Goal: Task Accomplishment & Management: Use online tool/utility

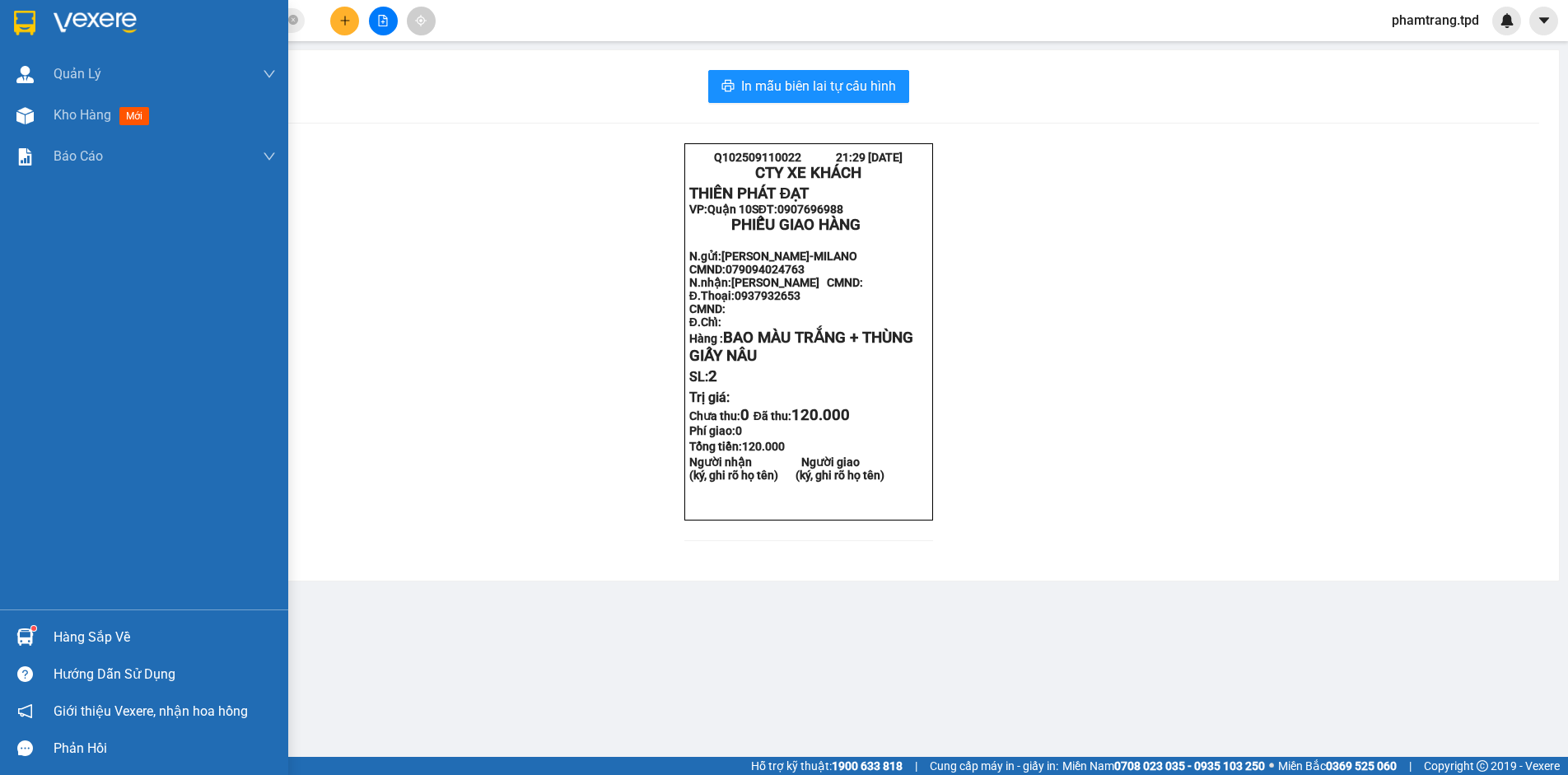
click at [36, 639] on div at bounding box center [25, 637] width 28 height 28
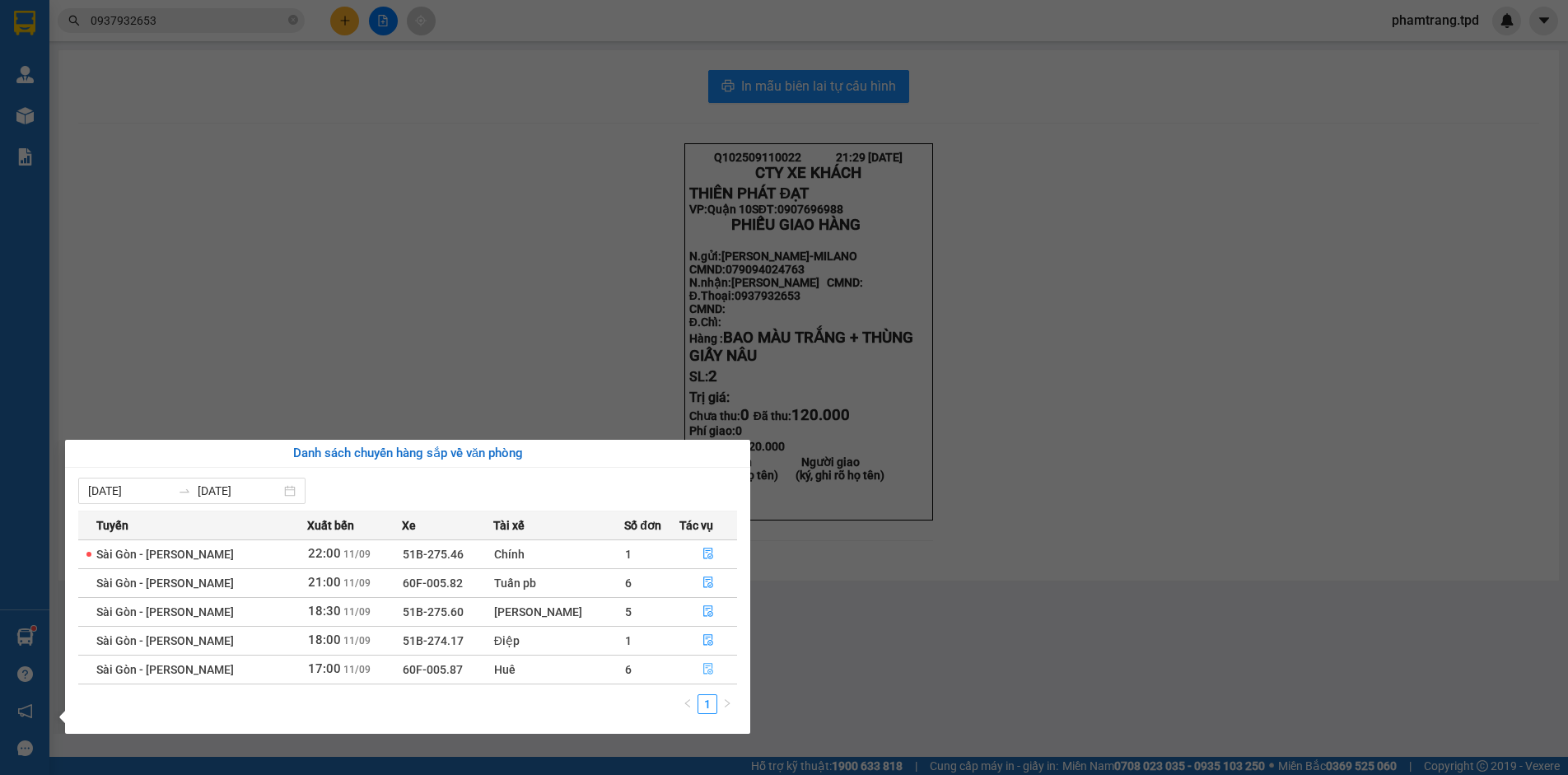
click at [707, 671] on icon "file-done" at bounding box center [708, 669] width 11 height 11
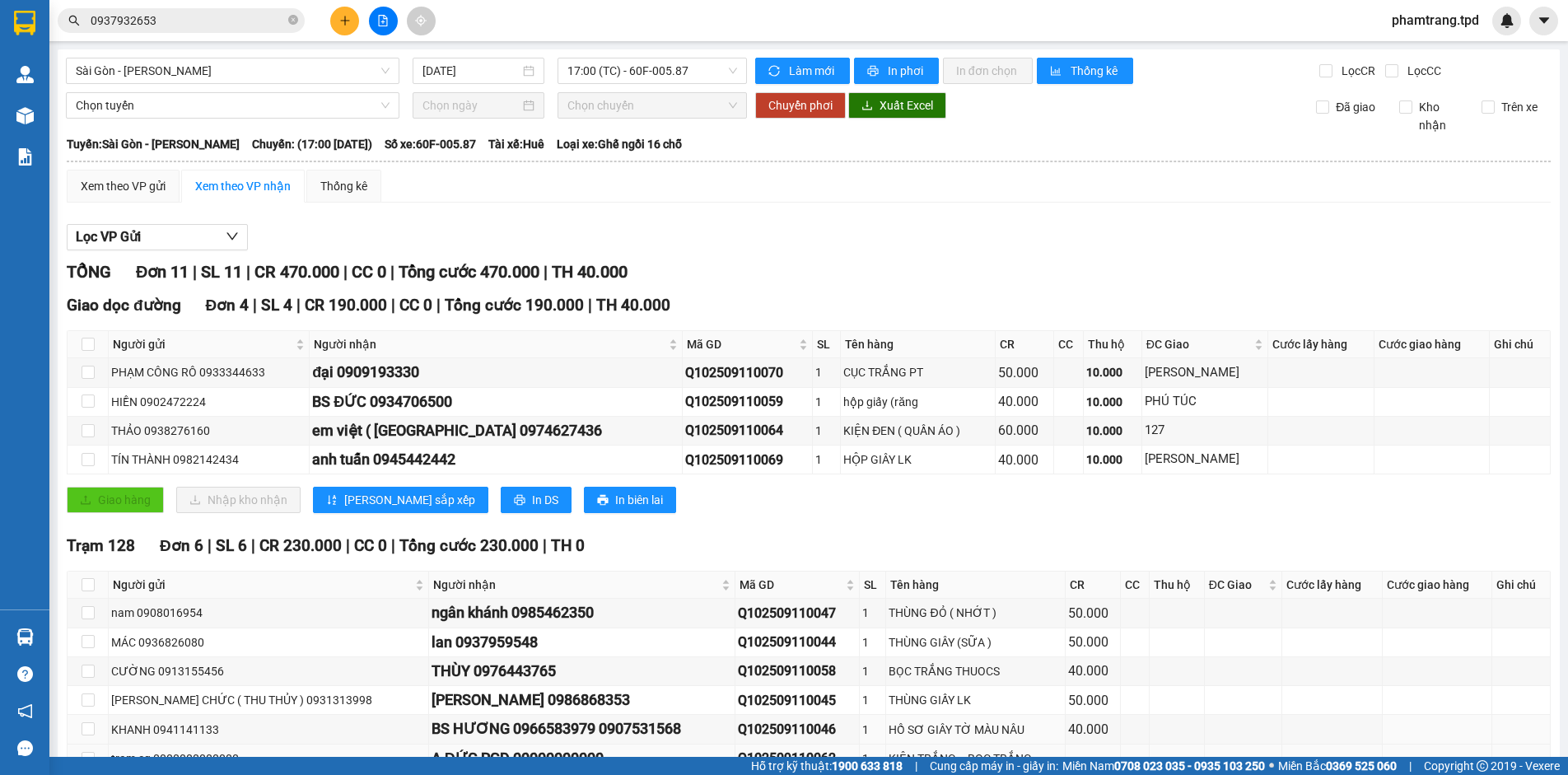
scroll to position [255, 0]
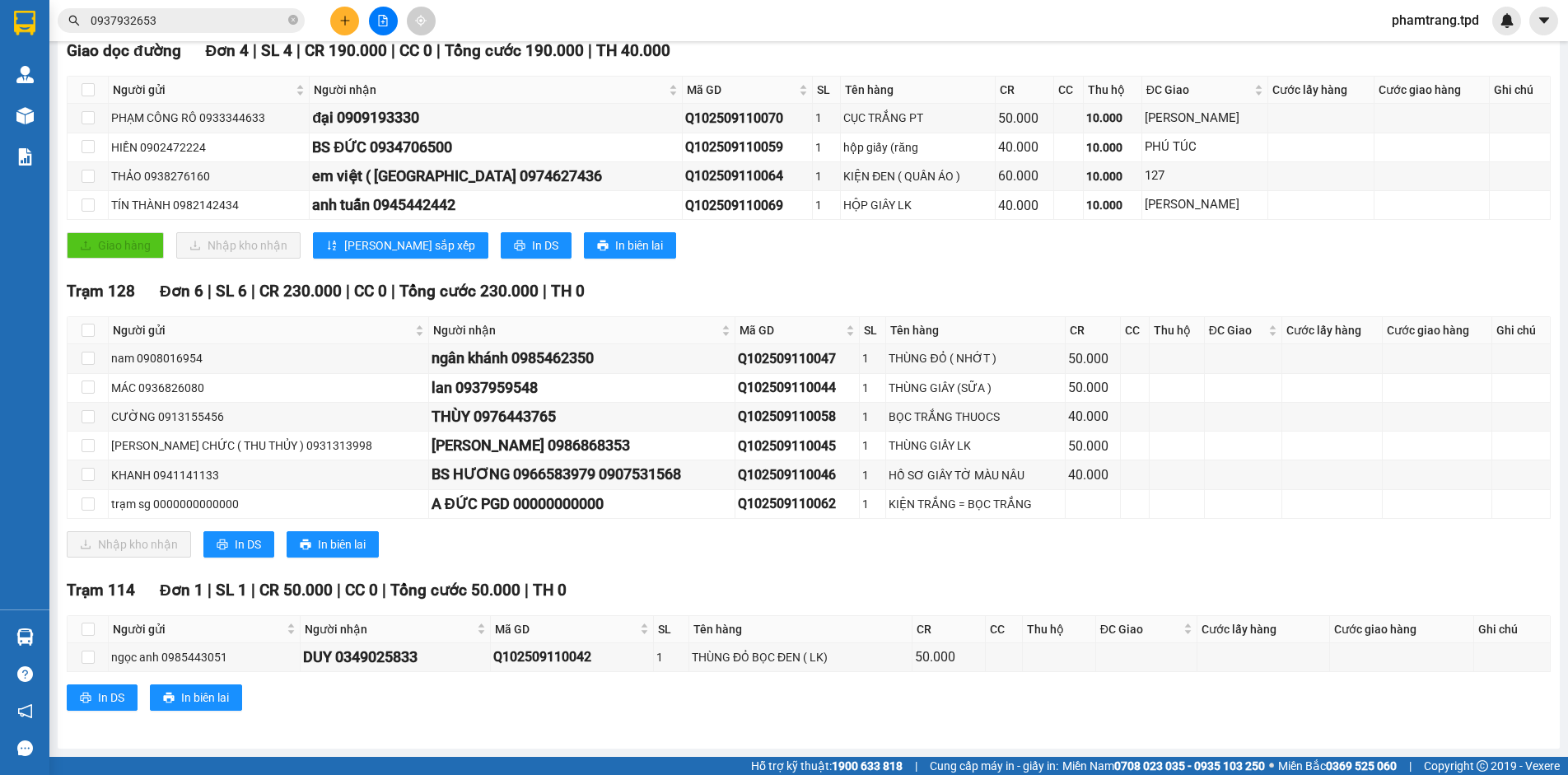
click at [528, 528] on div "Trạm 128 Đơn 6 | SL 6 | CR 230.000 | CC 0 | Tổng cước 230.000 | TH 0 Người gửi …" at bounding box center [808, 424] width 1484 height 291
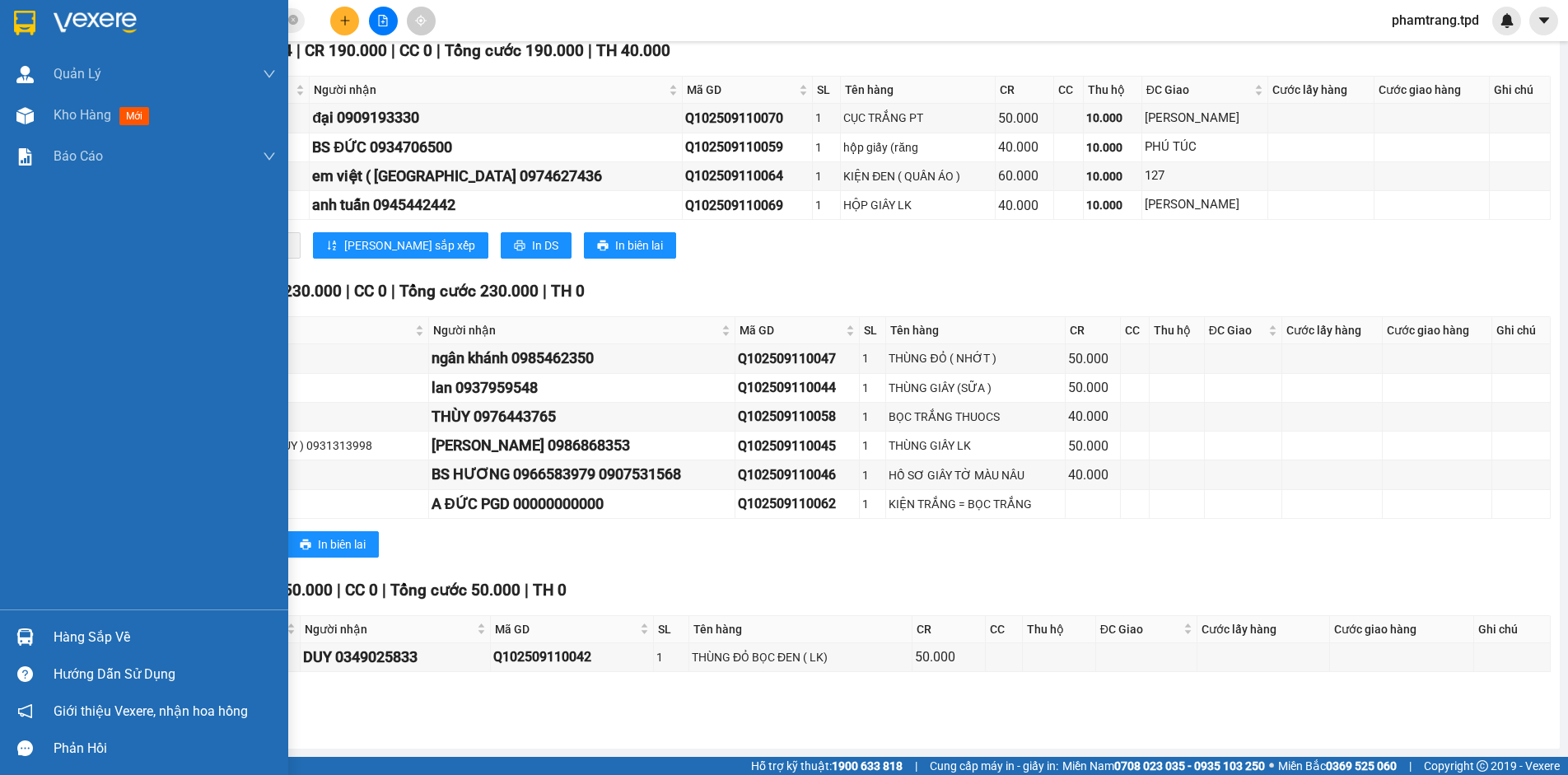
click at [28, 636] on img at bounding box center [25, 637] width 17 height 17
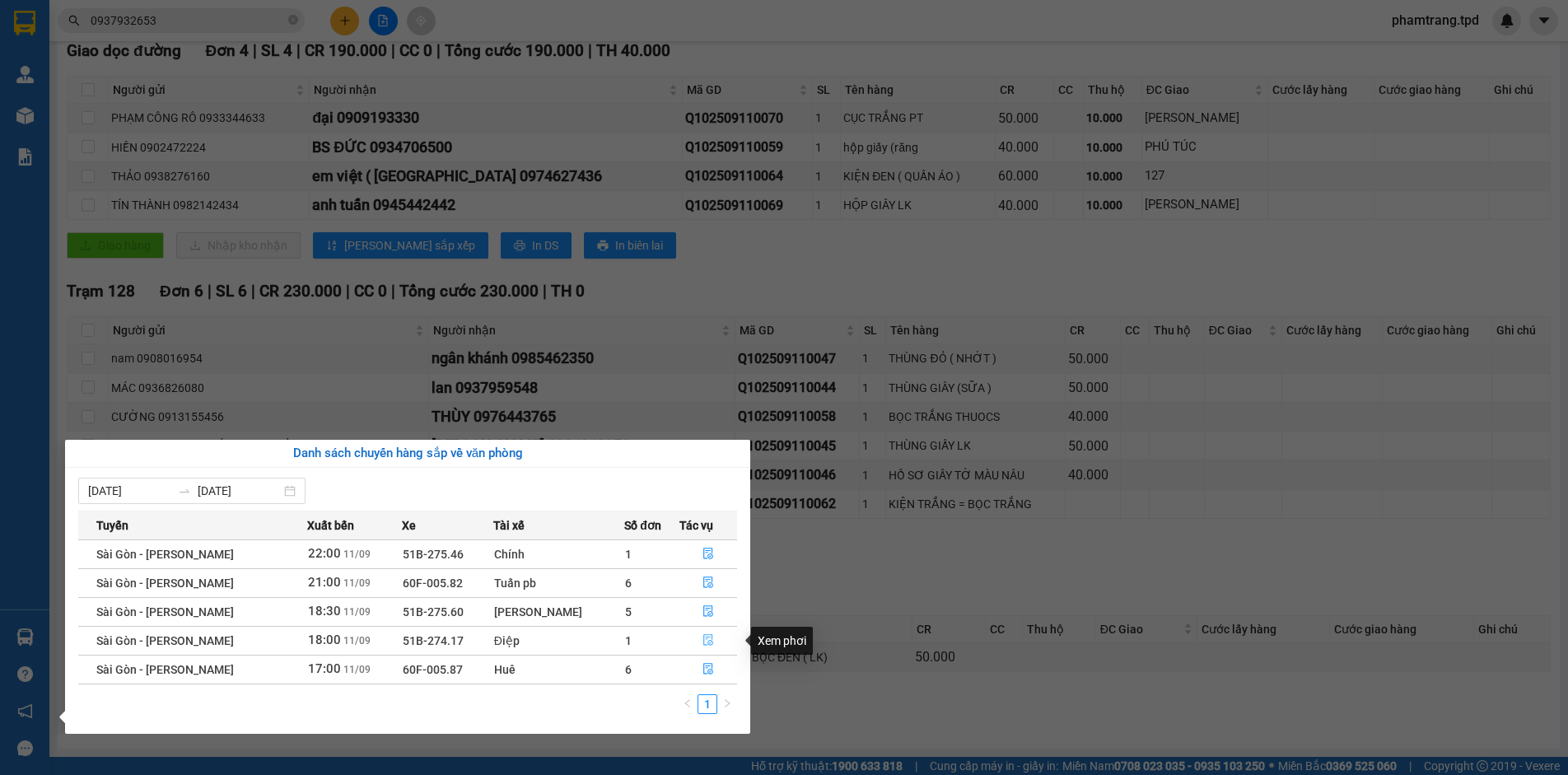
click at [708, 641] on icon "file-done" at bounding box center [708, 640] width 9 height 11
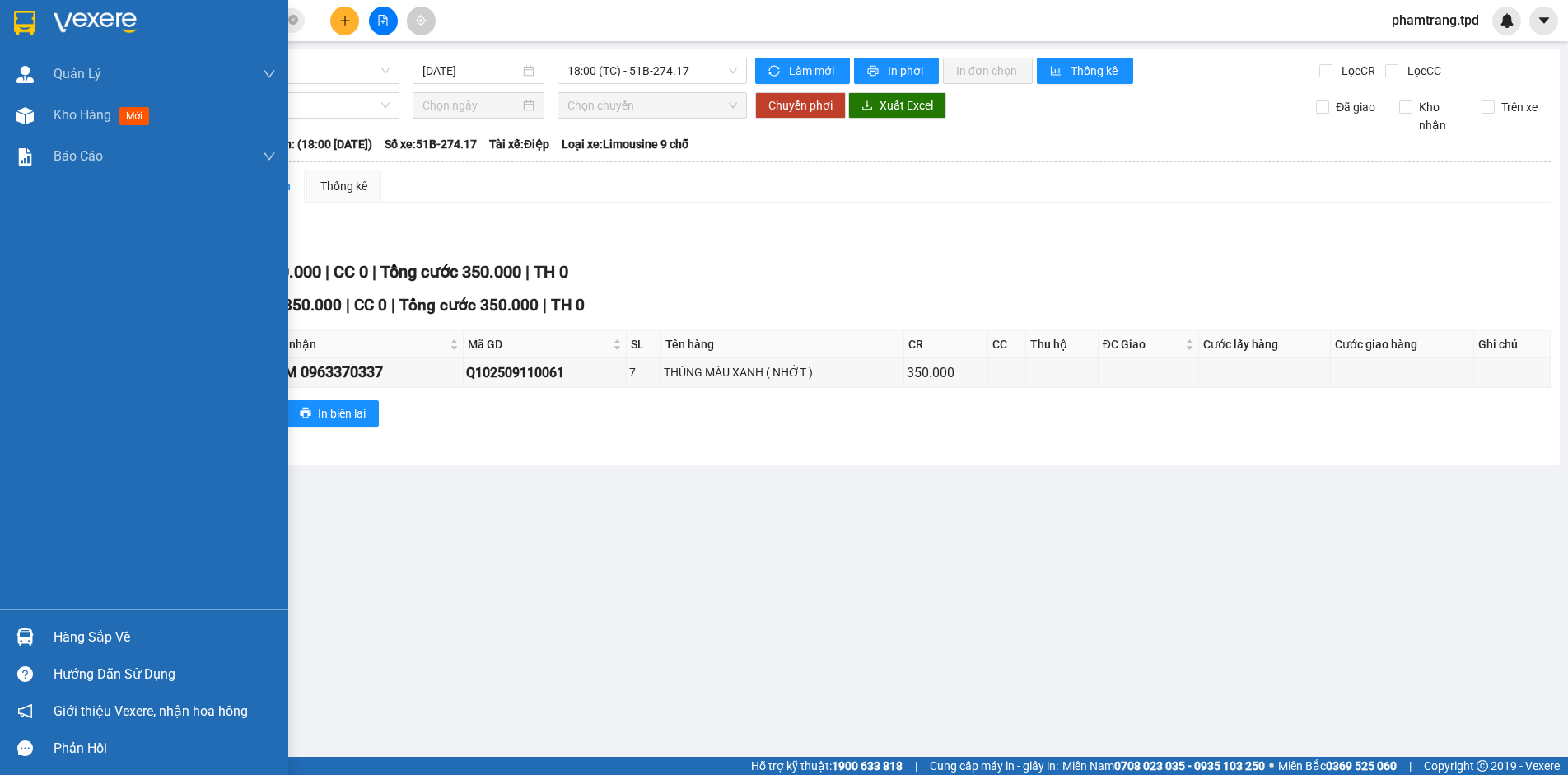
click at [59, 633] on div "Hàng sắp về" at bounding box center [164, 638] width 223 height 25
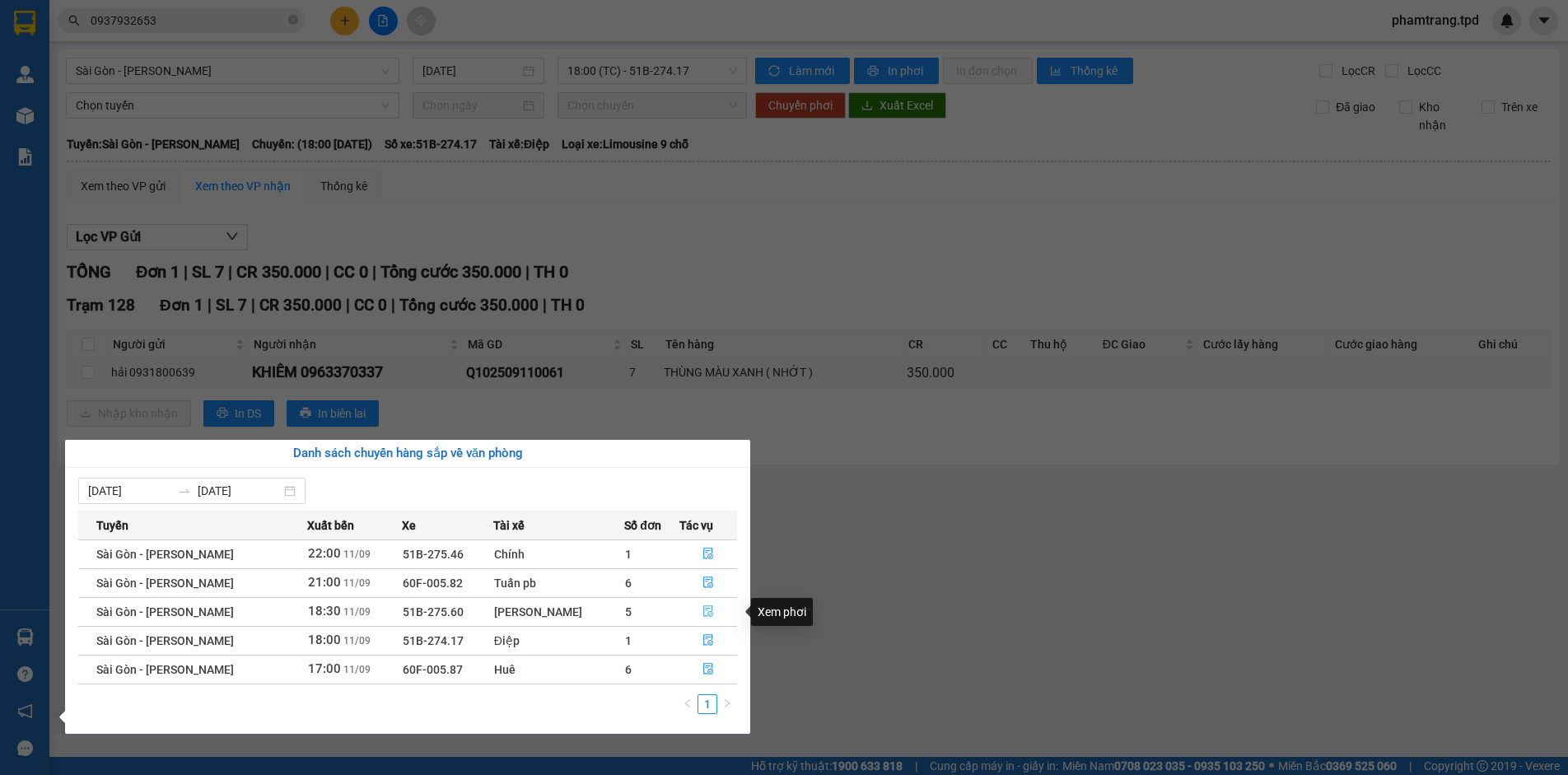
click at [700, 614] on button "button" at bounding box center [708, 612] width 56 height 27
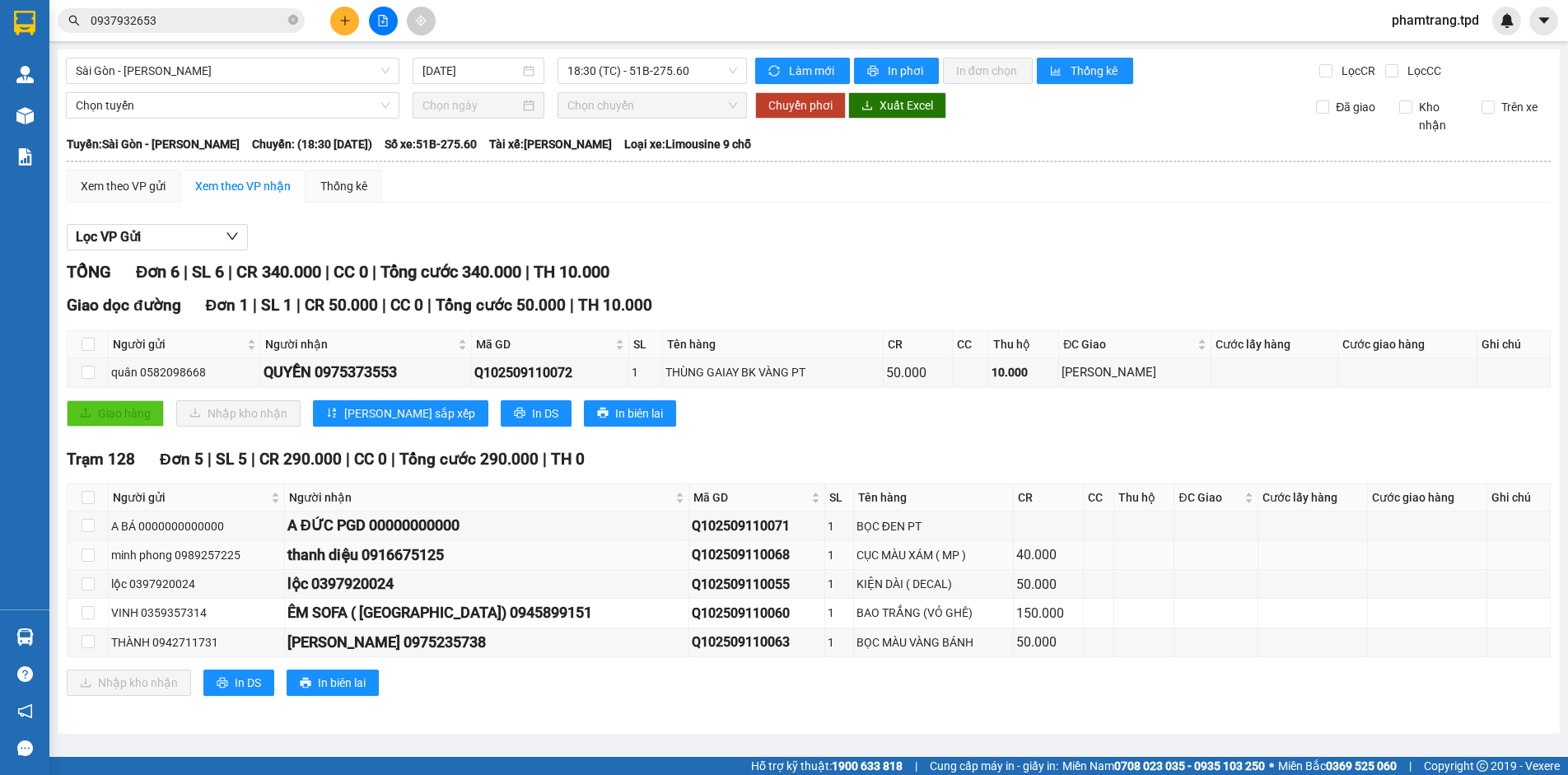
click at [95, 551] on td at bounding box center [87, 555] width 41 height 28
click at [88, 559] on input "checkbox" at bounding box center [88, 555] width 13 height 13
checkbox input "true"
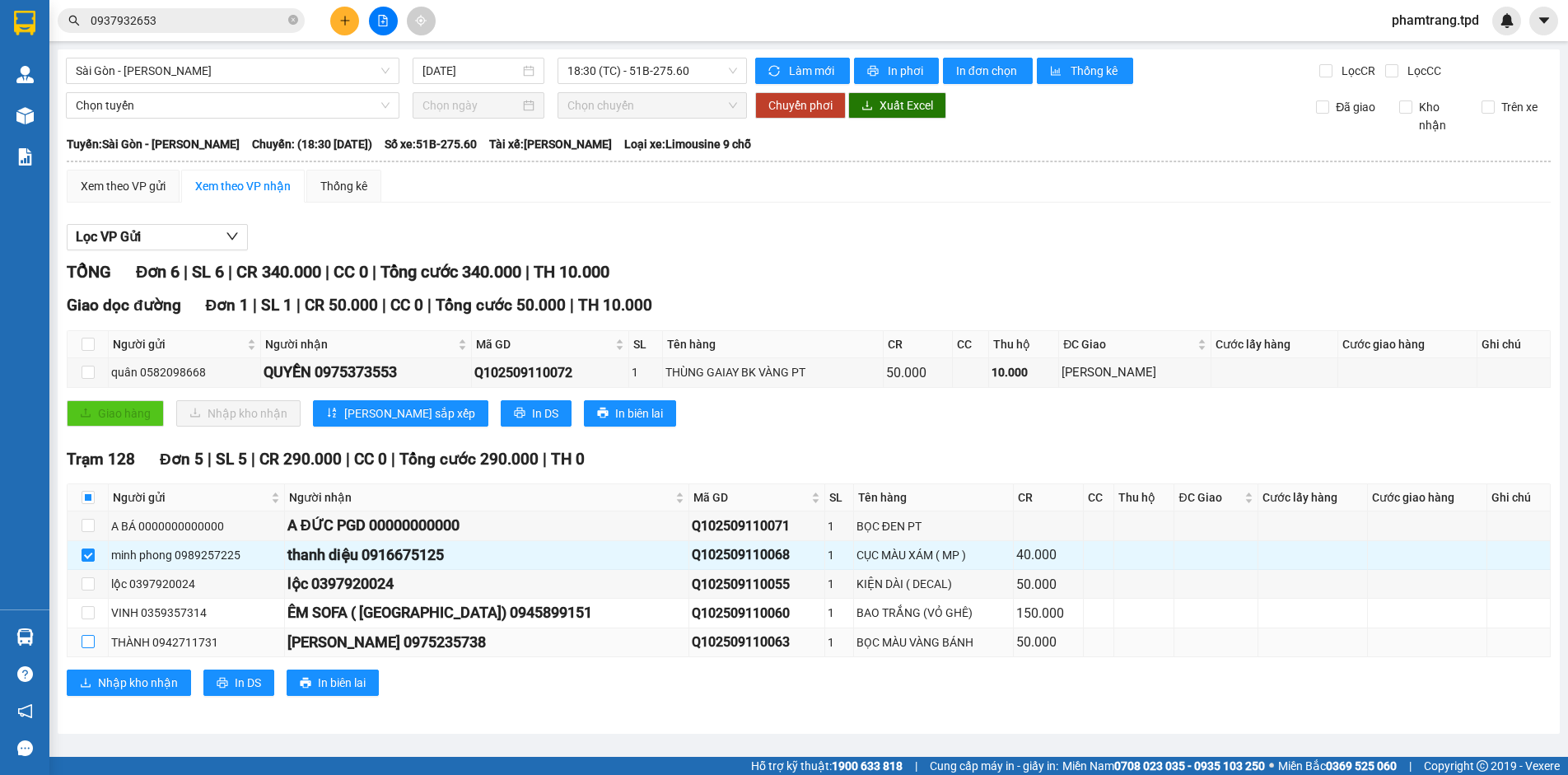
click at [92, 642] on input "checkbox" at bounding box center [88, 641] width 13 height 13
checkbox input "true"
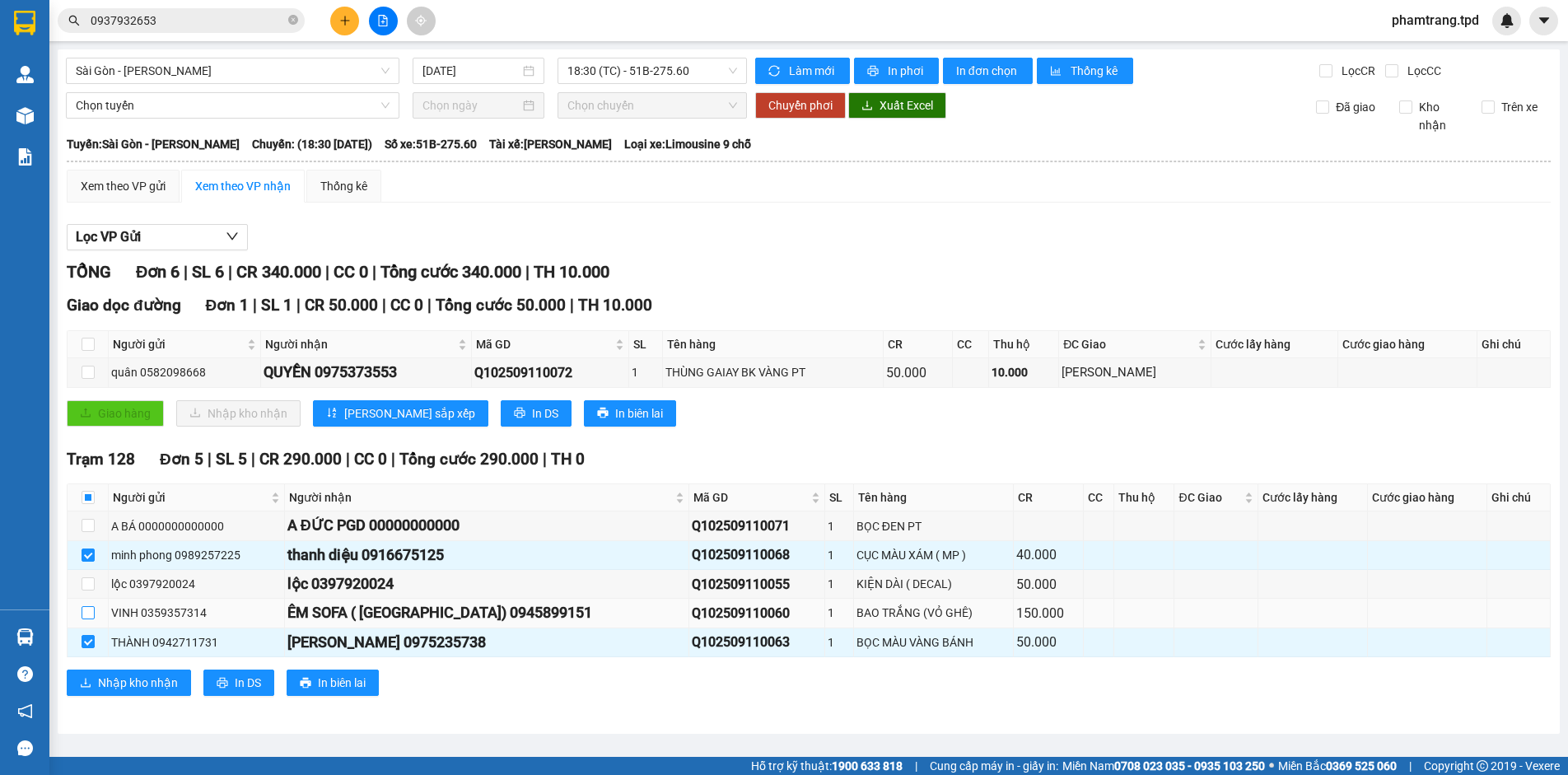
click at [84, 617] on input "checkbox" at bounding box center [88, 613] width 13 height 13
checkbox input "true"
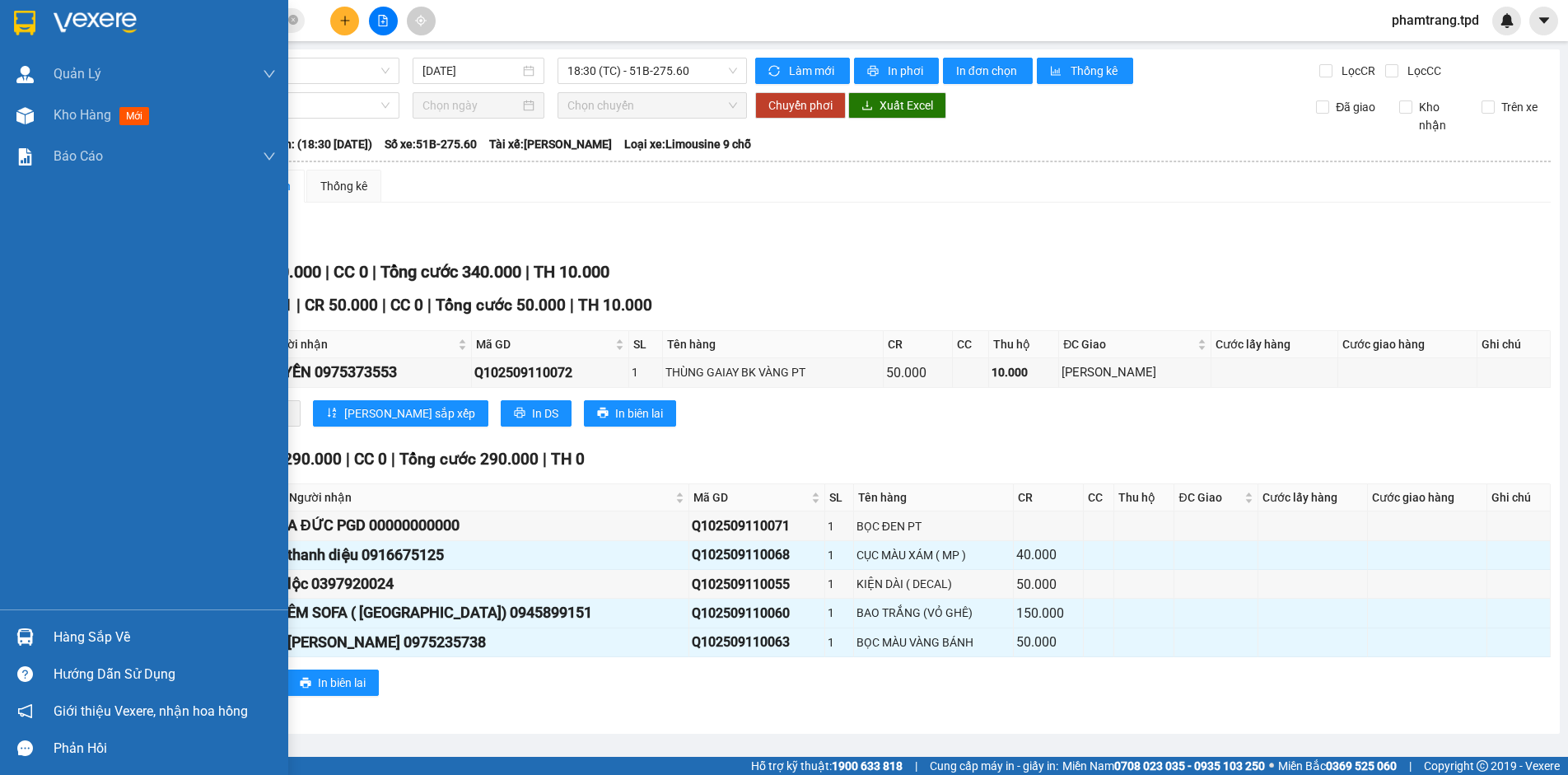
click at [30, 641] on img at bounding box center [25, 637] width 17 height 17
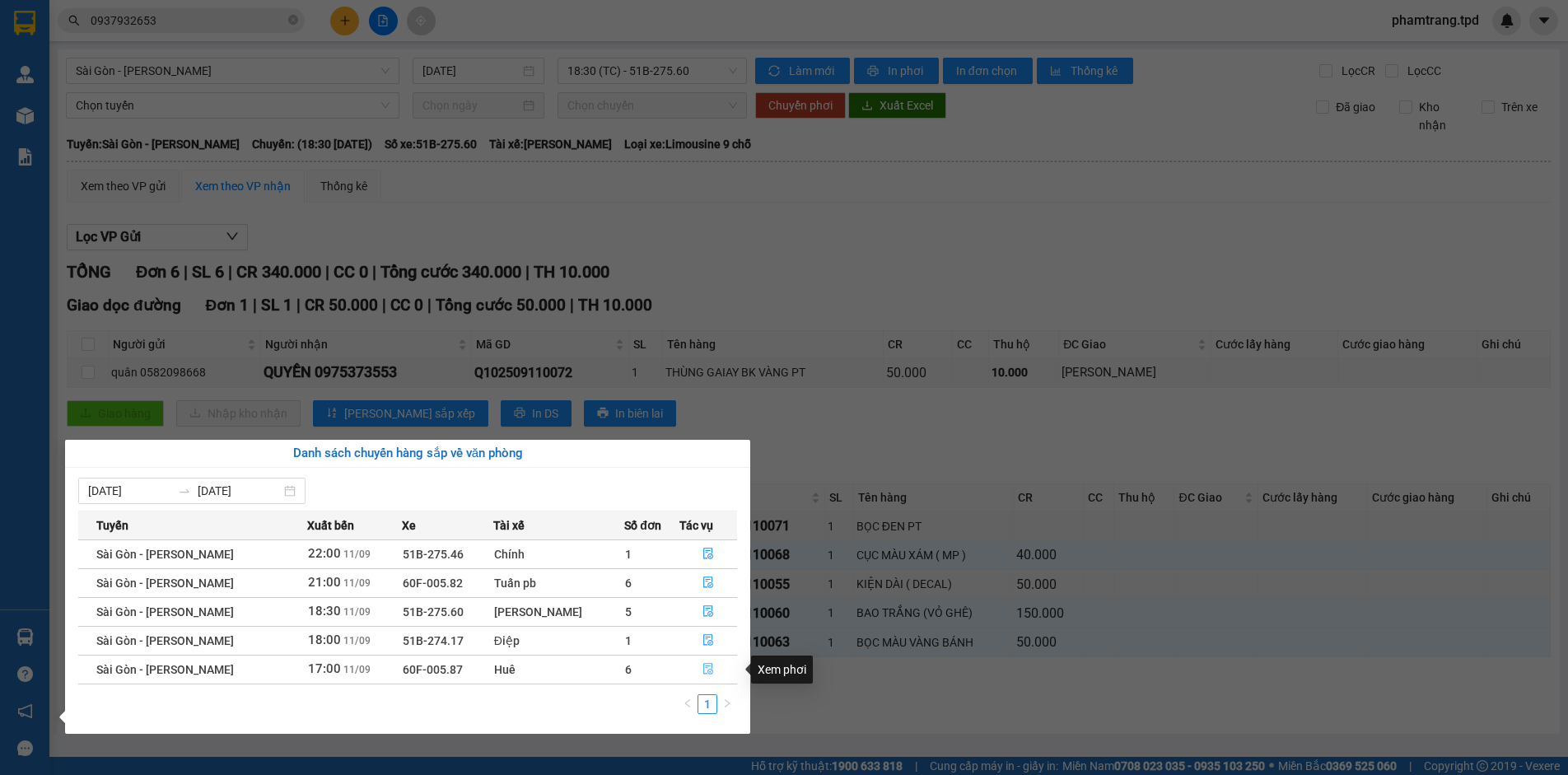
click at [702, 670] on icon "file-done" at bounding box center [708, 669] width 11 height 11
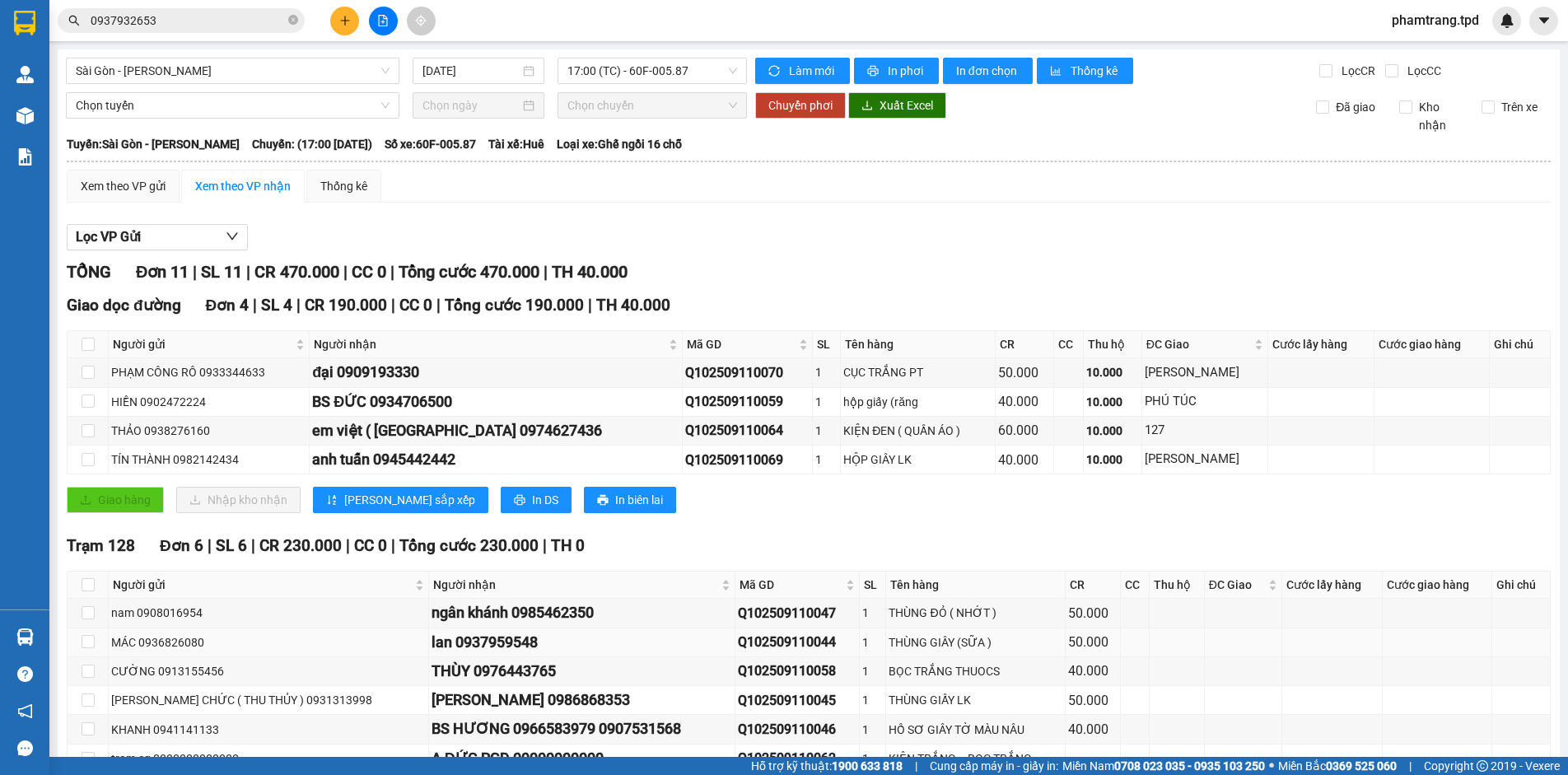
scroll to position [165, 0]
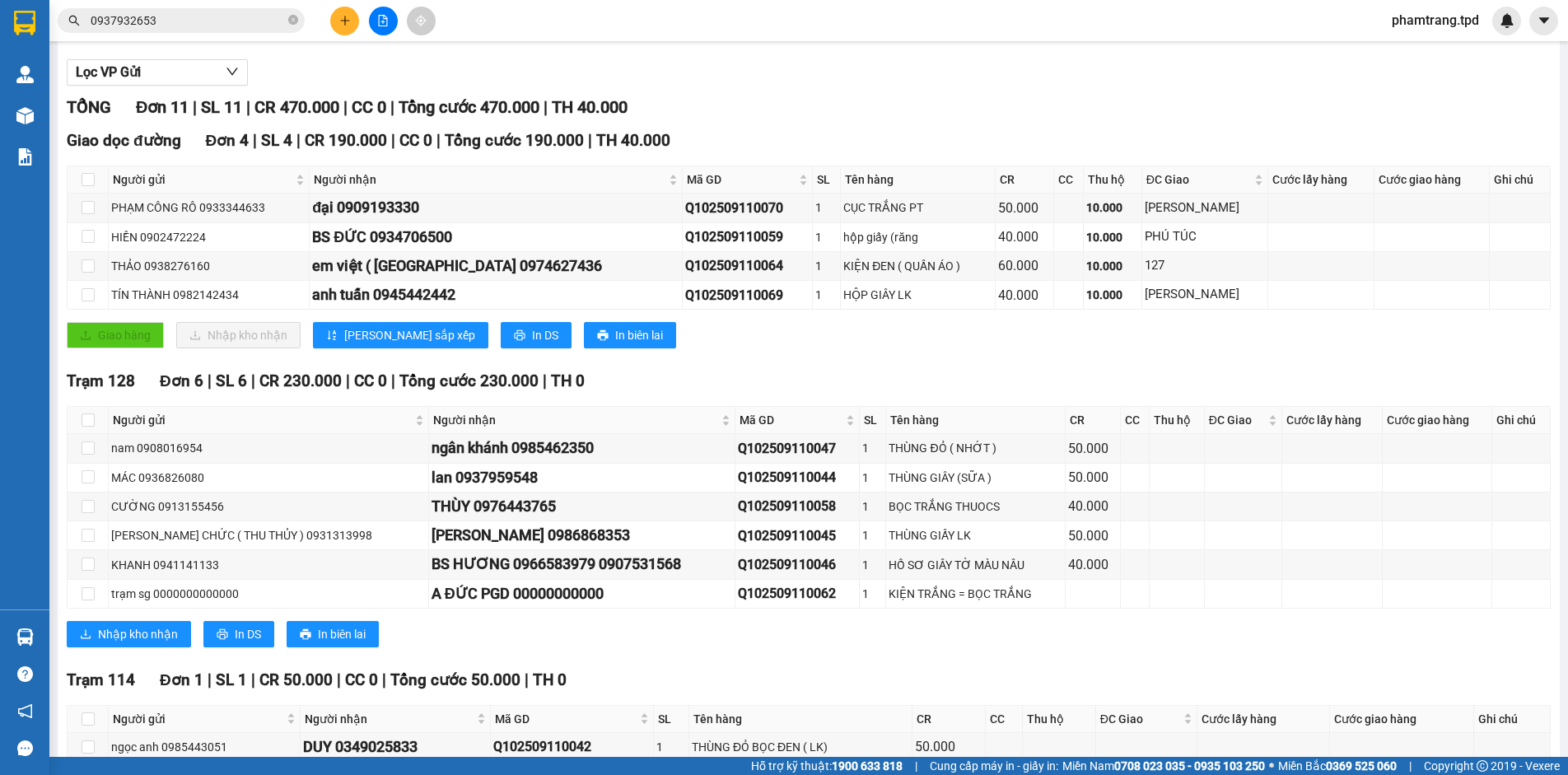
click at [699, 645] on div "Nhập kho nhận In DS In biên lai" at bounding box center [808, 634] width 1484 height 27
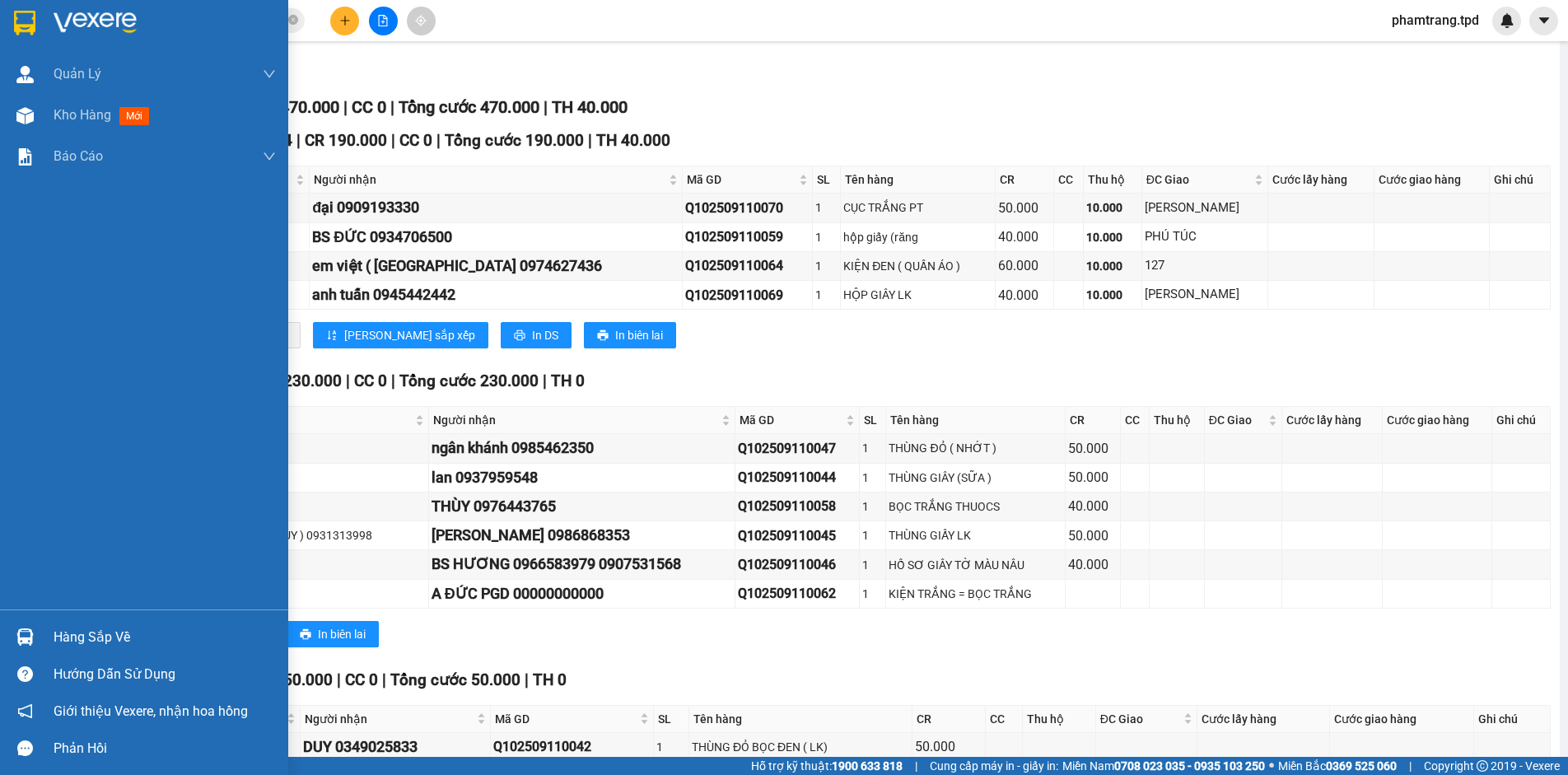
click at [83, 639] on div "Hàng sắp về" at bounding box center [164, 638] width 223 height 25
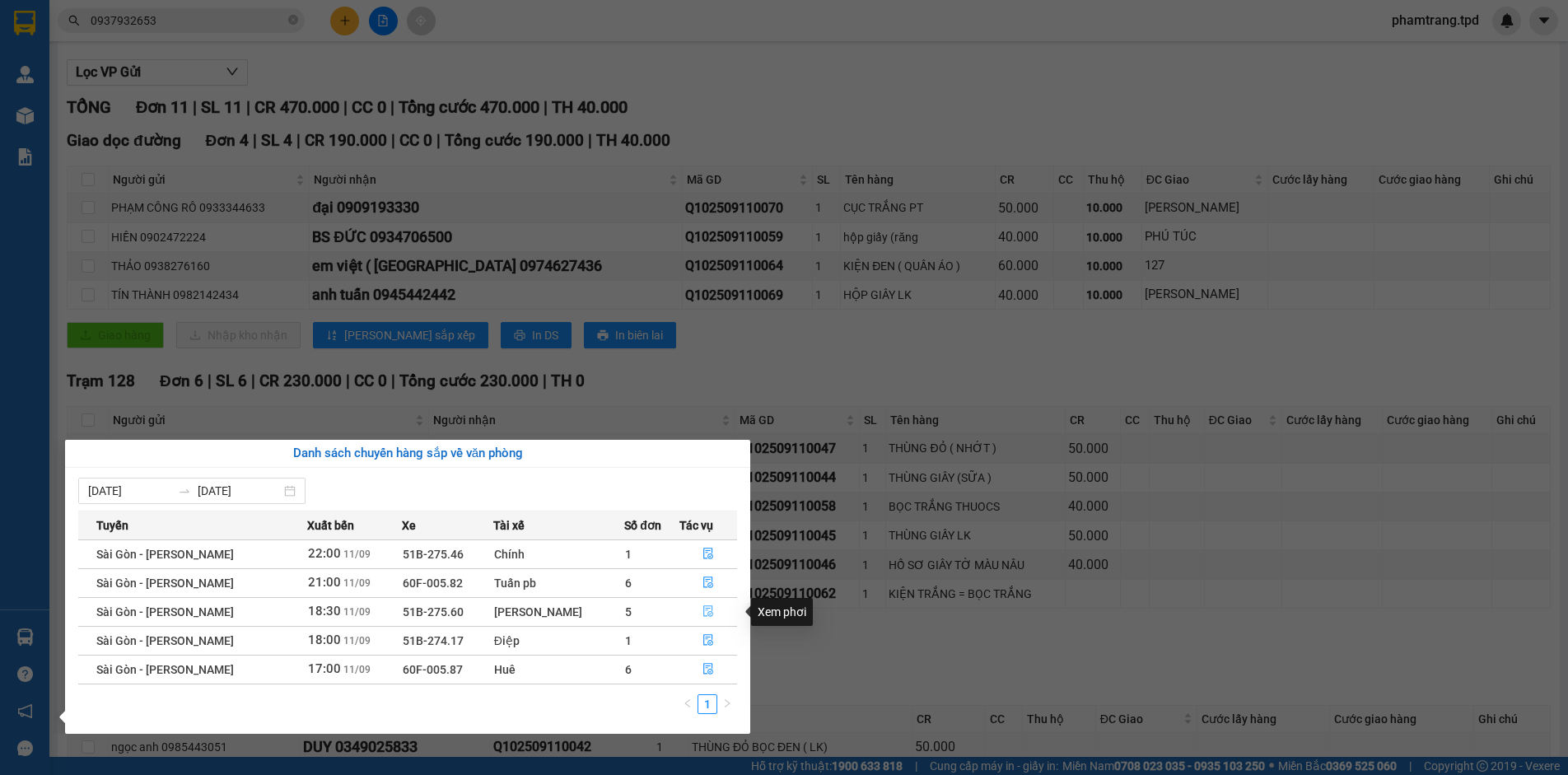
click at [711, 611] on icon "file-done" at bounding box center [708, 611] width 11 height 11
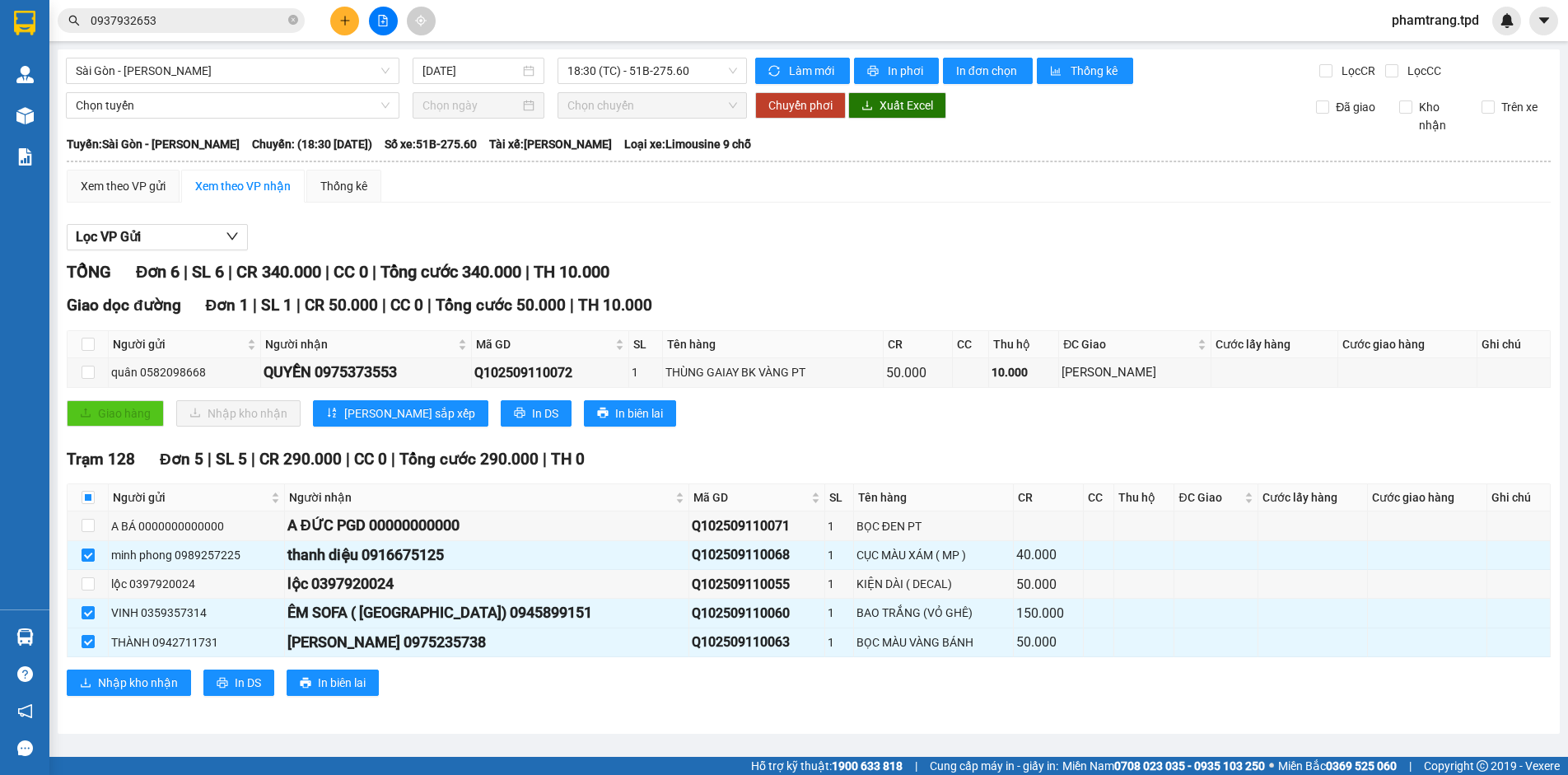
click at [538, 710] on div "TỔNG Đơn 6 | SL 6 | CR 340.000 | CC 0 | Tổng cước 340.000 | TH 10.000 Giao dọc …" at bounding box center [808, 488] width 1484 height 457
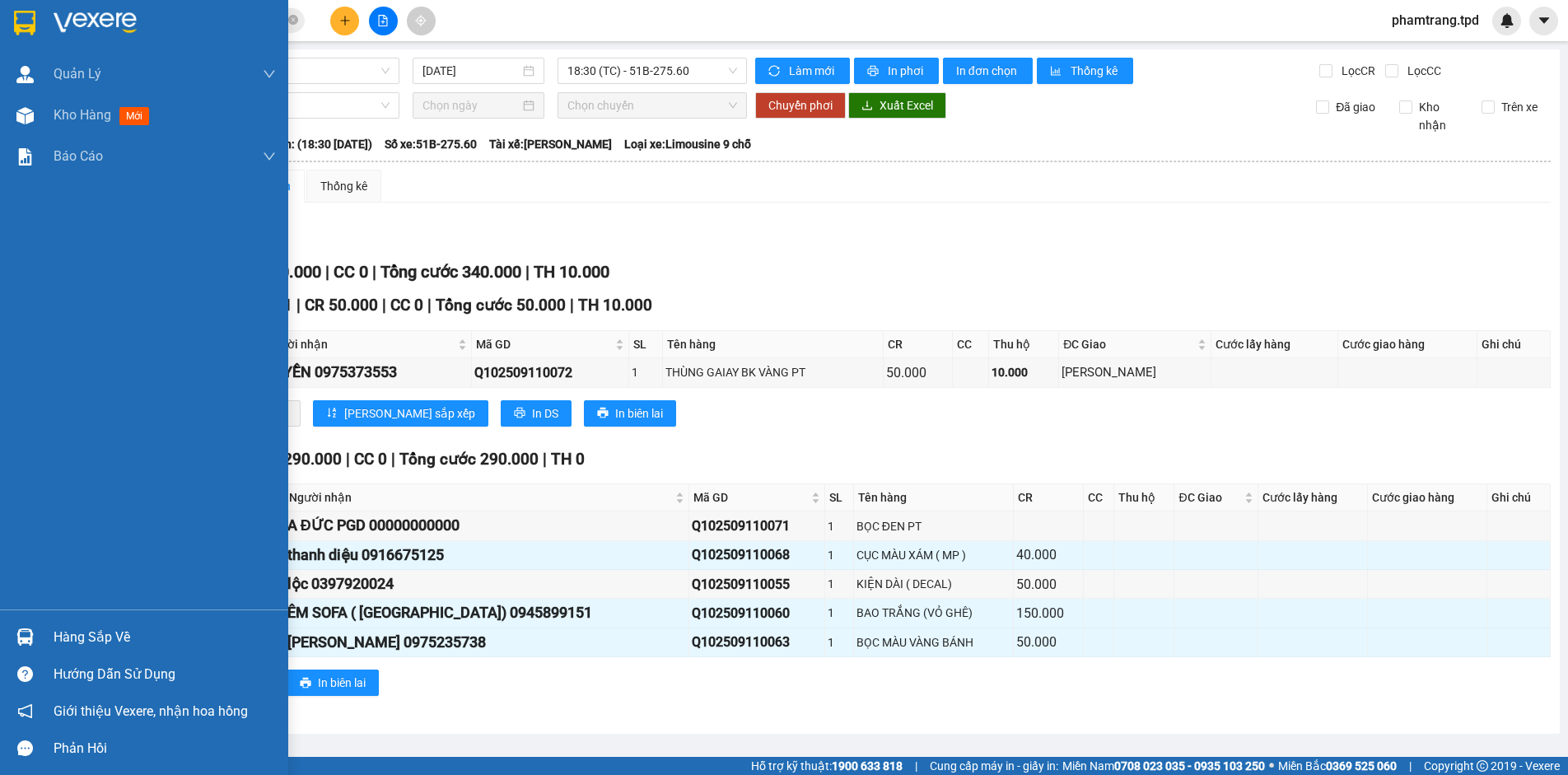
click at [23, 639] on img at bounding box center [25, 637] width 17 height 17
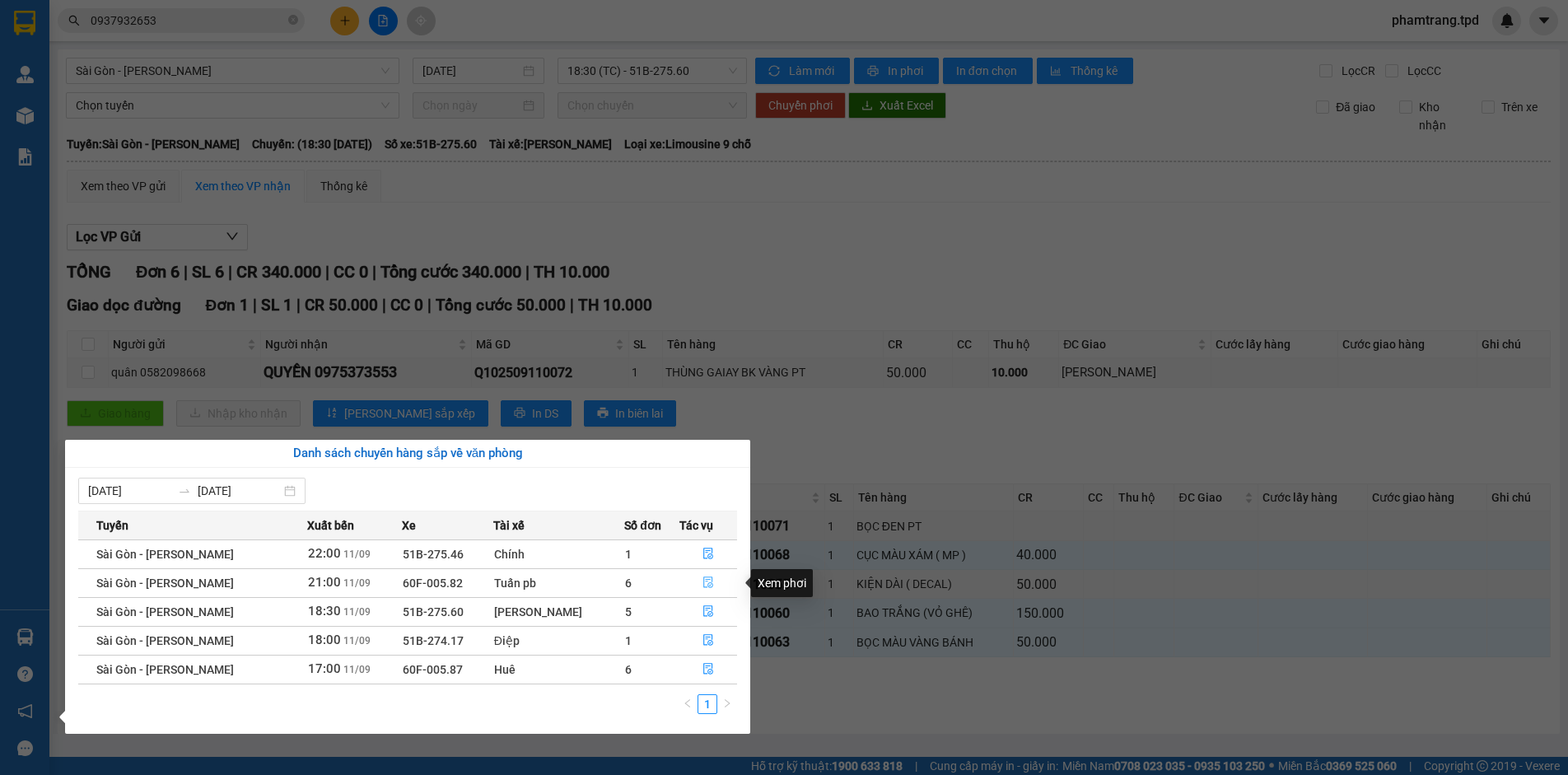
click at [707, 581] on icon "file-done" at bounding box center [708, 582] width 11 height 11
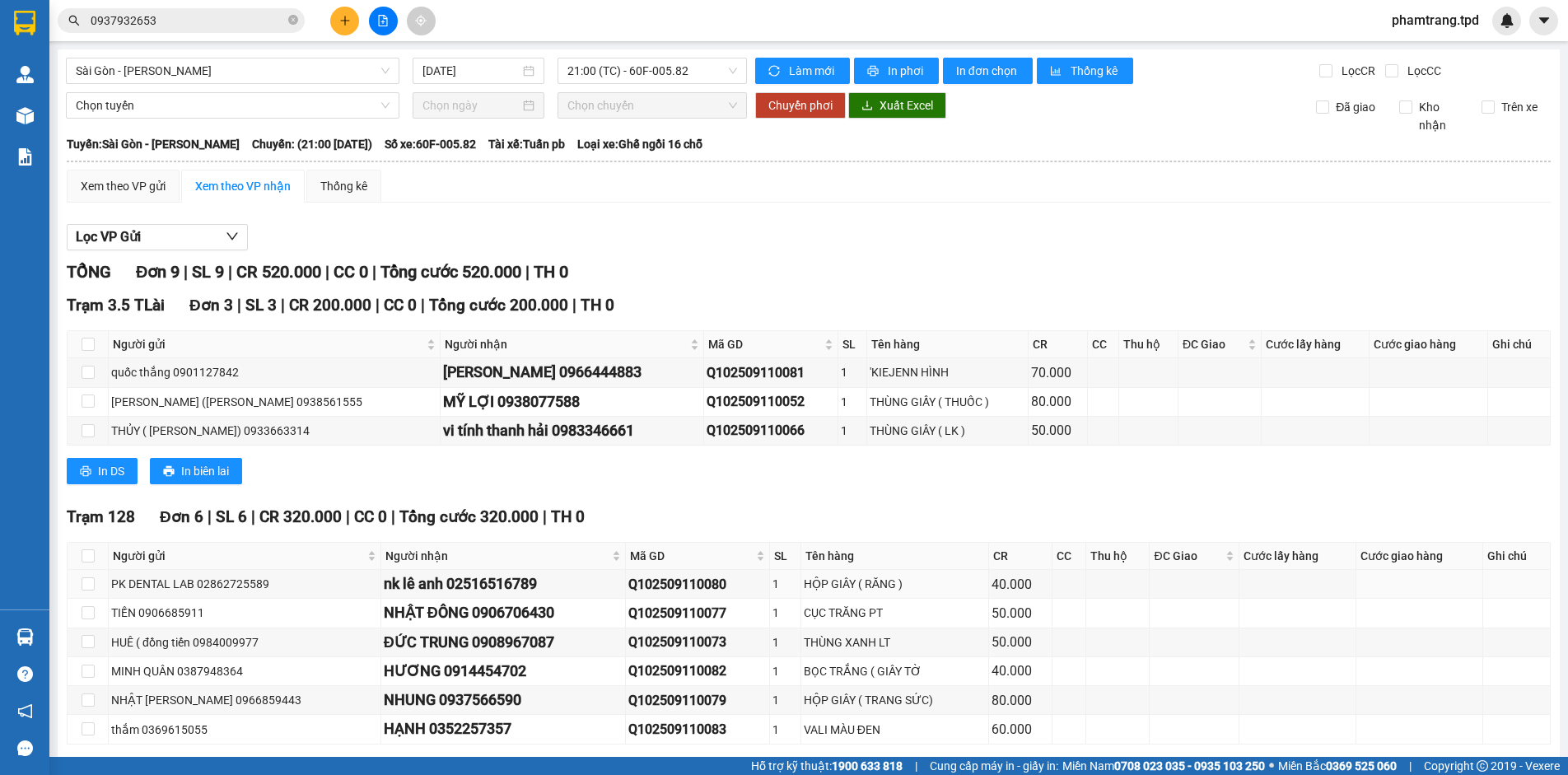
scroll to position [72, 0]
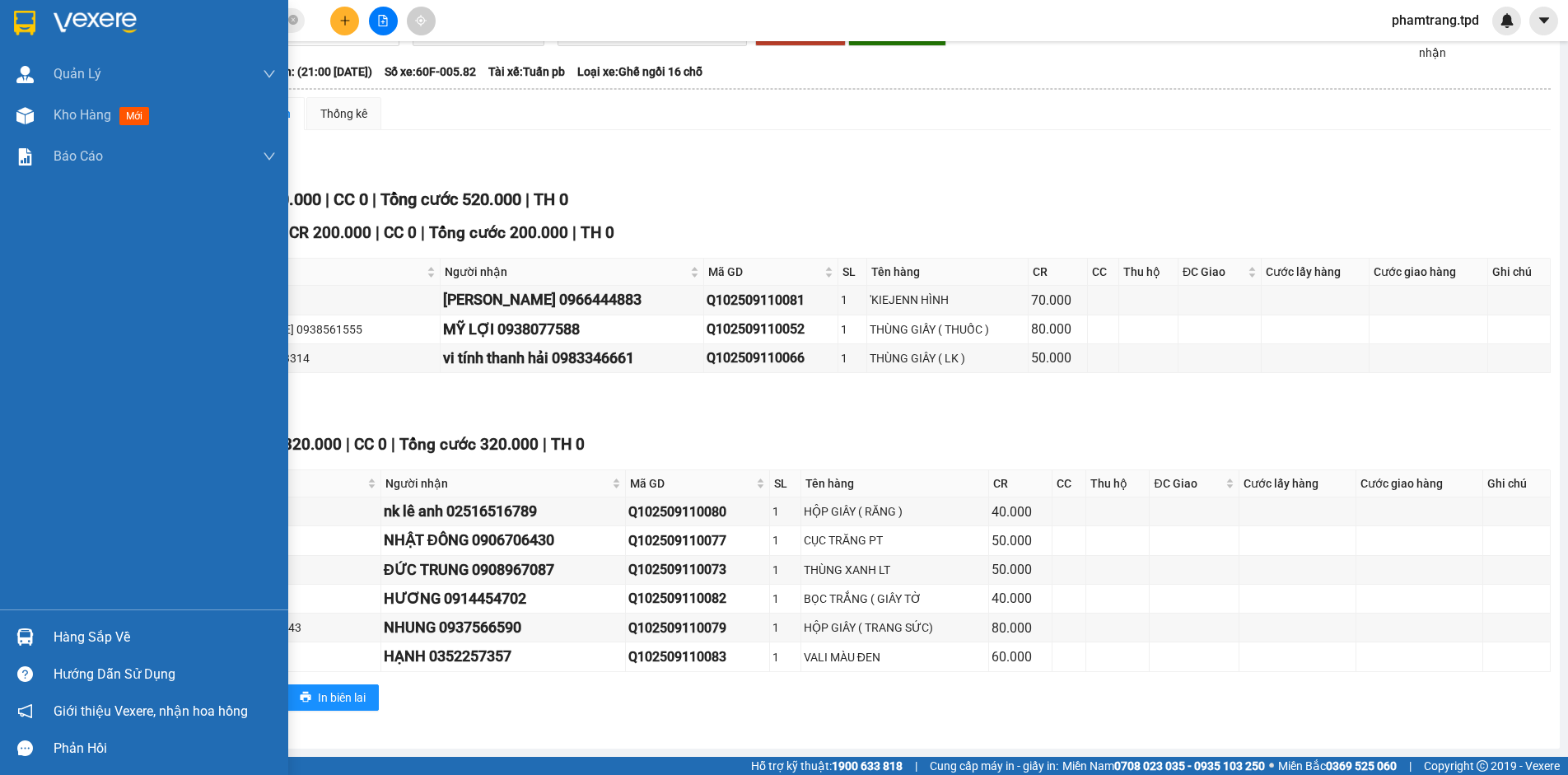
click at [32, 627] on div at bounding box center [25, 637] width 28 height 28
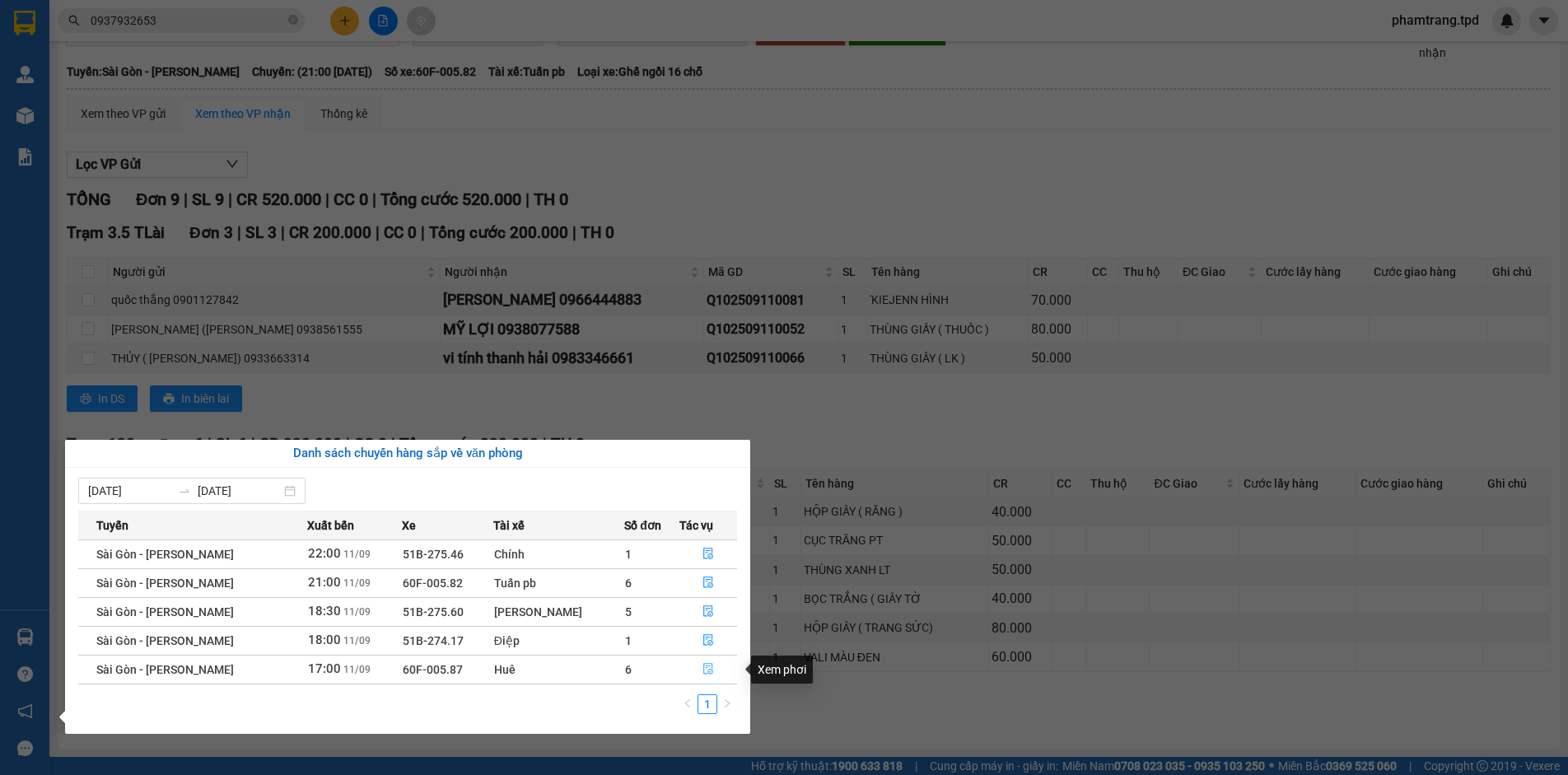
click at [705, 674] on icon "file-done" at bounding box center [708, 670] width 9 height 11
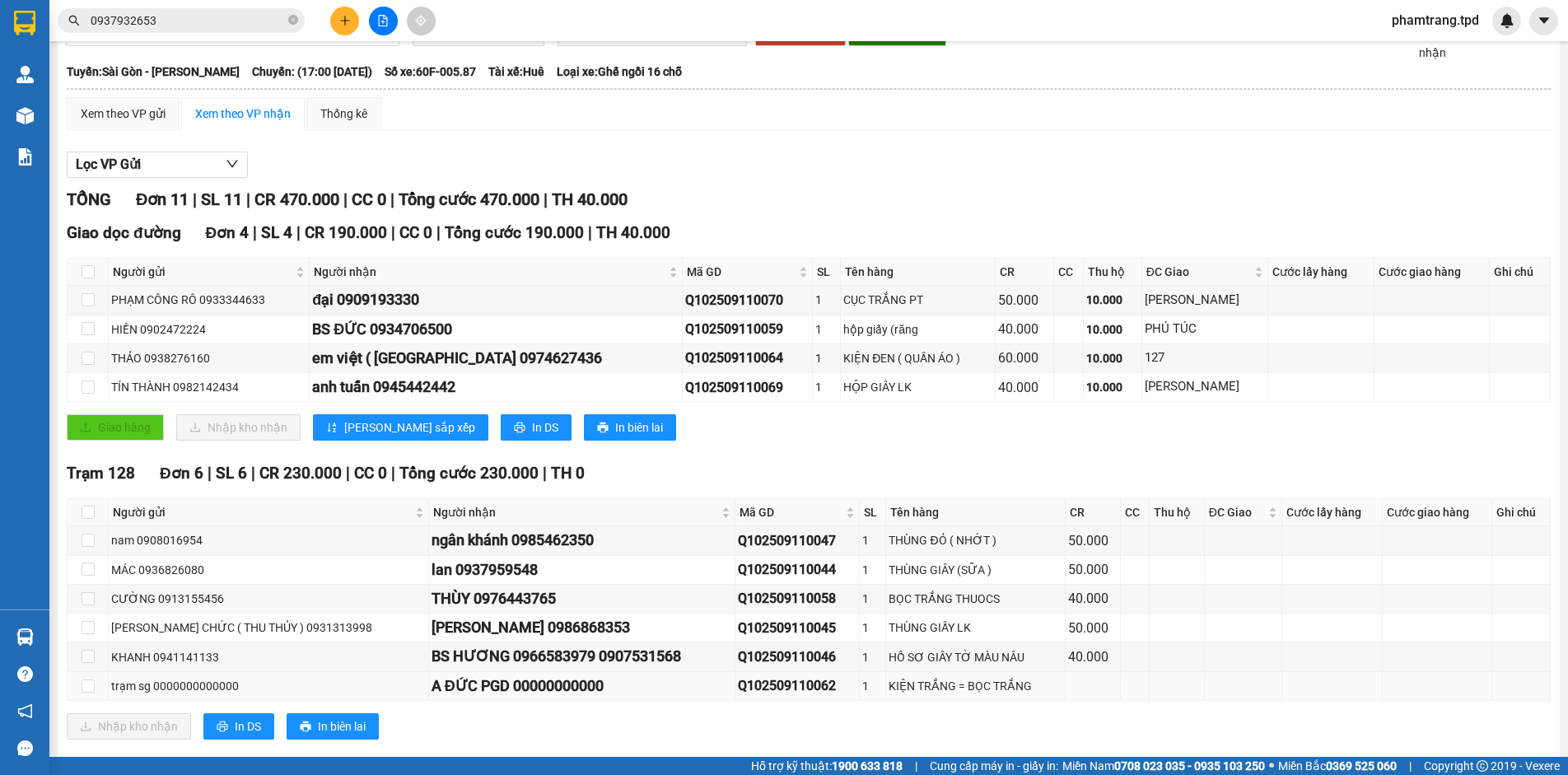
scroll to position [255, 0]
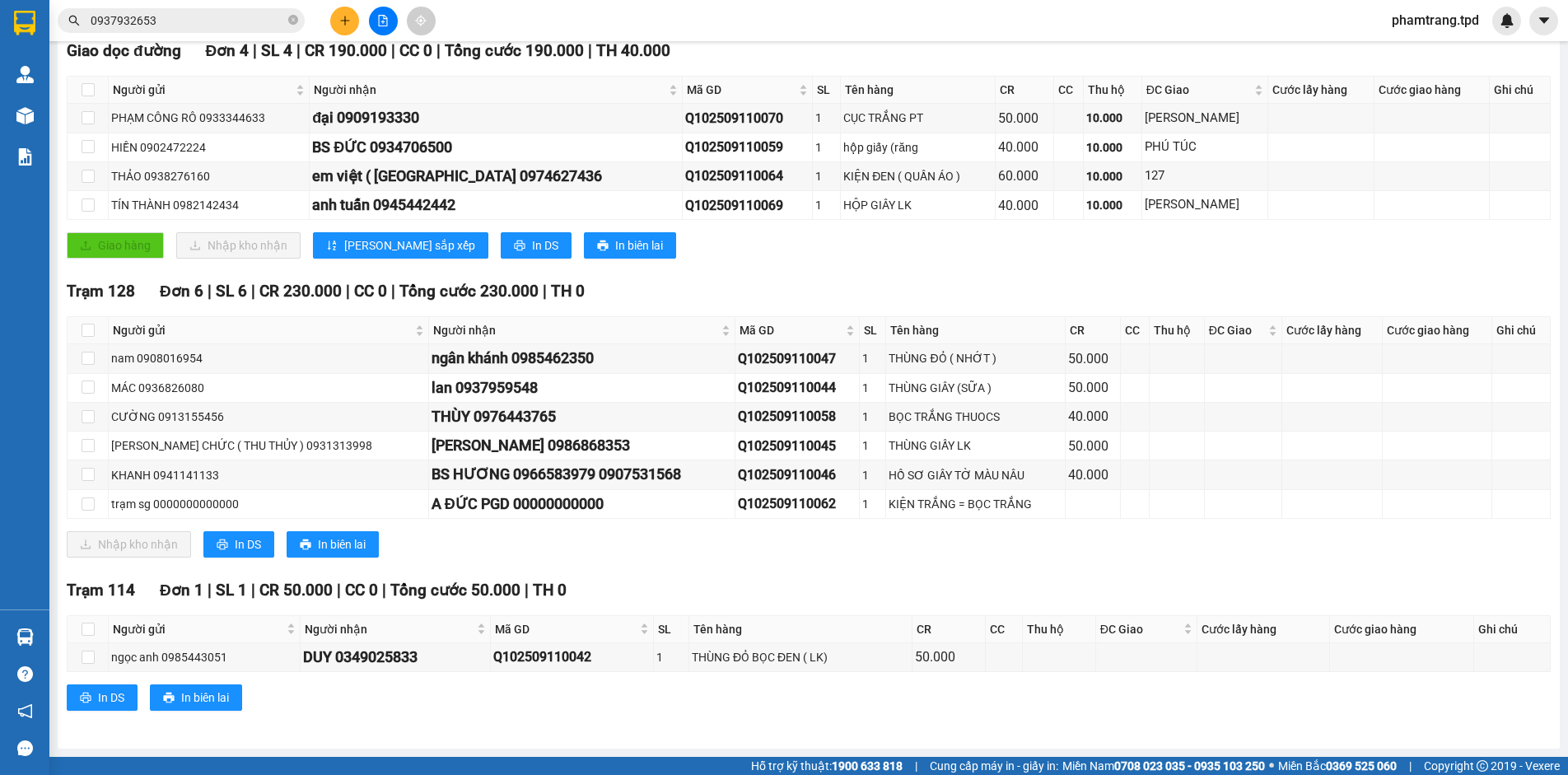
click at [684, 595] on div "Trạm 114 Đơn 1 | SL 1 | CR 50.000 | CC 0 | Tổng cước 50.000 | TH 0" at bounding box center [808, 590] width 1484 height 25
click at [696, 568] on div "Trạm 128 Đơn 6 | SL 6 | CR 230.000 | CC 0 | Tổng cước 230.000 | TH 0 Người gửi …" at bounding box center [808, 424] width 1484 height 291
click at [86, 356] on input "checkbox" at bounding box center [88, 358] width 13 height 13
checkbox input "true"
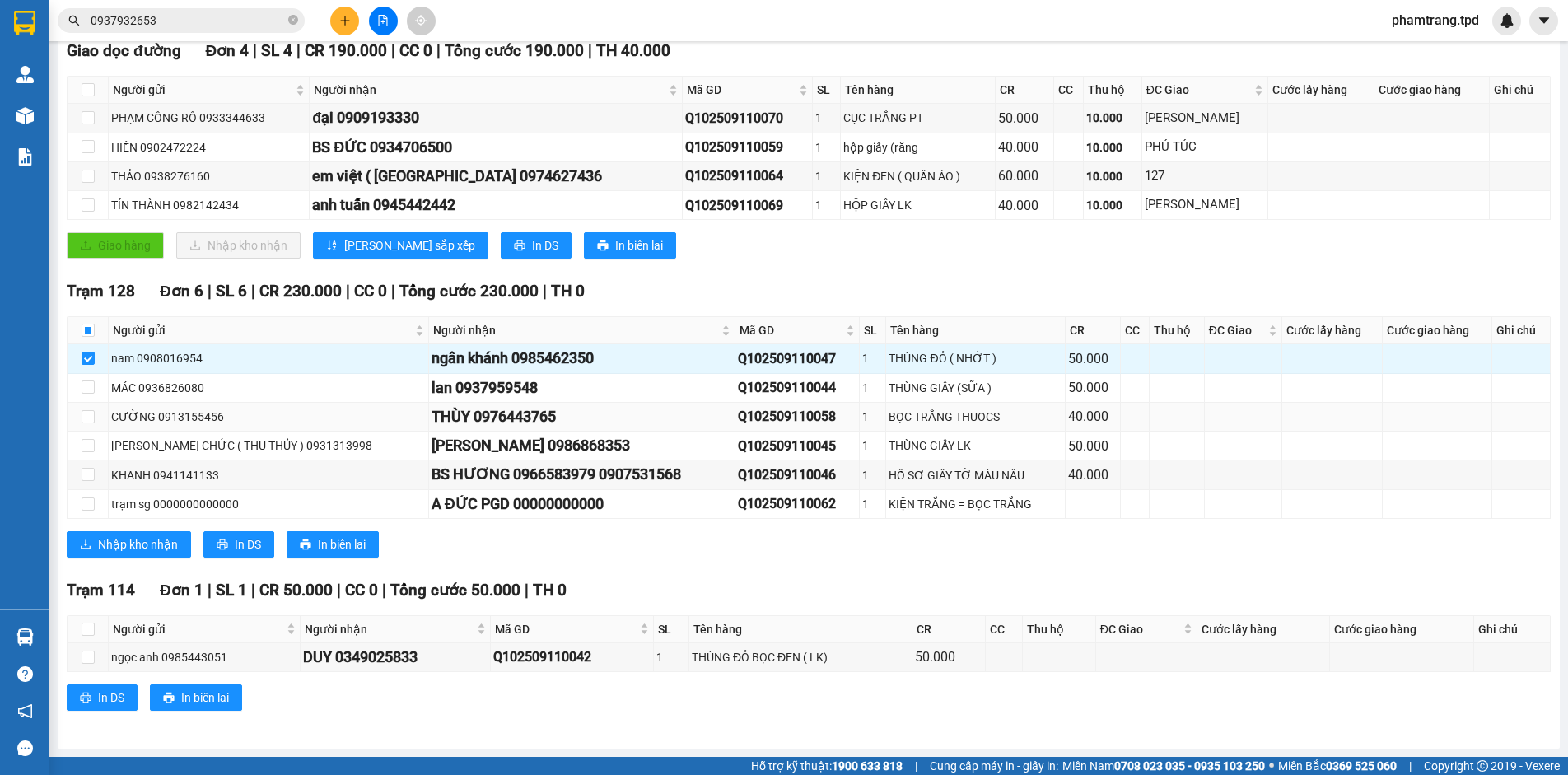
click at [75, 415] on td at bounding box center [87, 417] width 41 height 28
click at [79, 414] on td at bounding box center [87, 417] width 41 height 28
click at [871, 569] on div "TỔNG Đơn 11 | SL 11 | CR 470.000 | CC 0 | Tổng cước 470.000 | TH 40.000 Giao dọ…" at bounding box center [808, 368] width 1484 height 727
click at [871, 568] on div "Trạm 128 Đơn 6 | SL 6 | CR 230.000 | CC 0 | Tổng cước 230.000 | TH 0 Người gửi …" at bounding box center [808, 424] width 1484 height 291
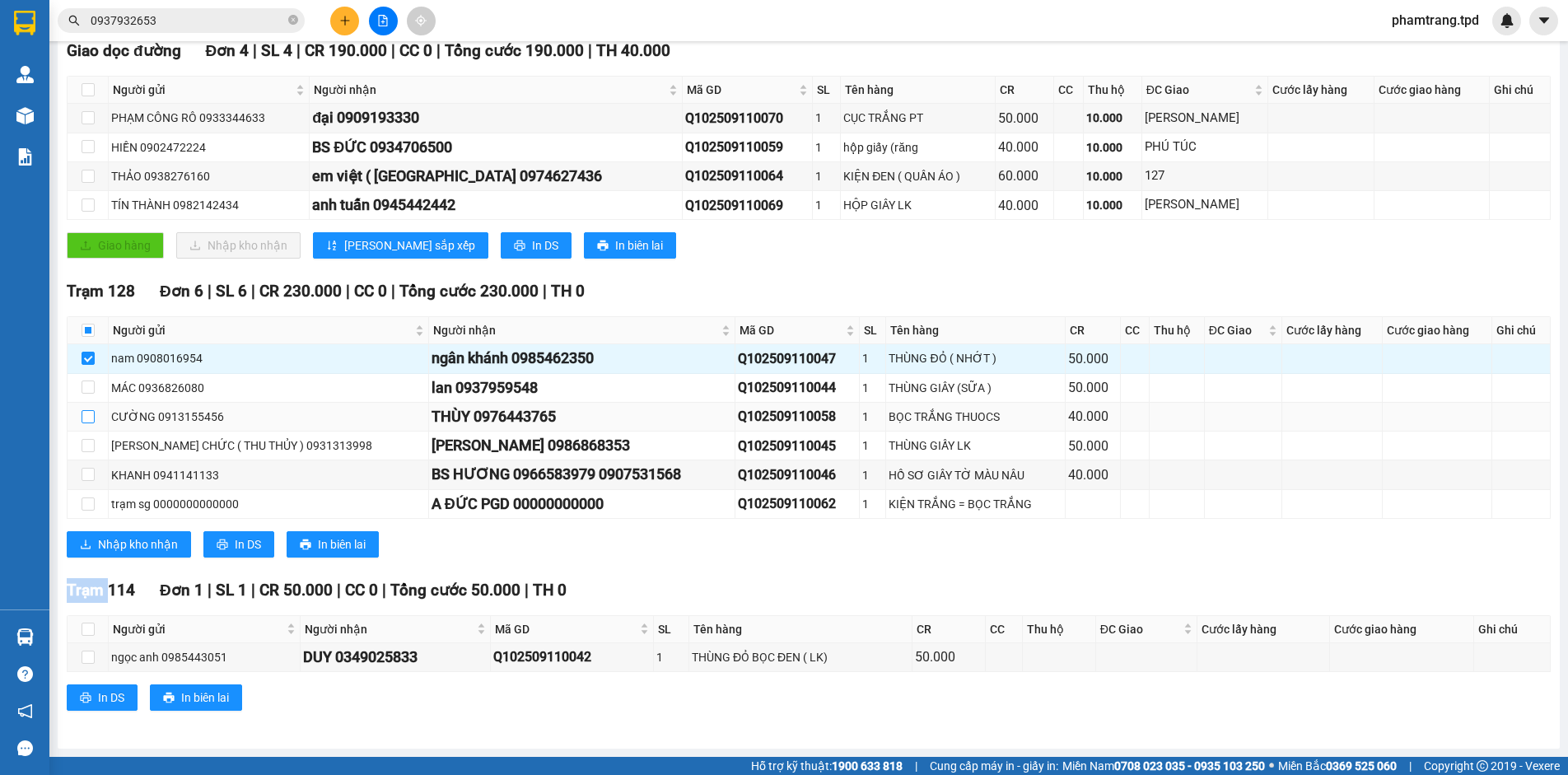
click at [89, 421] on input "checkbox" at bounding box center [88, 417] width 13 height 13
checkbox input "true"
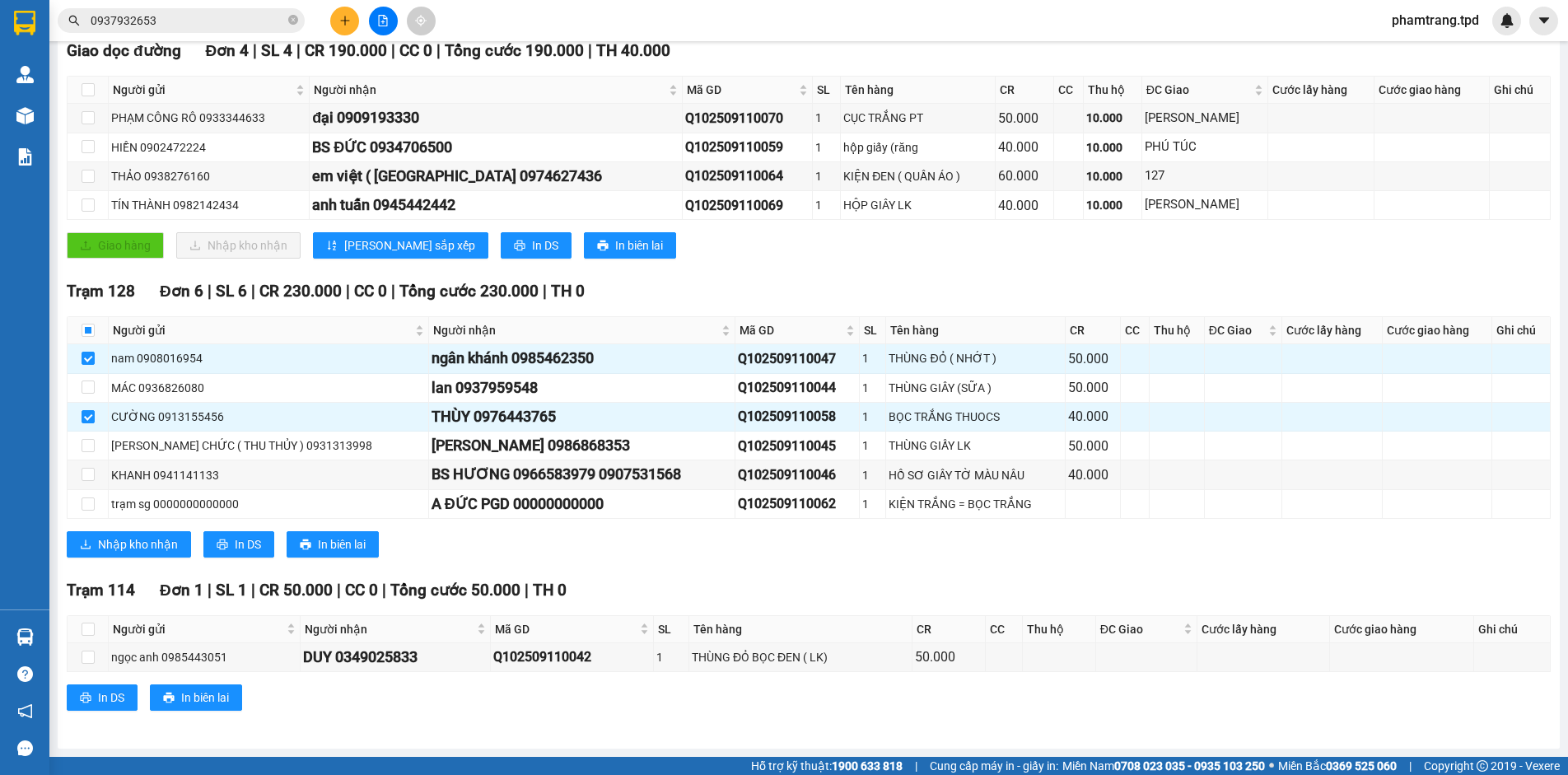
click at [721, 519] on div "Trạm 128 Đơn 6 | SL 6 | CR 230.000 | CC 0 | Tổng cước 230.000 | TH 0 Người gửi …" at bounding box center [808, 424] width 1484 height 291
click at [88, 442] on input "checkbox" at bounding box center [88, 445] width 13 height 13
checkbox input "true"
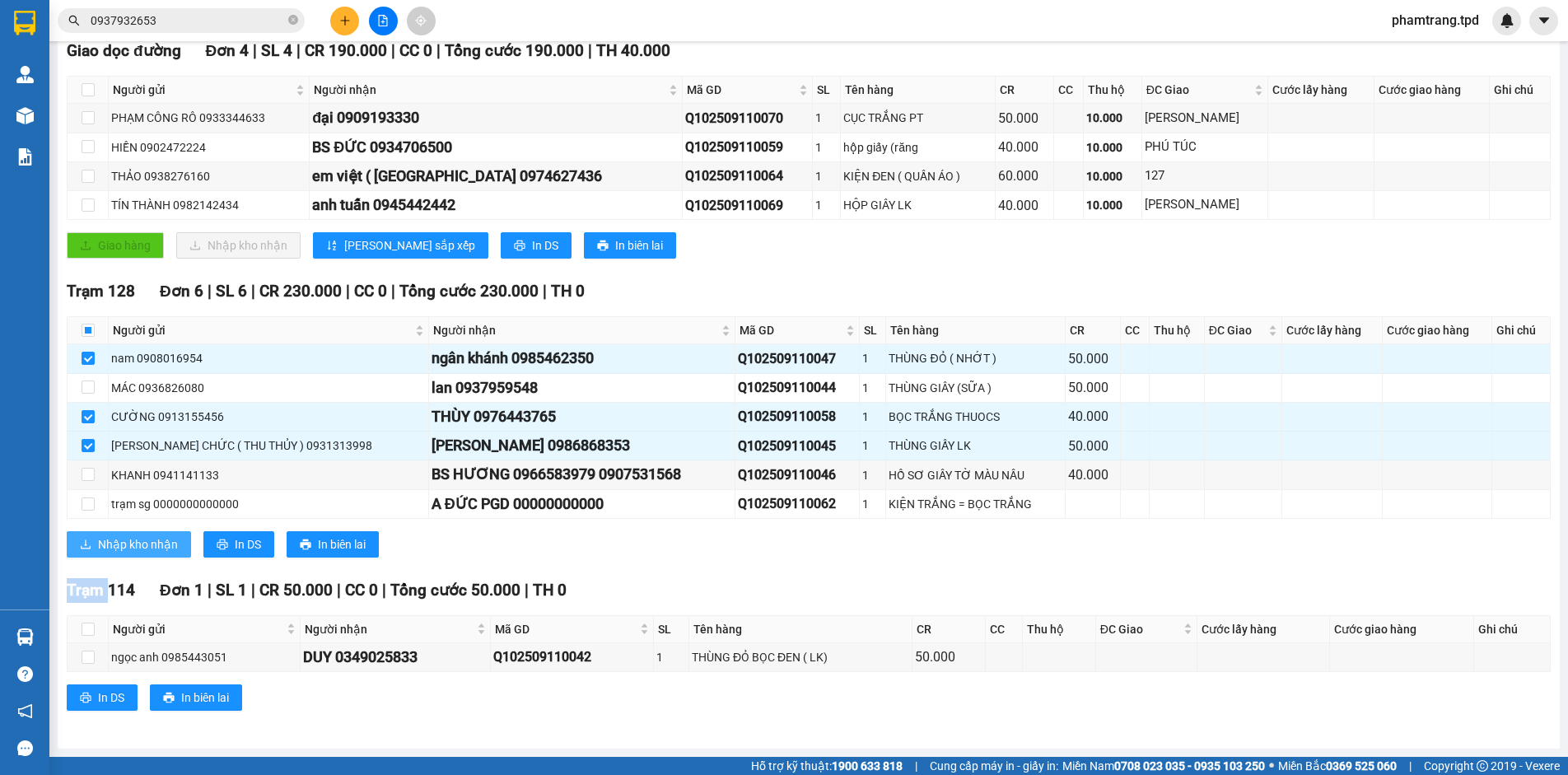
click at [173, 541] on span "Nhập kho nhận" at bounding box center [137, 544] width 80 height 18
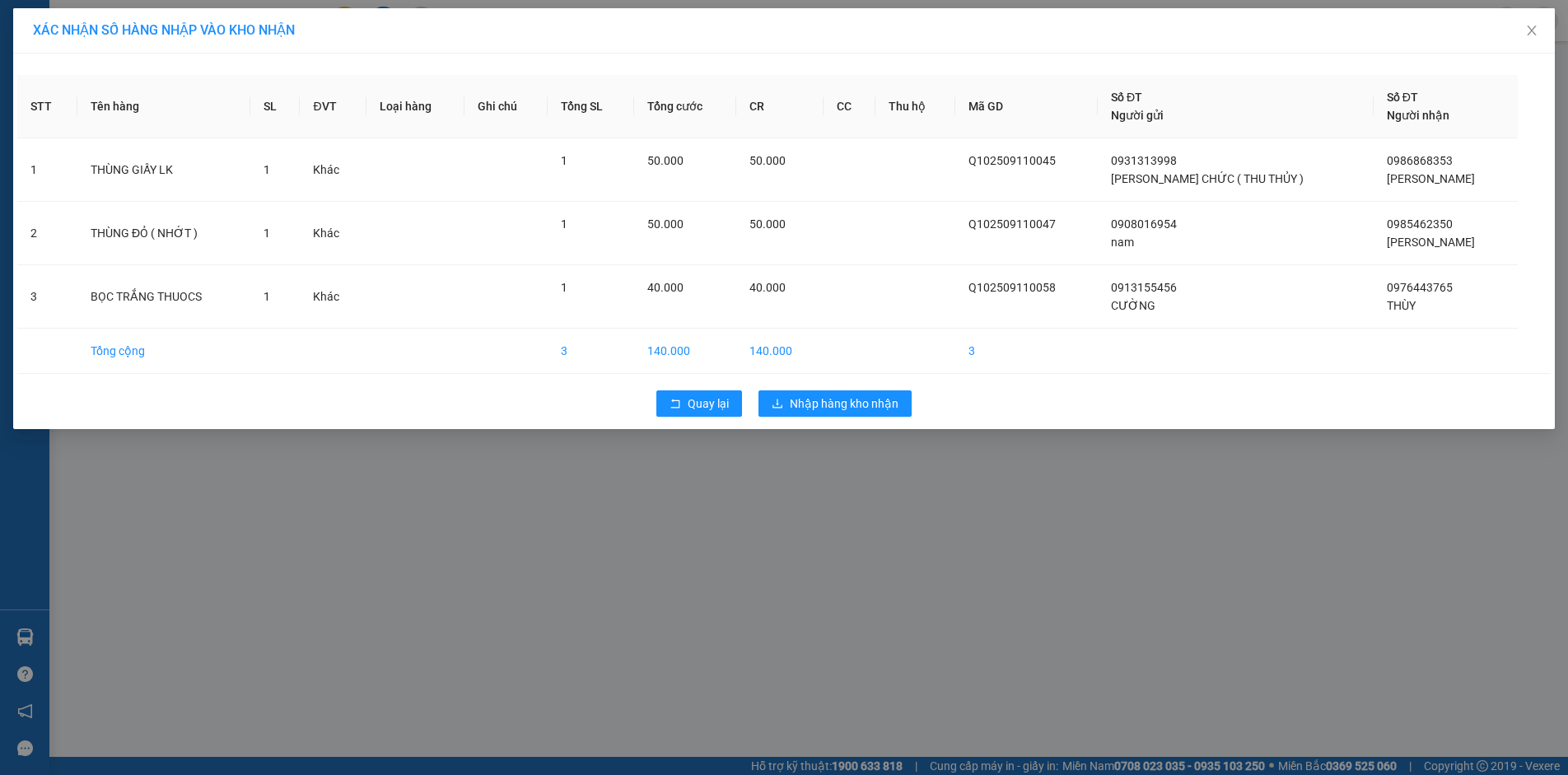
click at [815, 384] on div "Quay lại Nhập hàng kho nhận" at bounding box center [784, 403] width 1533 height 43
click at [815, 400] on span "Nhập hàng kho nhận" at bounding box center [844, 403] width 109 height 18
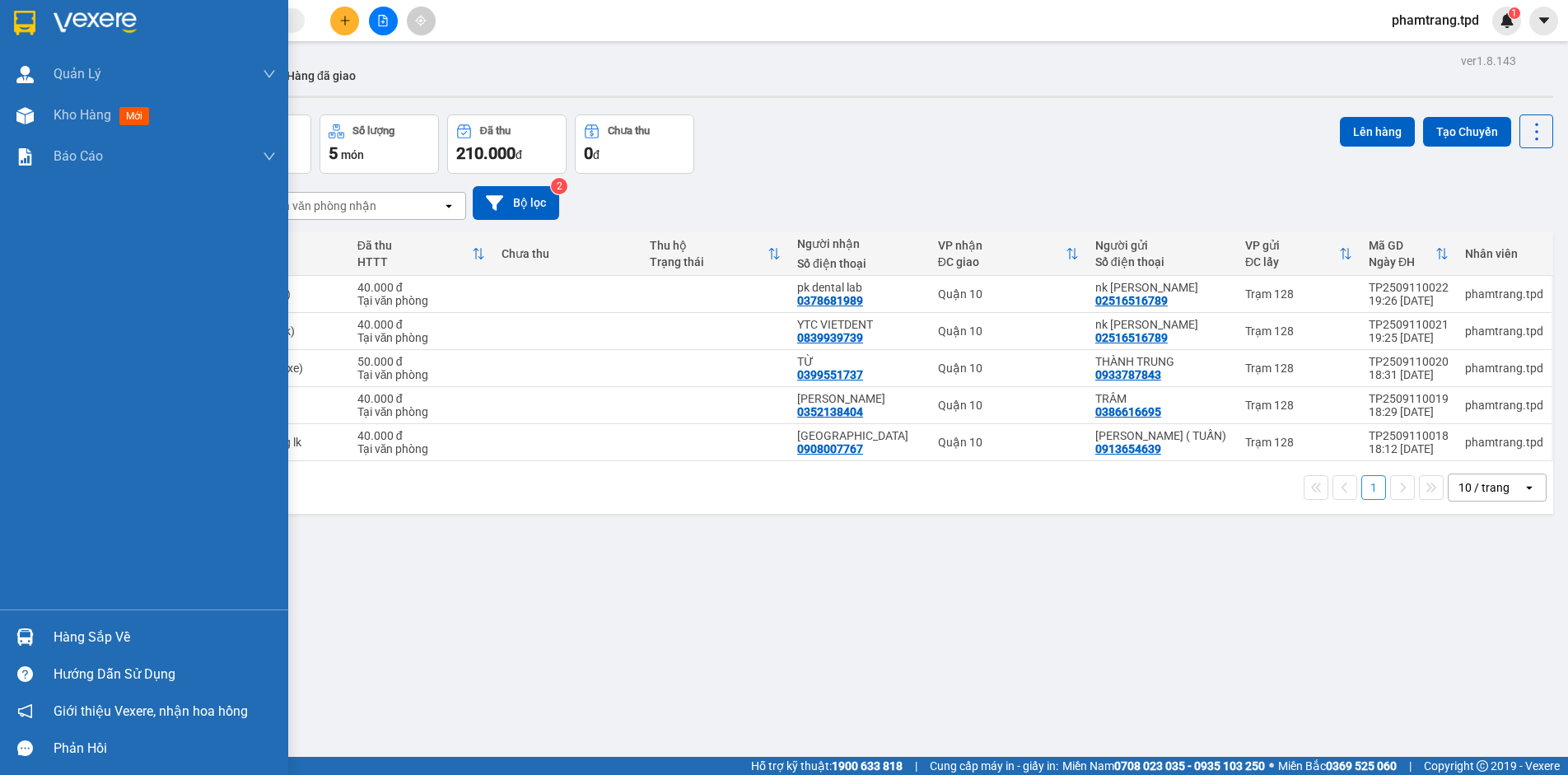
click at [91, 641] on div "Hàng sắp về" at bounding box center [164, 638] width 223 height 25
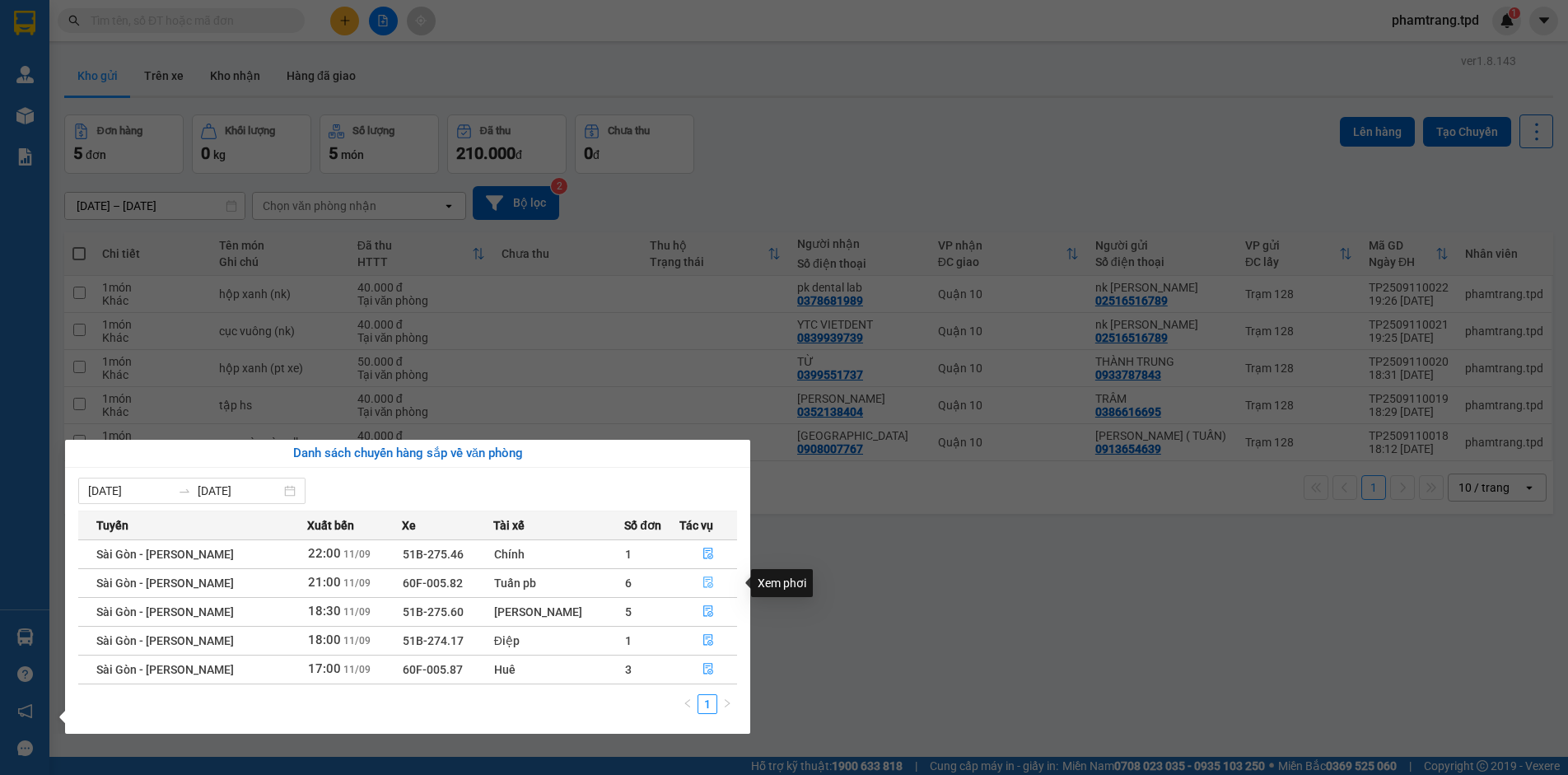
click at [706, 576] on icon "file-done" at bounding box center [708, 582] width 11 height 11
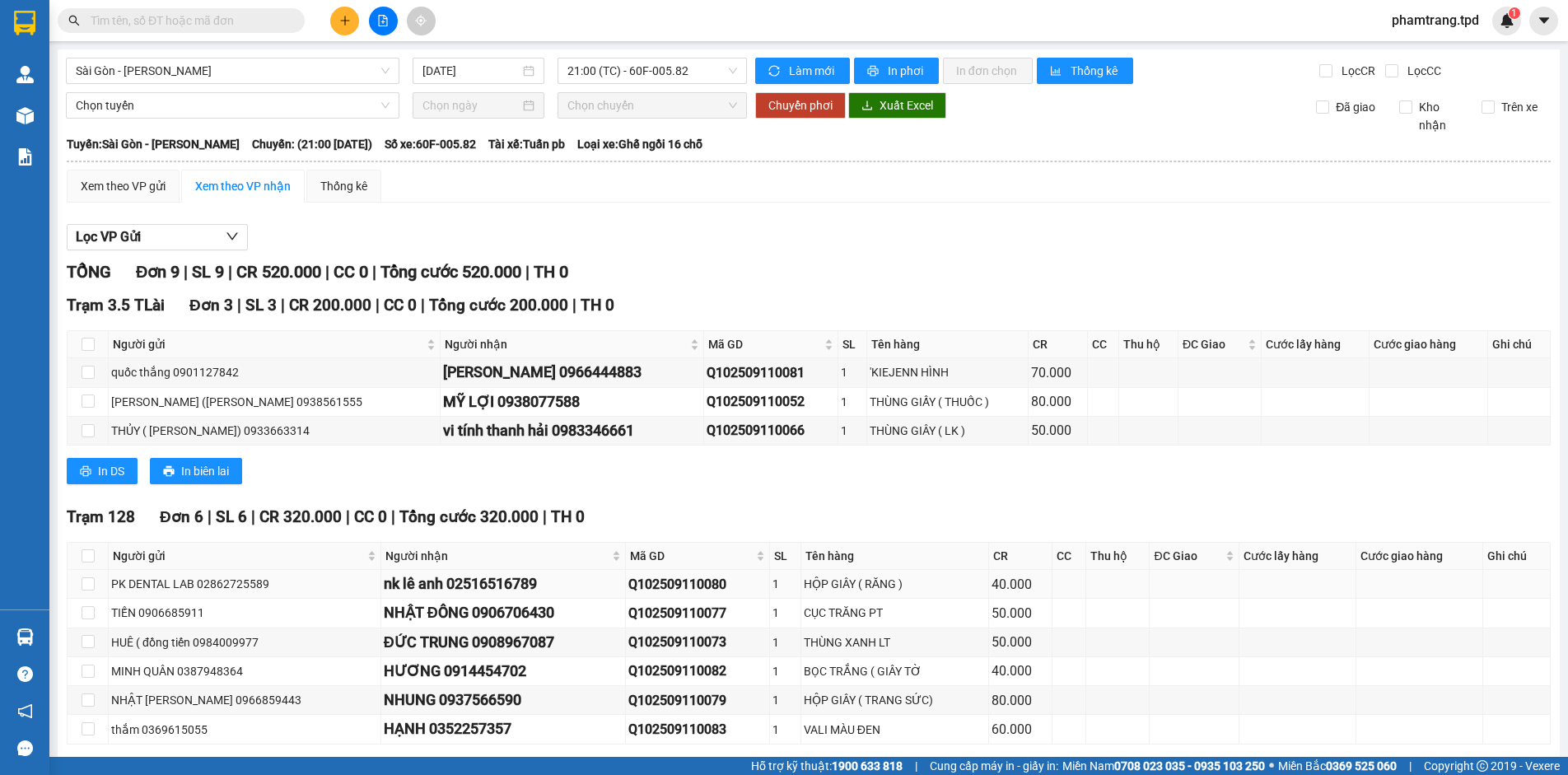
scroll to position [72, 0]
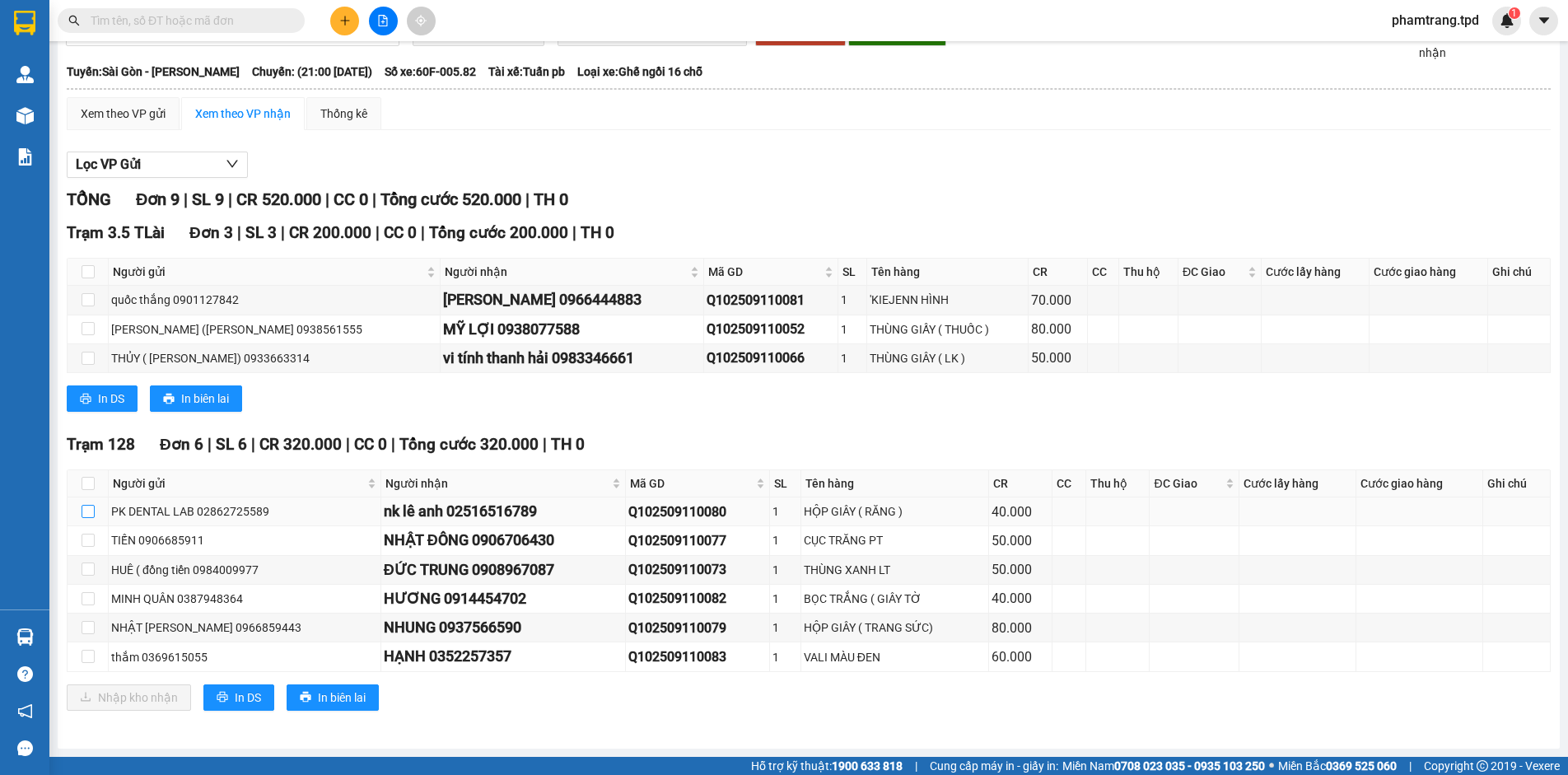
click at [91, 513] on input "checkbox" at bounding box center [88, 512] width 13 height 13
checkbox input "true"
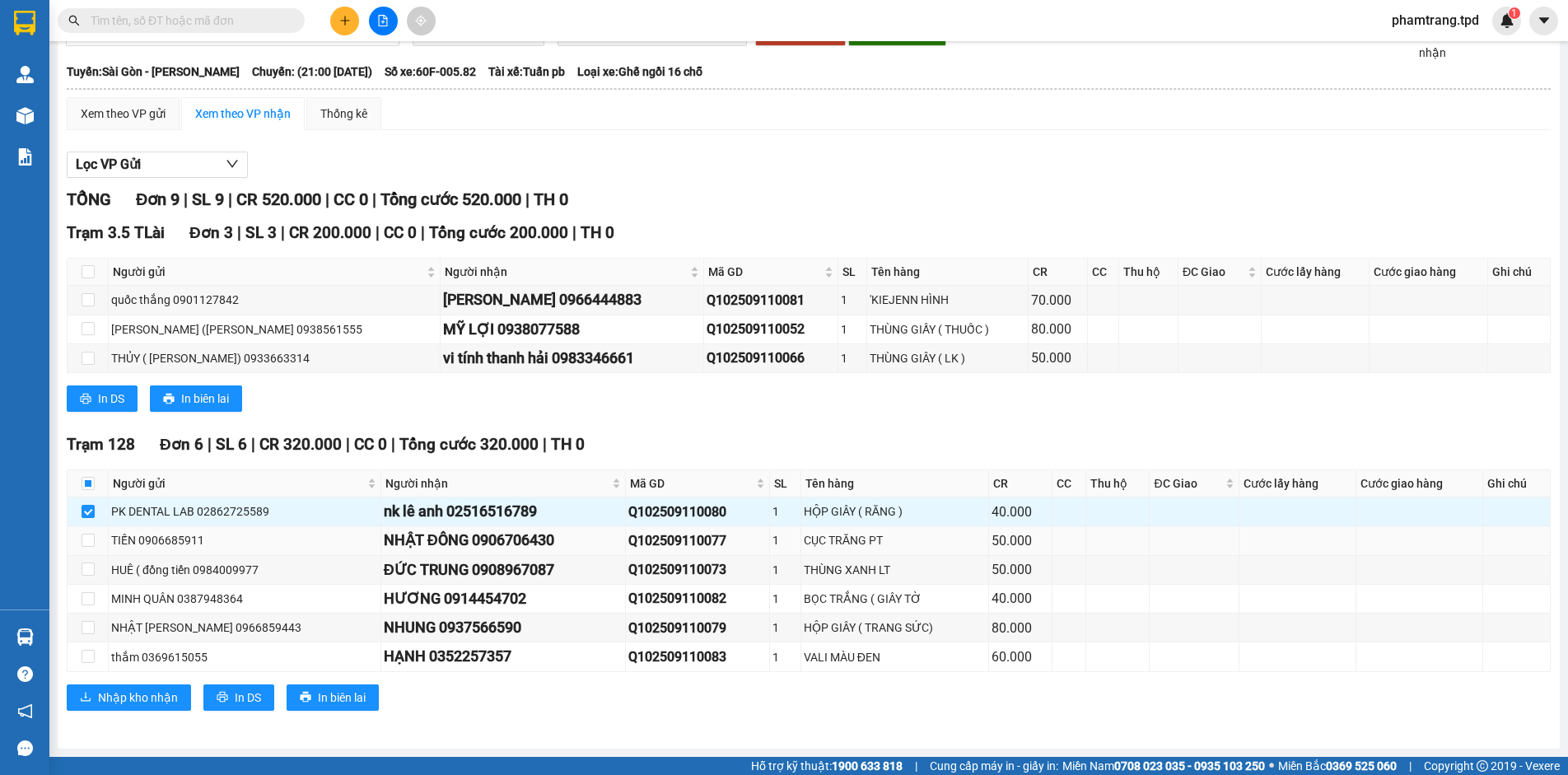
click at [91, 531] on td at bounding box center [87, 540] width 41 height 28
click at [90, 538] on input "checkbox" at bounding box center [88, 540] width 13 height 13
checkbox input "true"
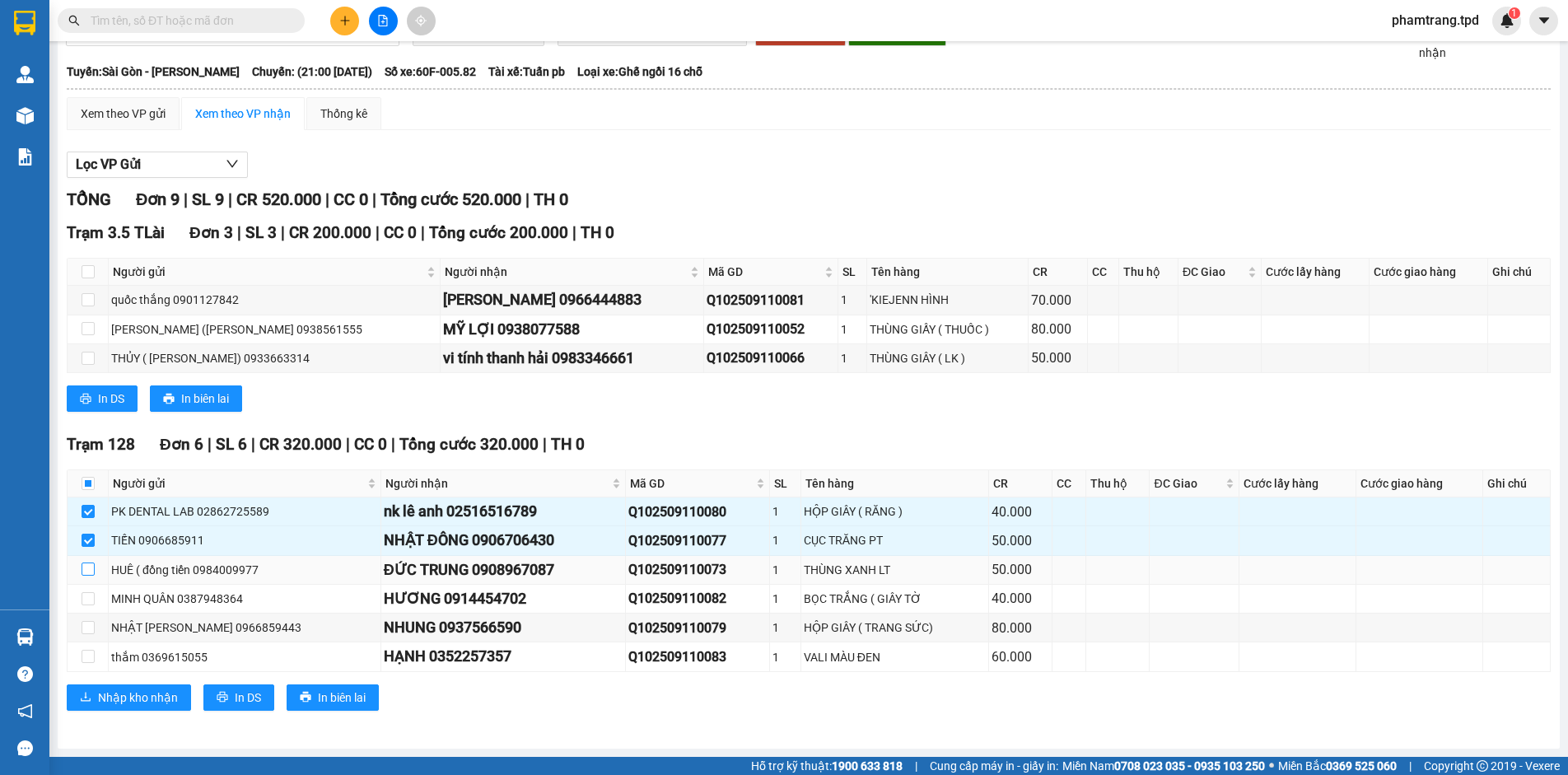
click at [81, 574] on input "checkbox" at bounding box center [88, 569] width 13 height 13
checkbox input "true"
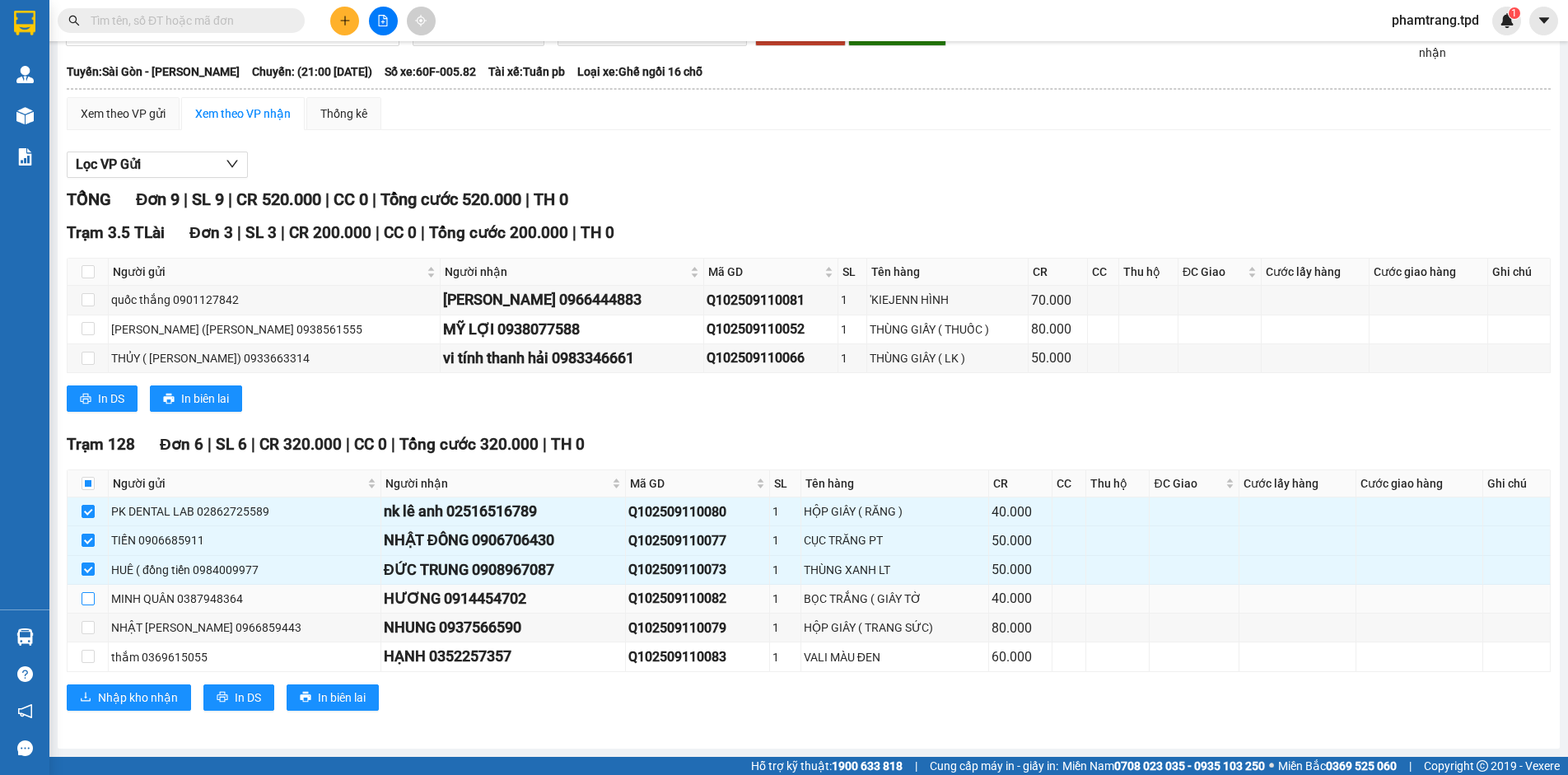
click at [86, 599] on input "checkbox" at bounding box center [88, 599] width 13 height 13
checkbox input "true"
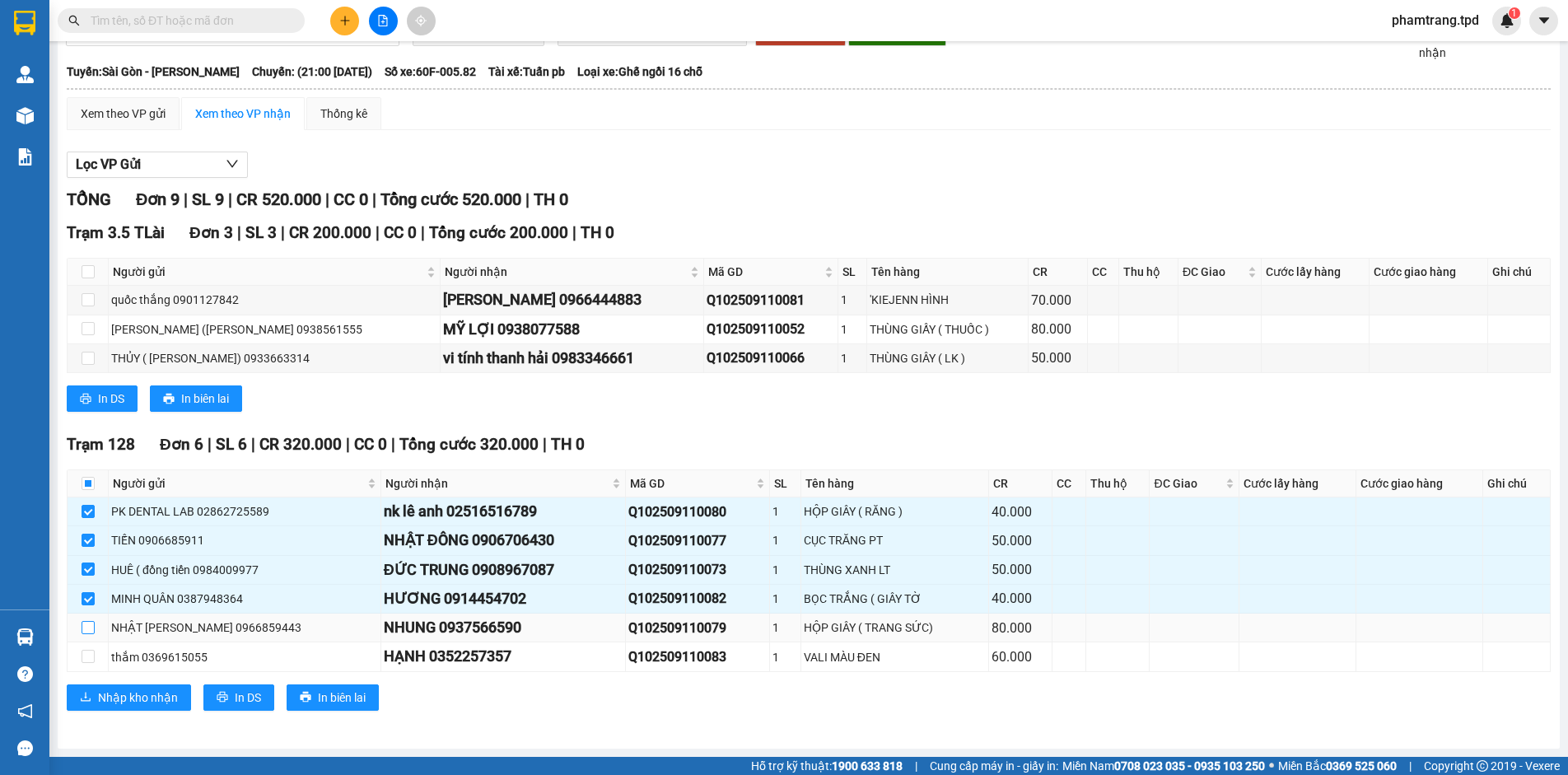
click at [83, 623] on input "checkbox" at bounding box center [88, 627] width 13 height 13
checkbox input "true"
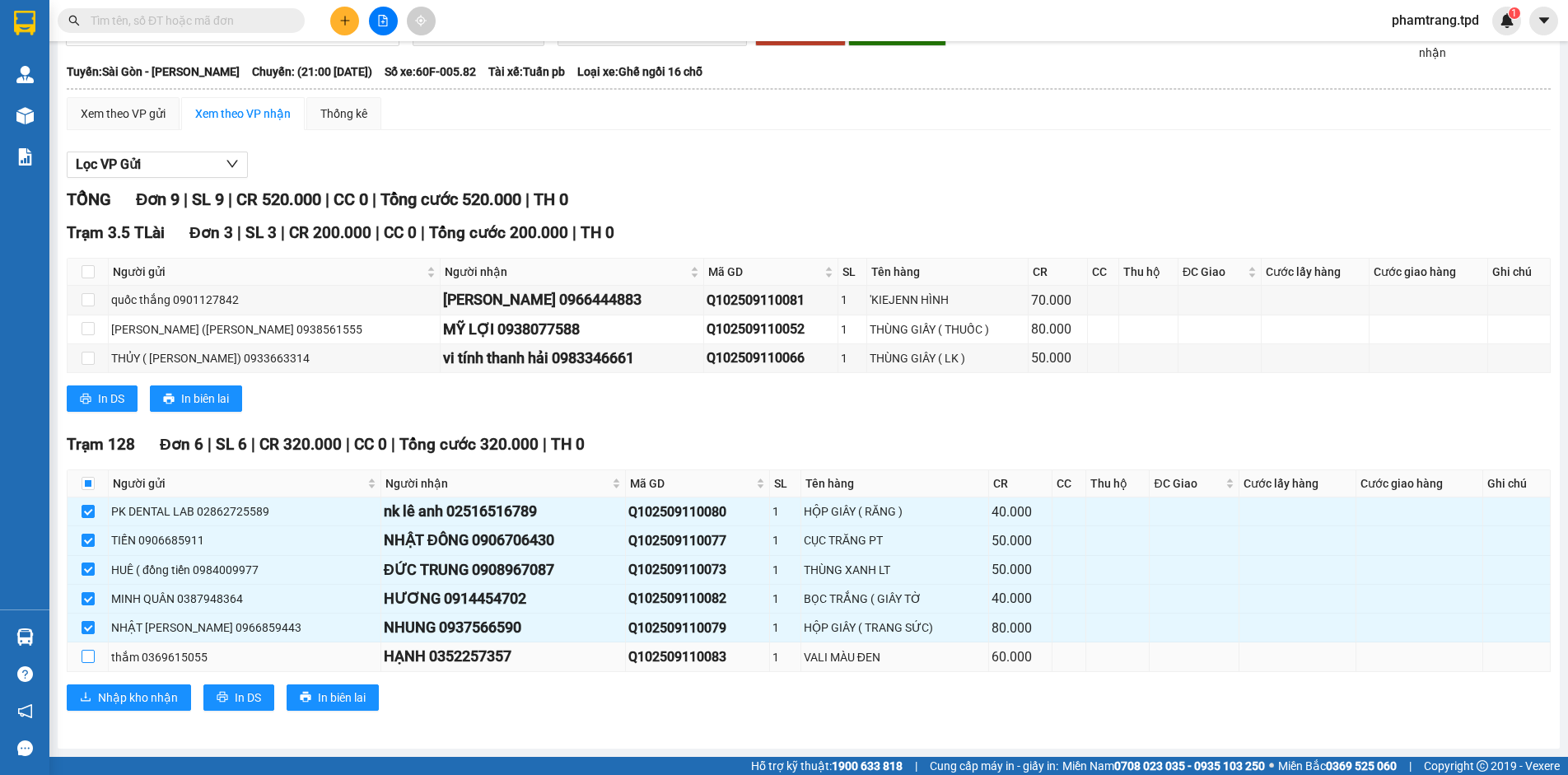
click at [87, 648] on label at bounding box center [88, 657] width 13 height 18
click at [87, 650] on input "checkbox" at bounding box center [88, 657] width 13 height 13
checkbox input "true"
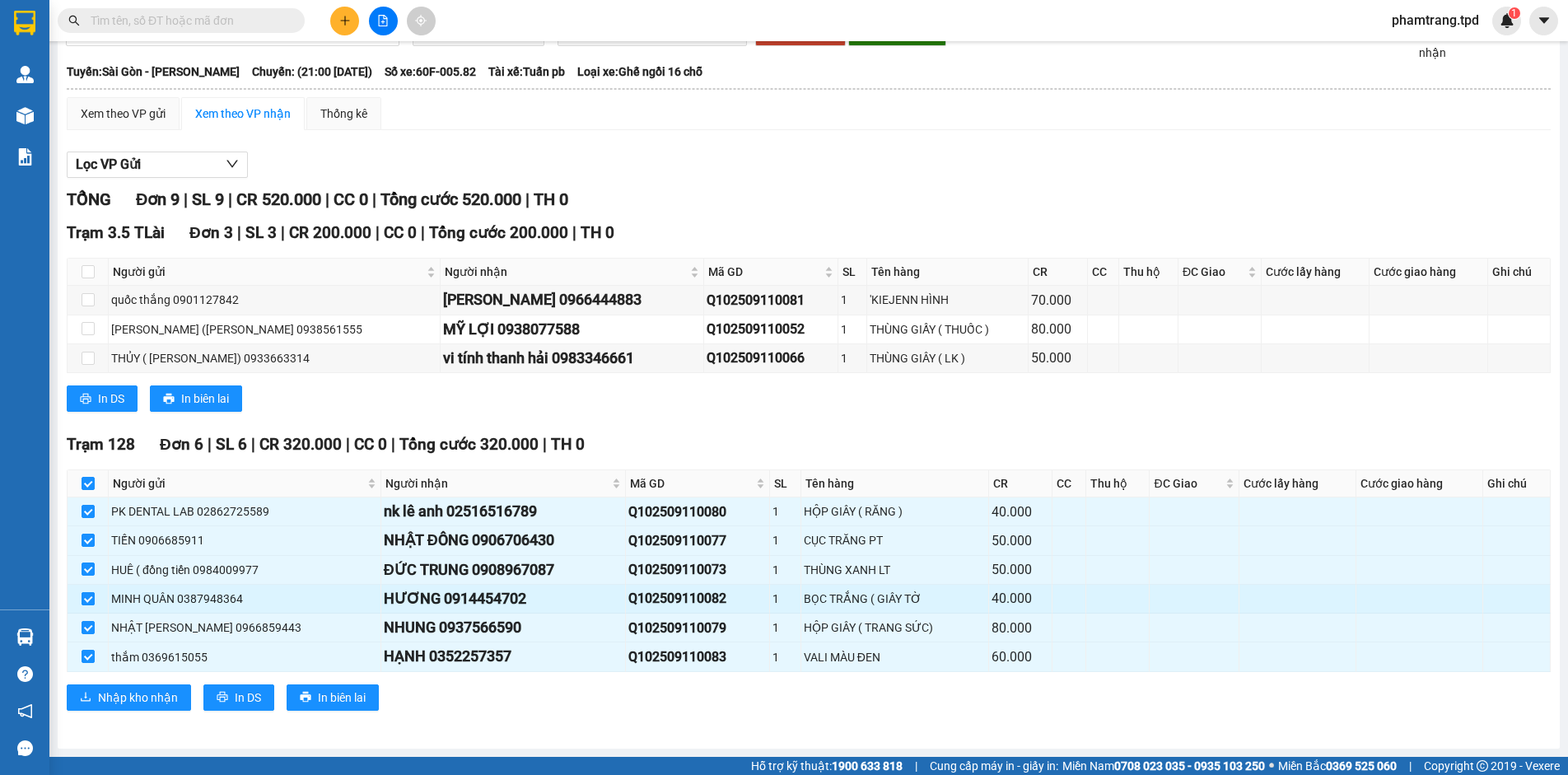
click at [90, 601] on input "checkbox" at bounding box center [88, 599] width 13 height 13
checkbox input "false"
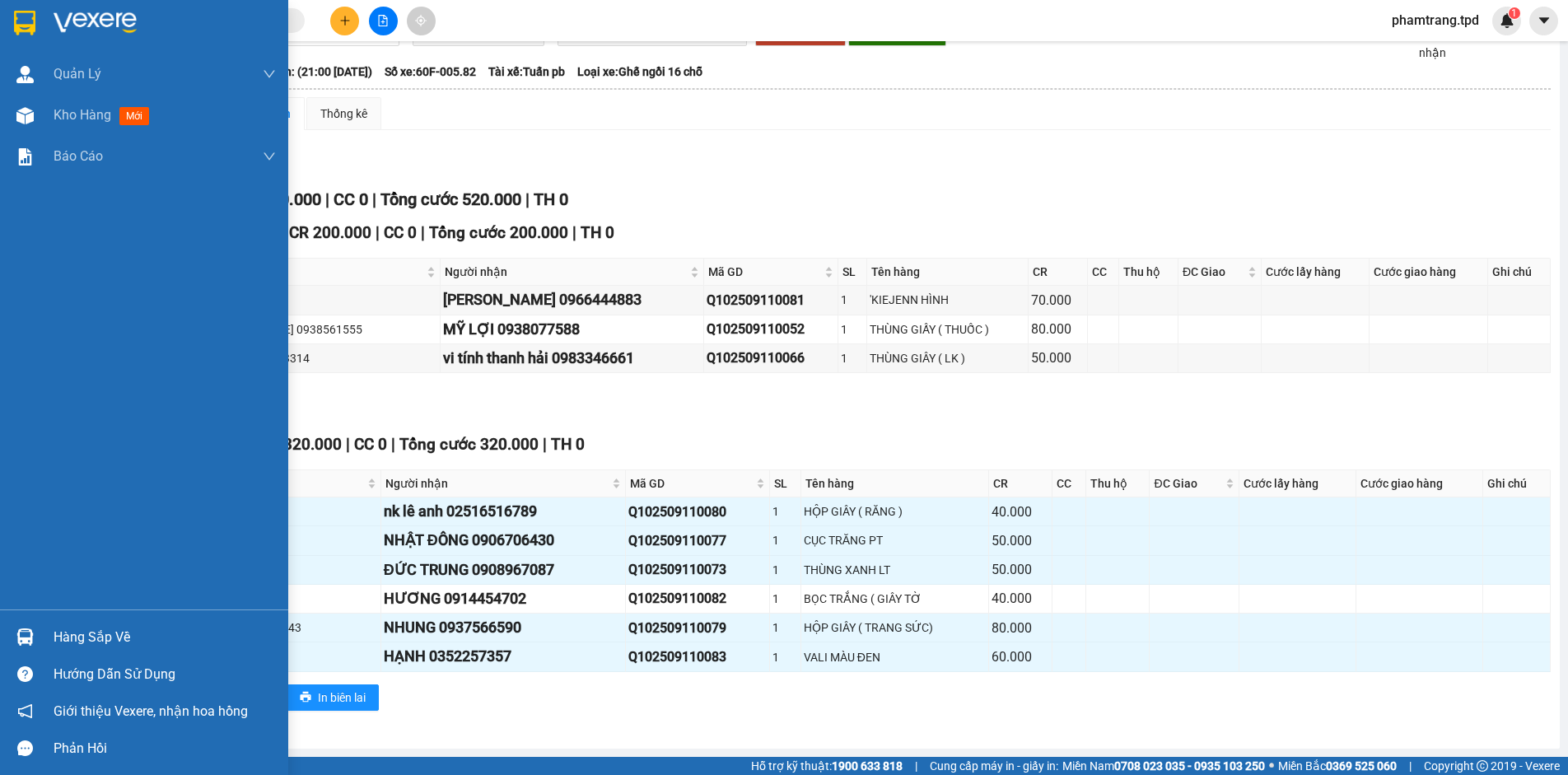
click at [62, 639] on div "Hàng sắp về" at bounding box center [164, 638] width 223 height 25
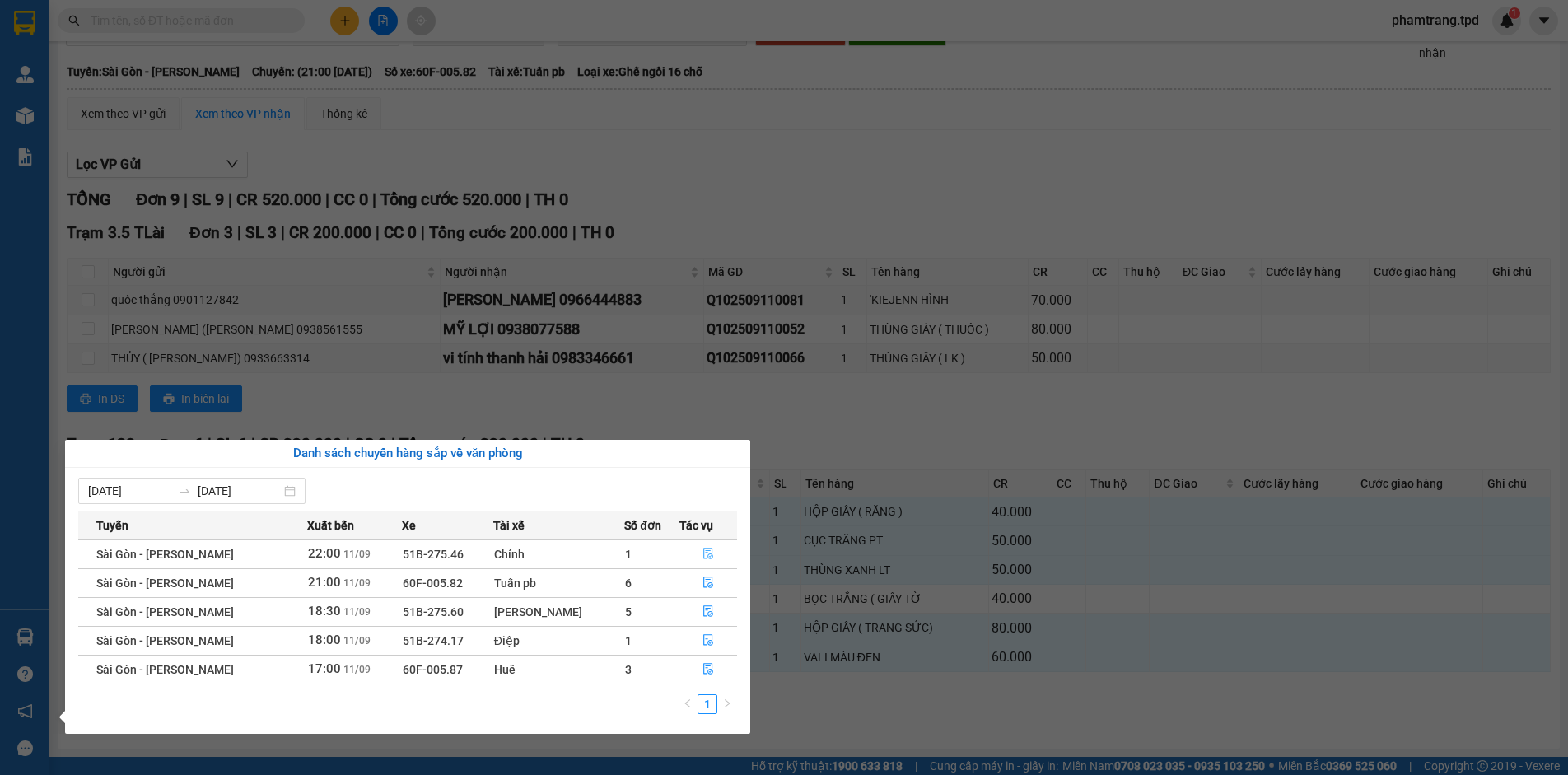
click at [711, 550] on icon "file-done" at bounding box center [708, 553] width 11 height 11
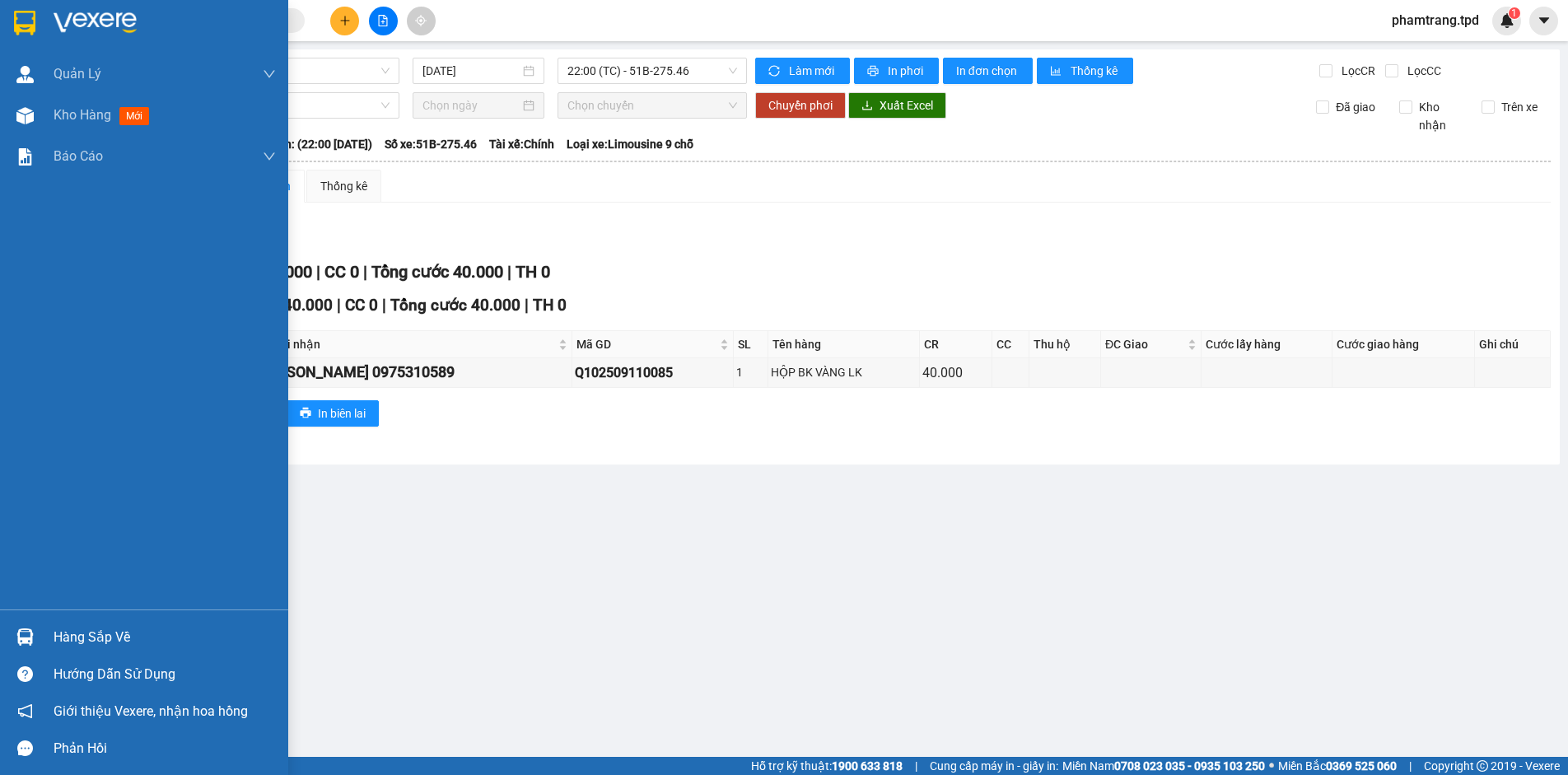
click at [42, 626] on div "Hàng sắp về" at bounding box center [144, 637] width 288 height 37
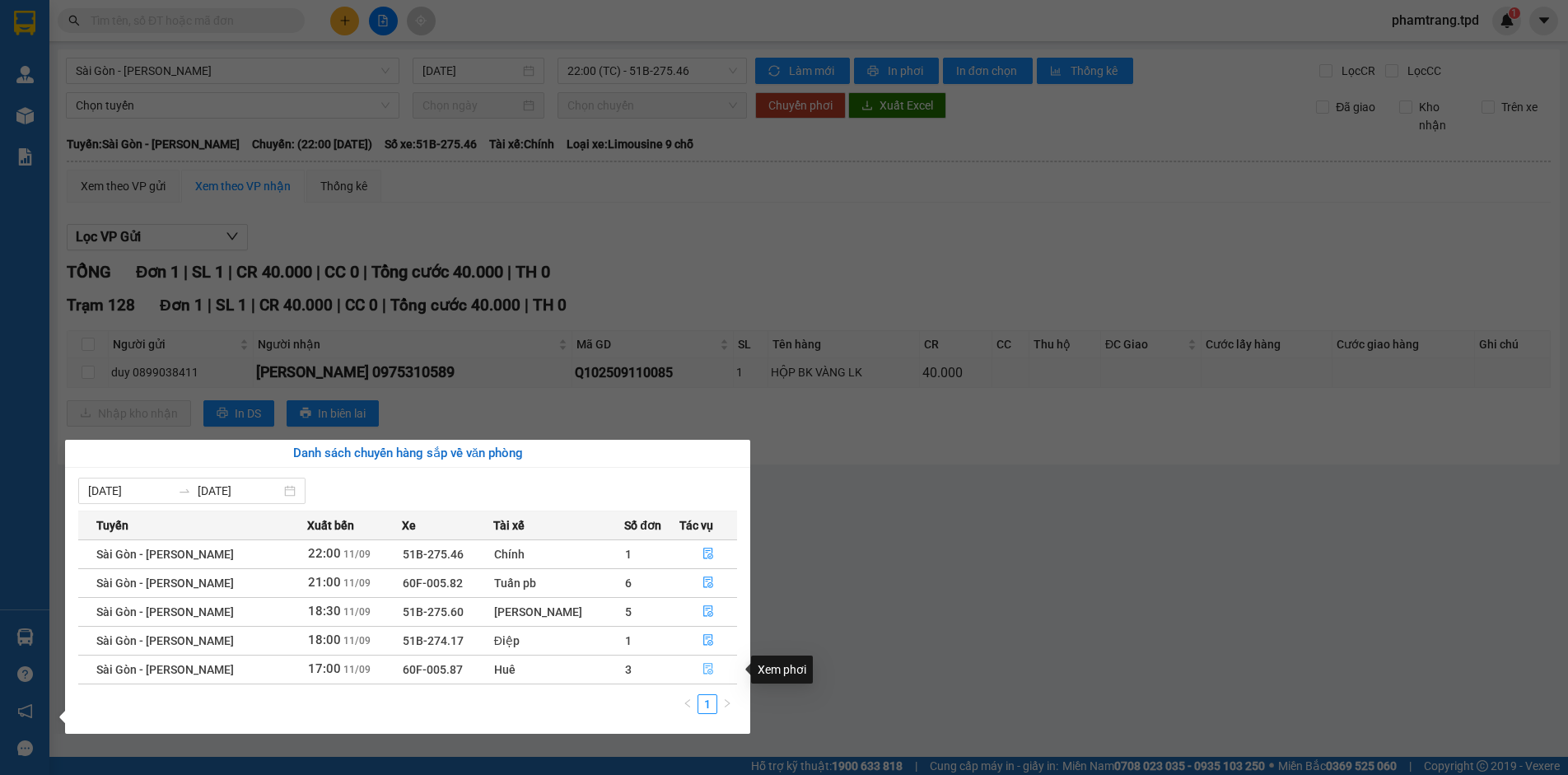
click at [702, 670] on icon "file-done" at bounding box center [708, 669] width 11 height 11
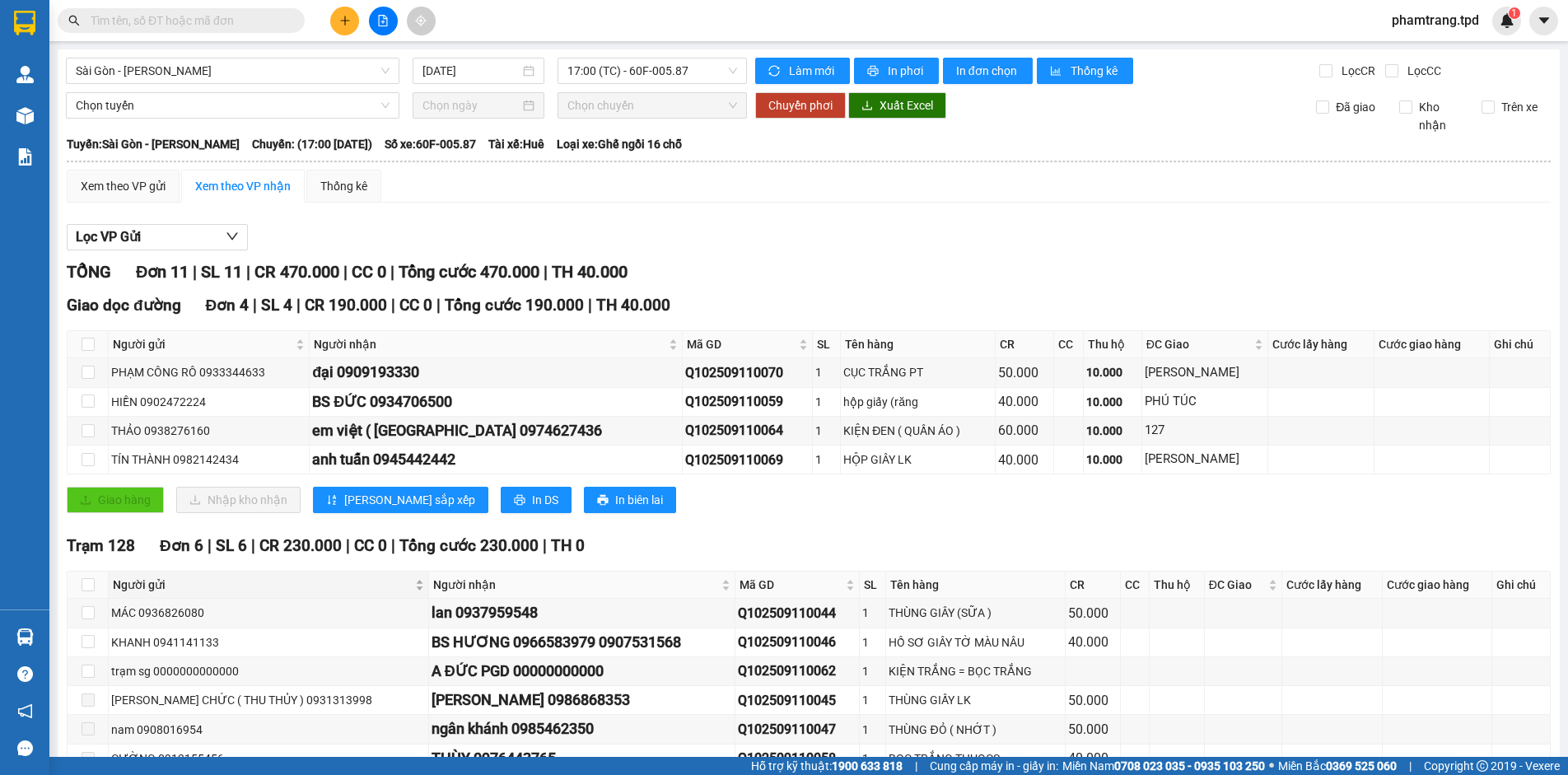
scroll to position [255, 0]
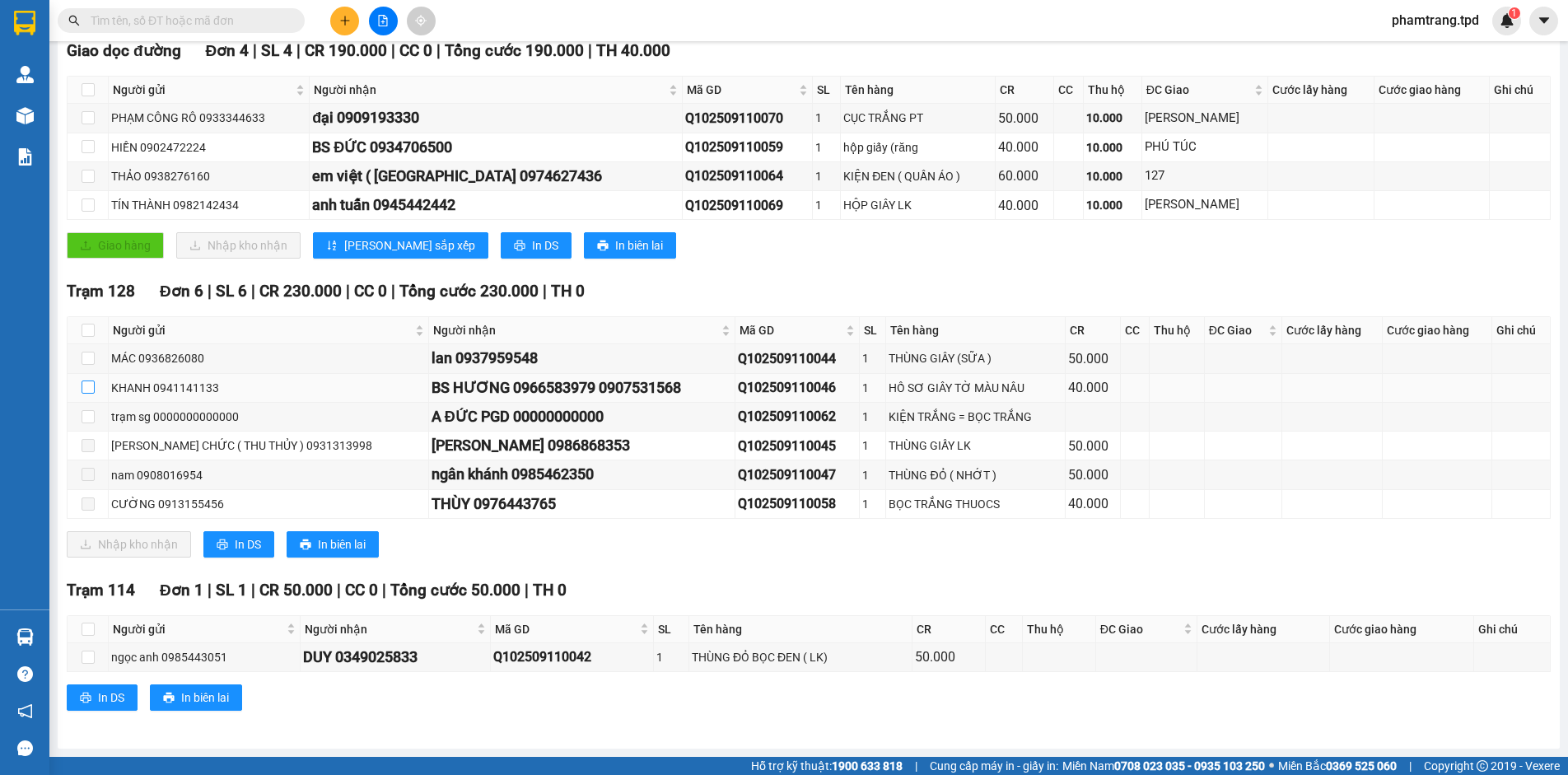
click at [92, 385] on input "checkbox" at bounding box center [88, 388] width 13 height 13
checkbox input "true"
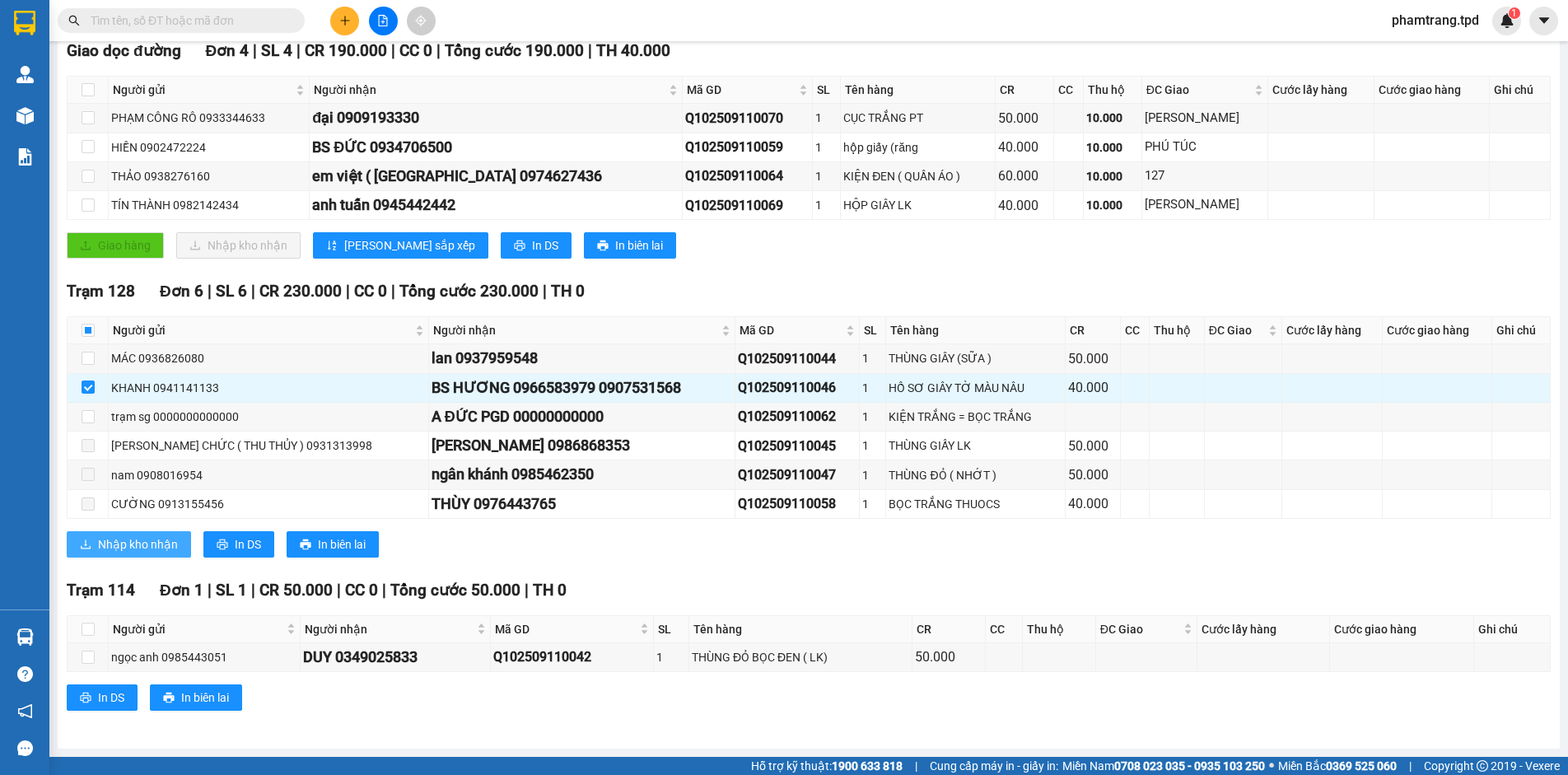
click at [115, 535] on span "Nhập kho nhận" at bounding box center [137, 544] width 80 height 18
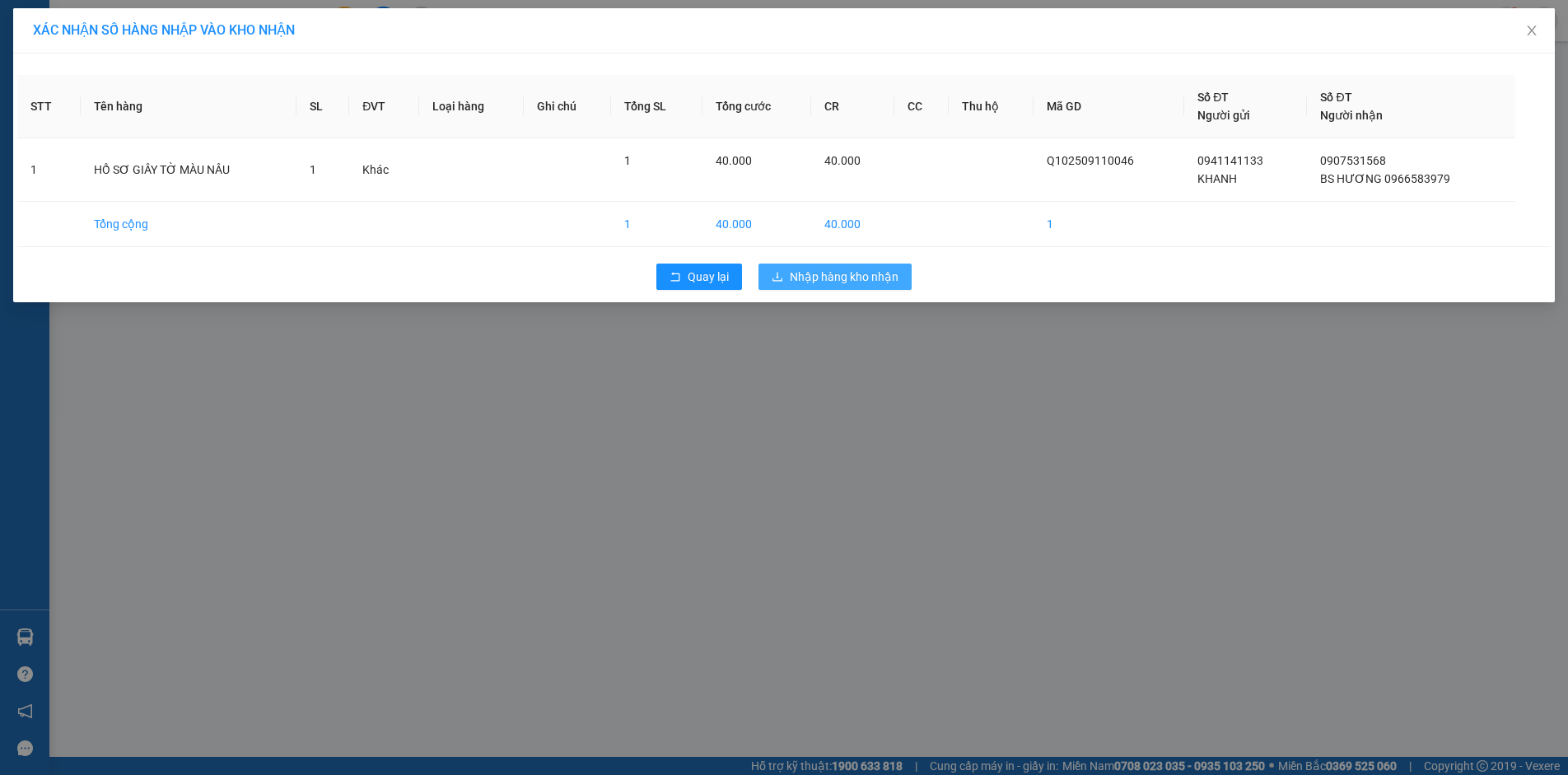
click at [815, 288] on button "Nhập hàng kho nhận" at bounding box center [835, 277] width 153 height 27
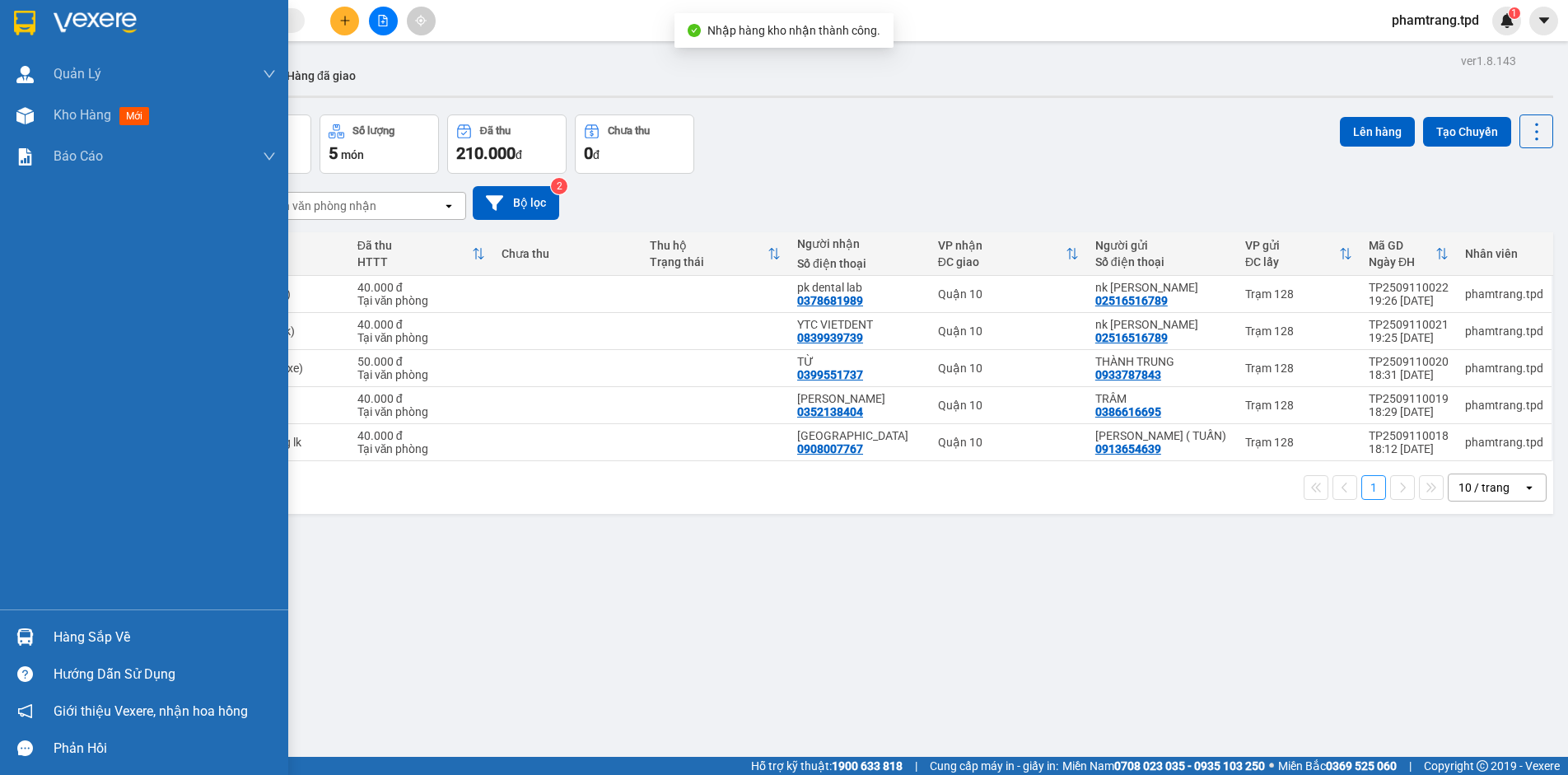
click at [21, 649] on div at bounding box center [25, 637] width 28 height 28
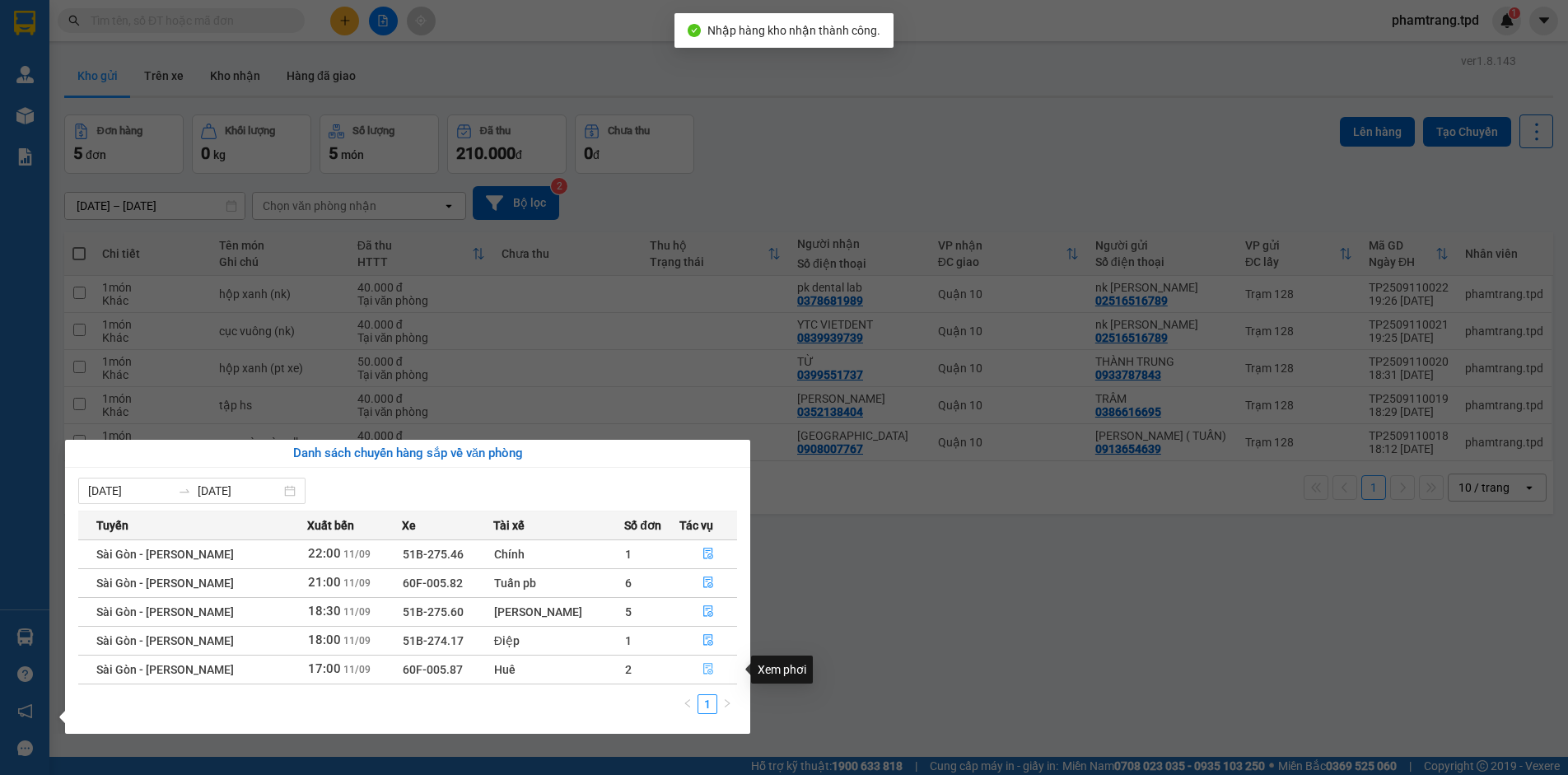
click at [703, 668] on icon "file-done" at bounding box center [708, 670] width 9 height 11
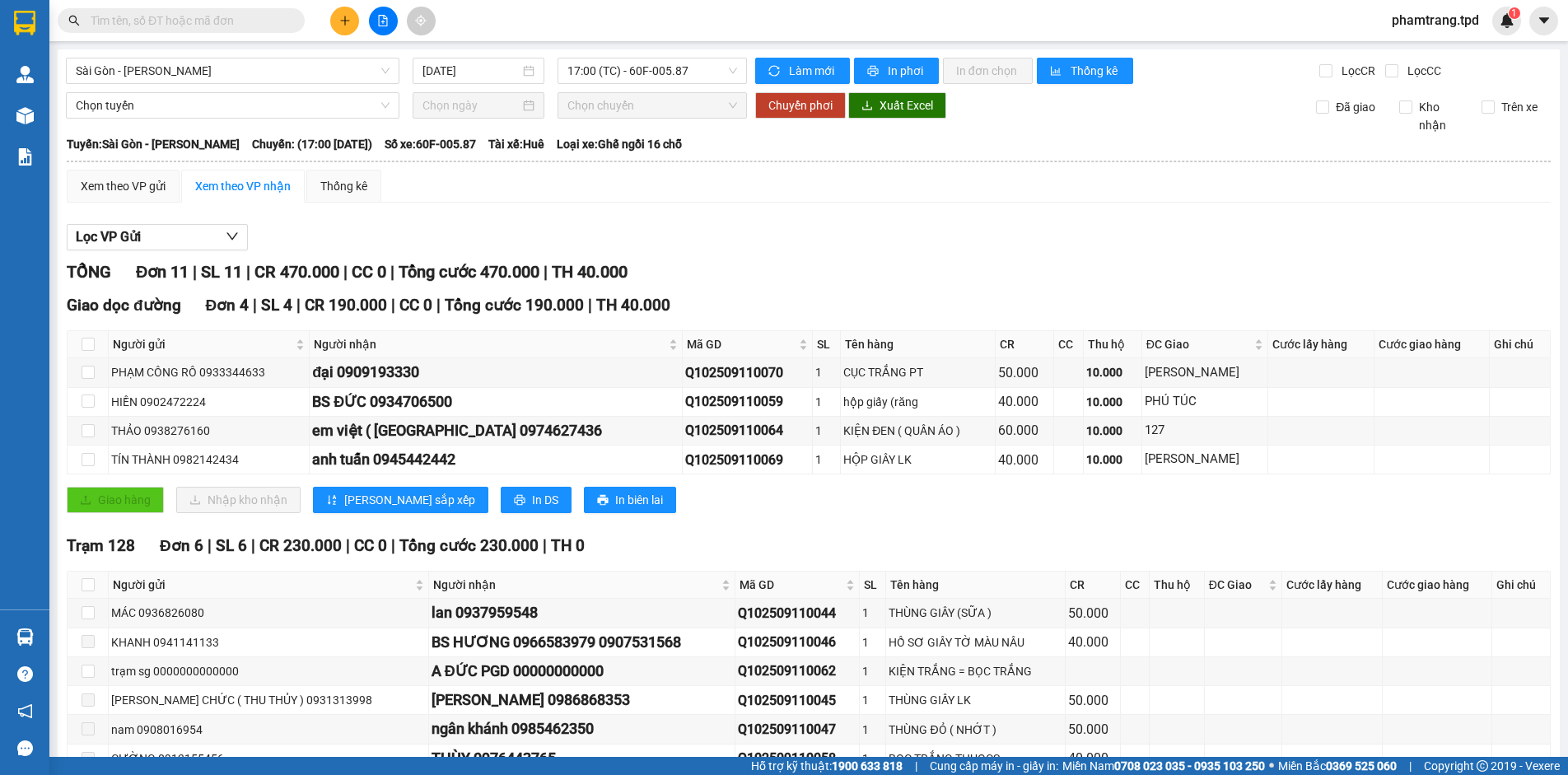
scroll to position [255, 0]
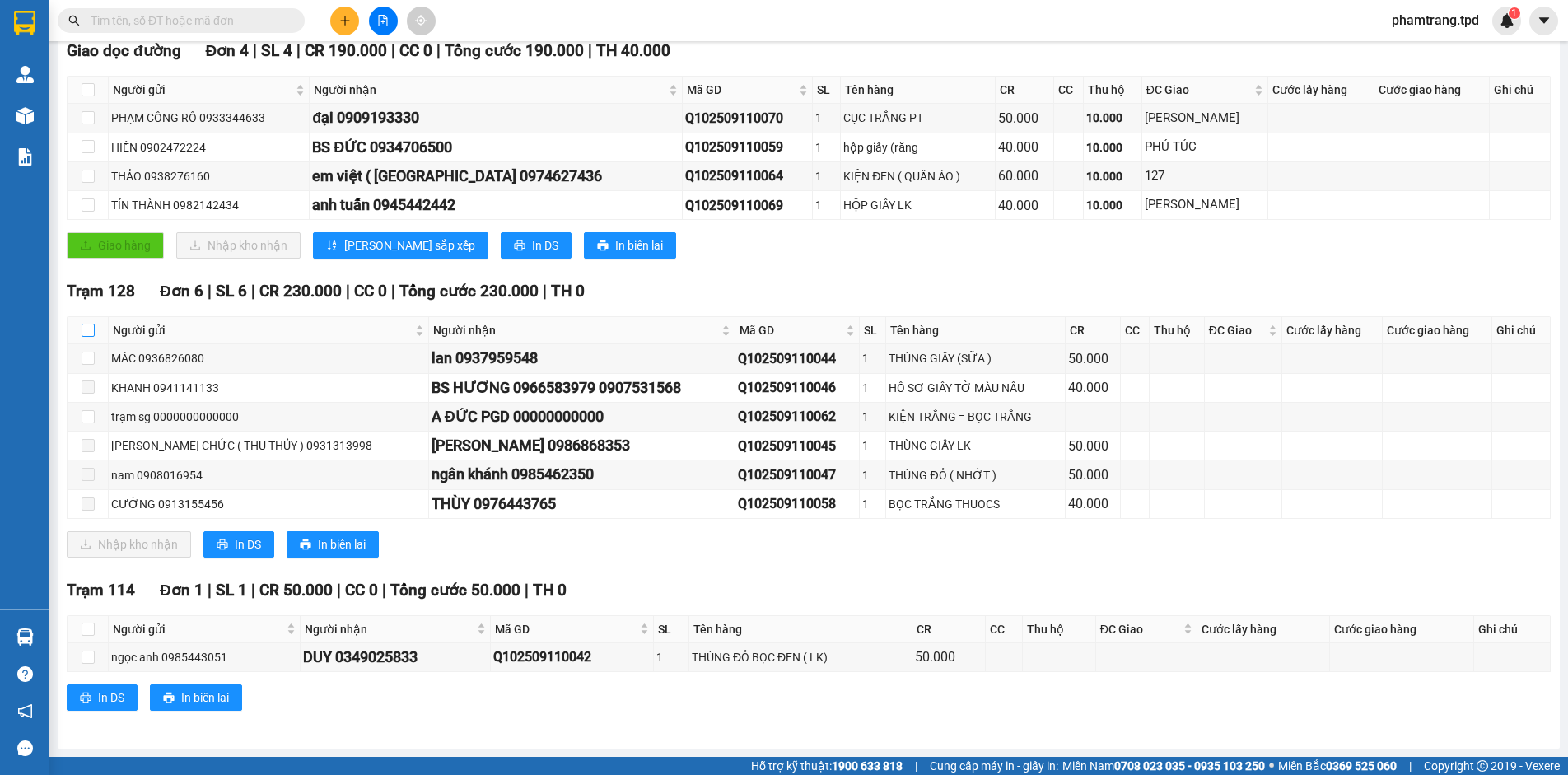
click at [85, 331] on input "checkbox" at bounding box center [88, 331] width 13 height 13
checkbox input "true"
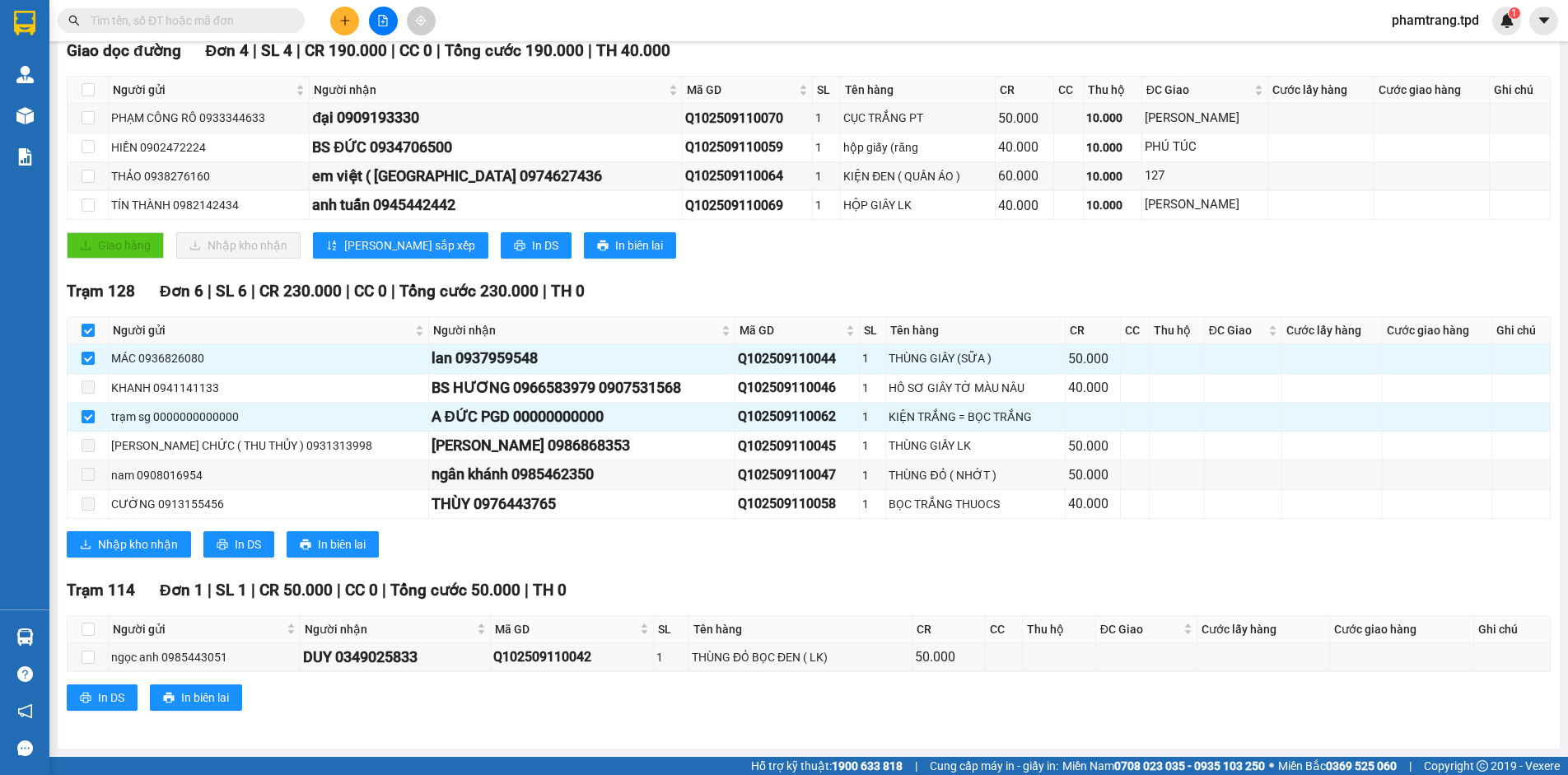
click at [547, 551] on div "Nhập kho nhận In DS In biên lai" at bounding box center [808, 545] width 1484 height 27
click at [695, 566] on div "Trạm 128 Đơn 6 | SL 6 | CR 230.000 | CC 0 | Tổng cước 230.000 | TH 0 Người gửi …" at bounding box center [808, 424] width 1484 height 291
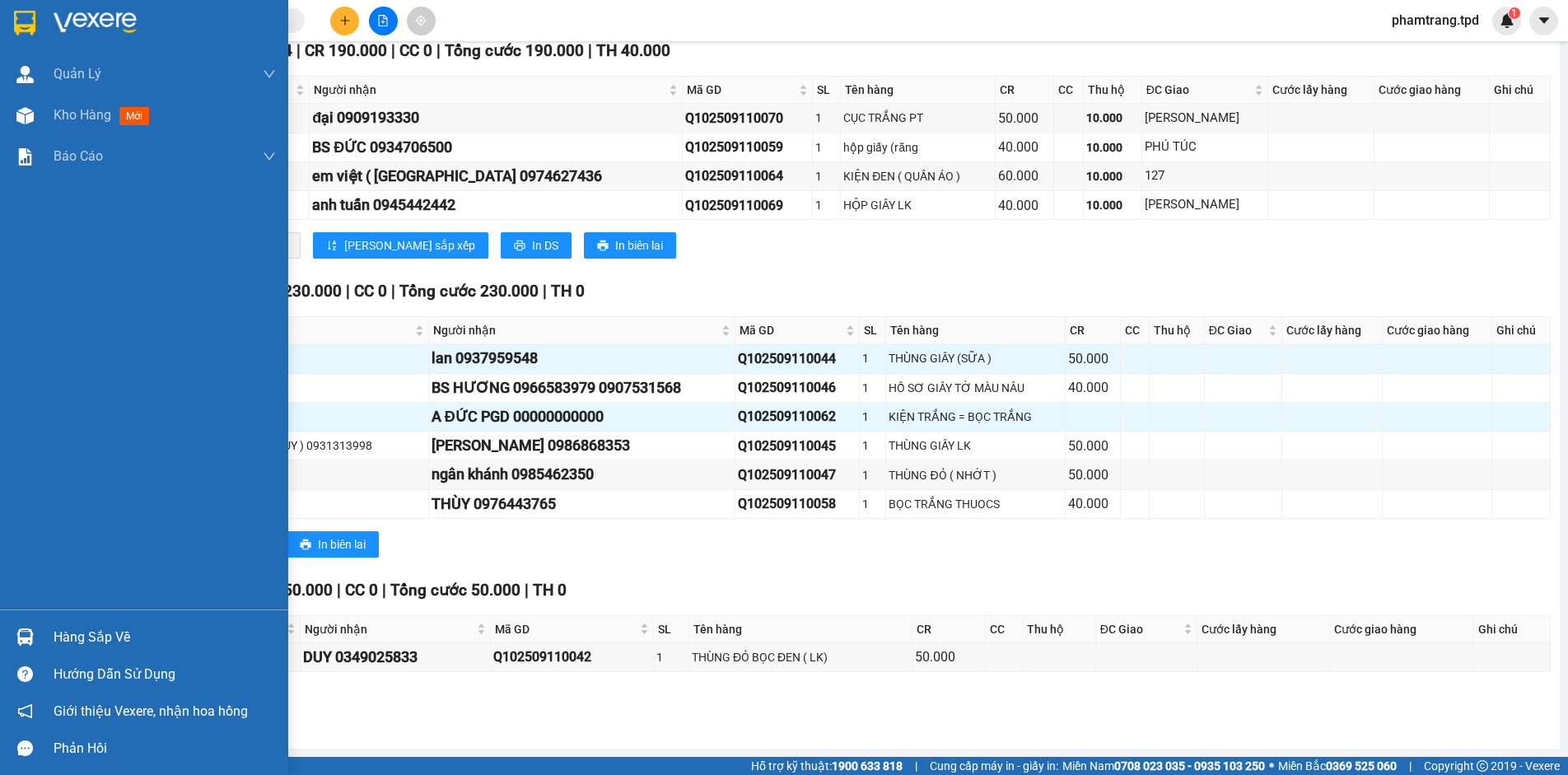
click at [44, 633] on div "Hàng sắp về" at bounding box center [144, 637] width 288 height 37
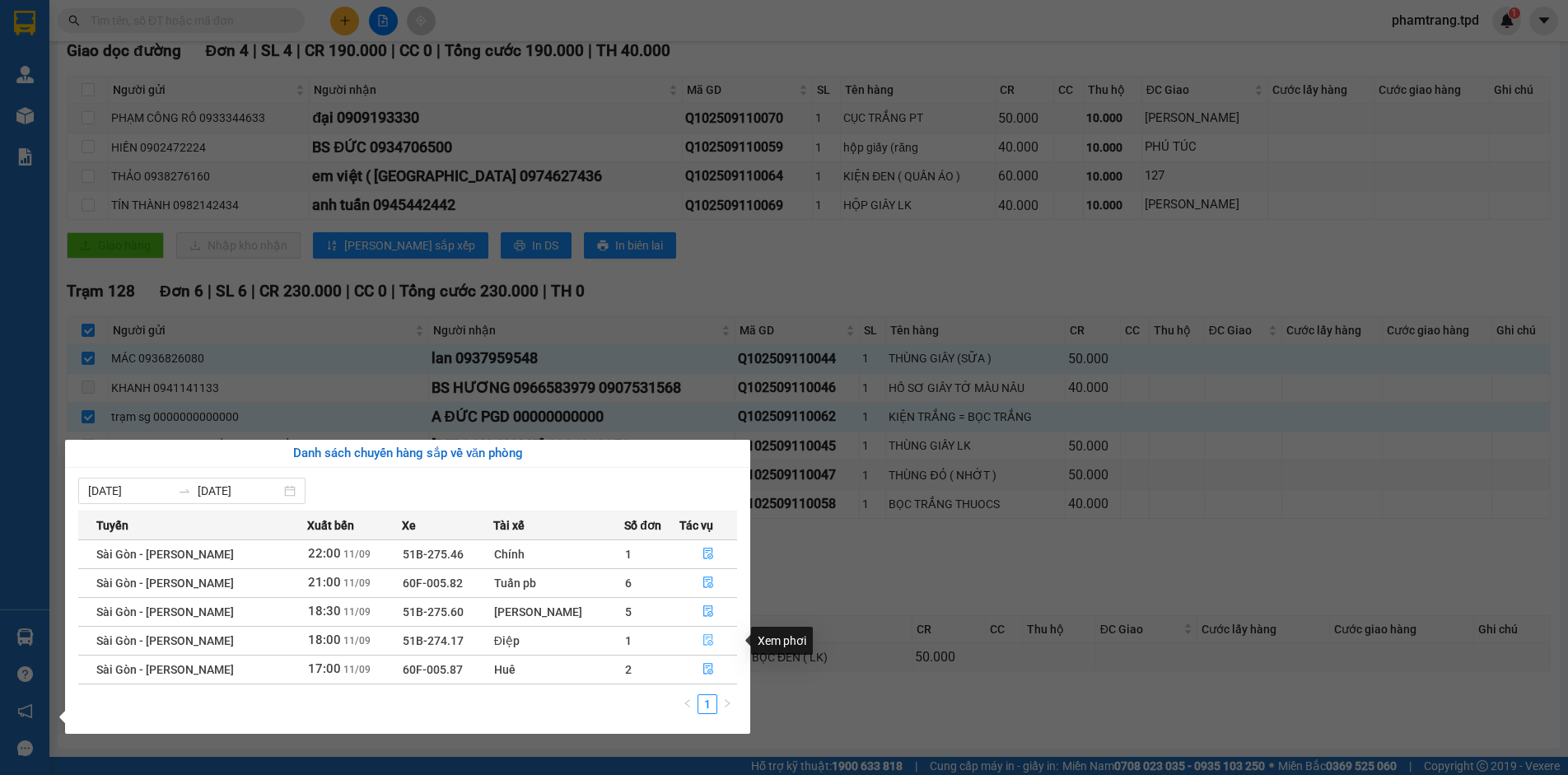
click at [702, 634] on icon "file-done" at bounding box center [708, 640] width 11 height 11
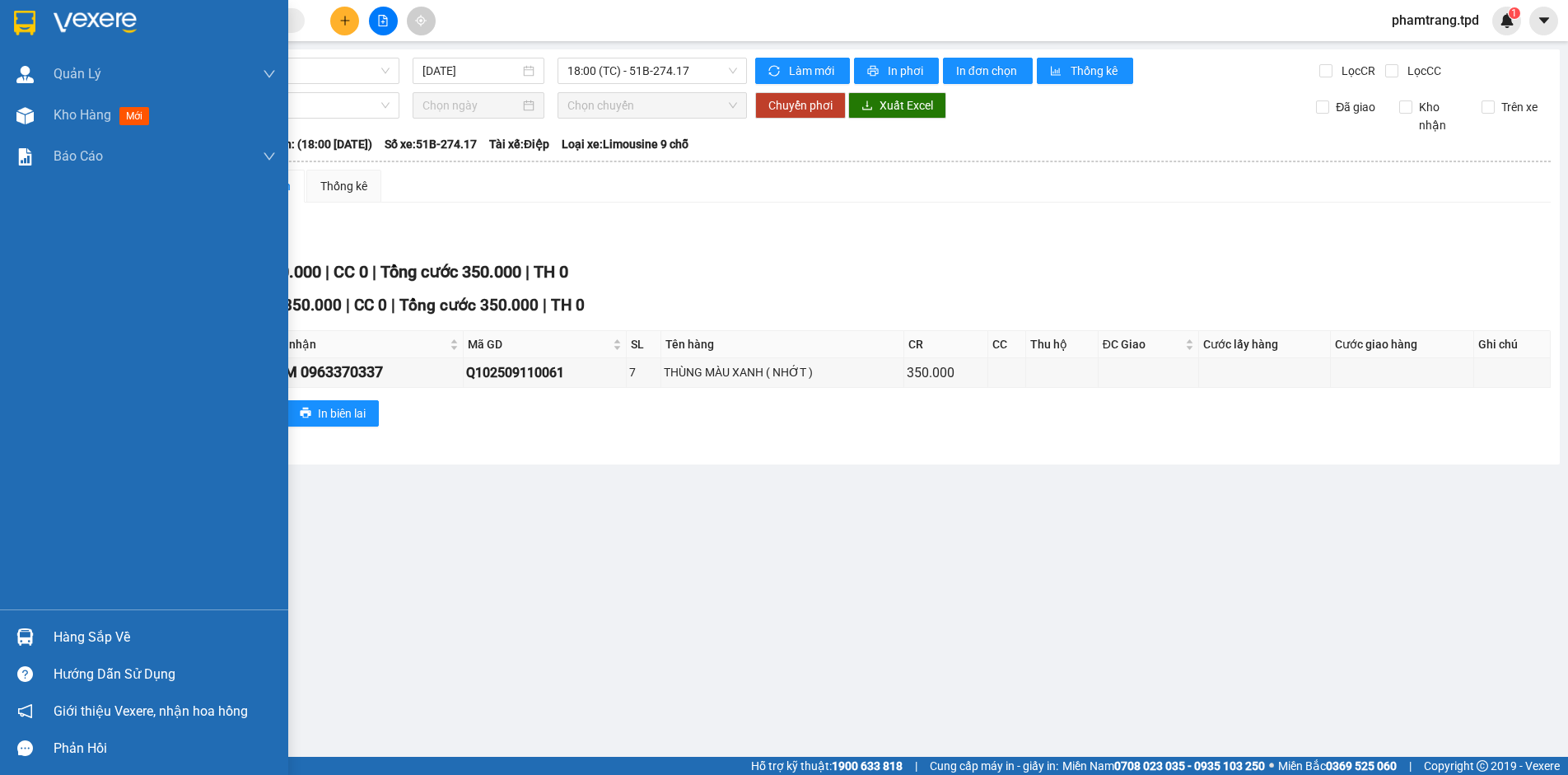
click at [38, 637] on div at bounding box center [25, 637] width 28 height 28
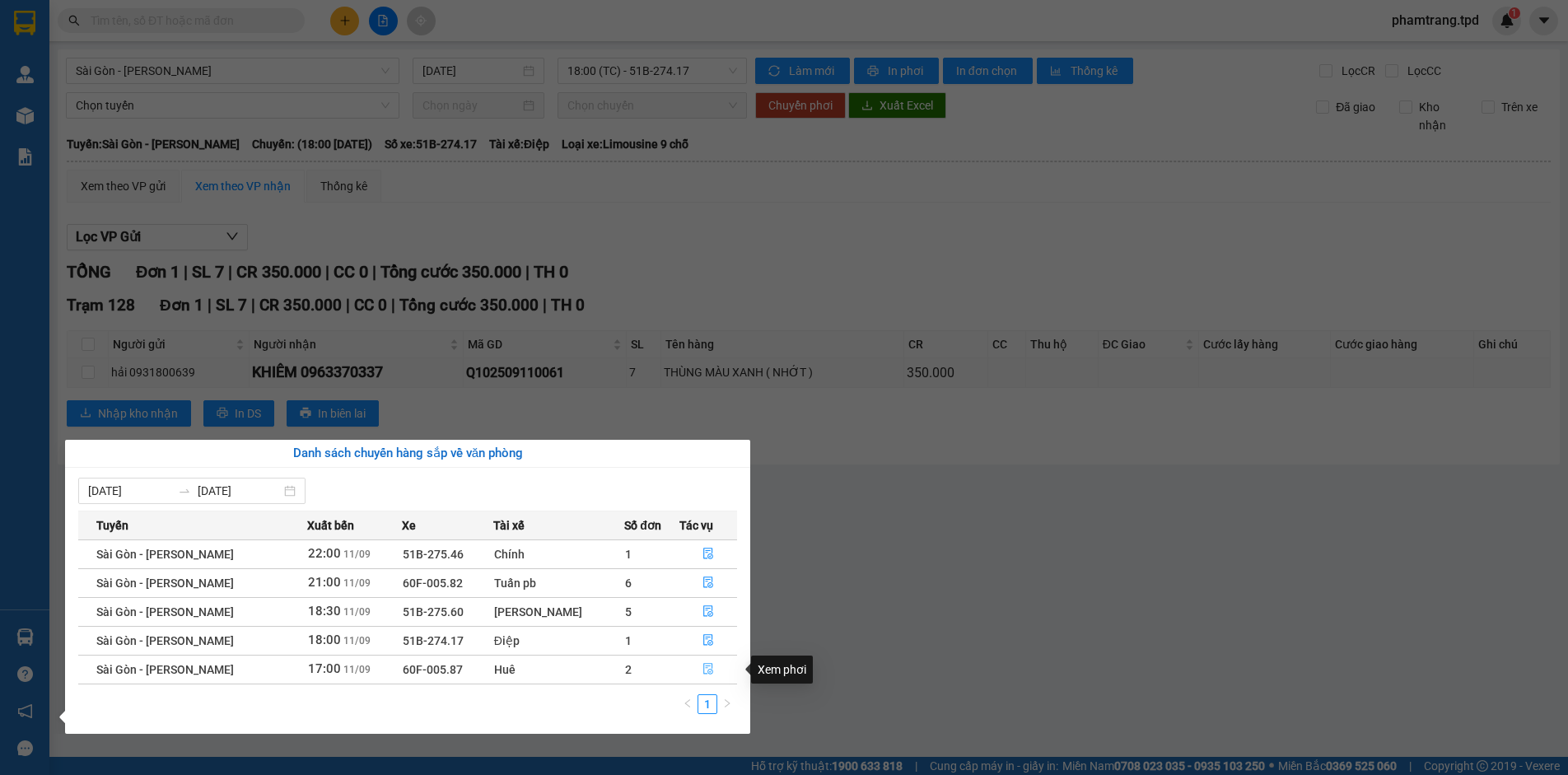
click at [706, 670] on icon "file-done" at bounding box center [708, 669] width 11 height 11
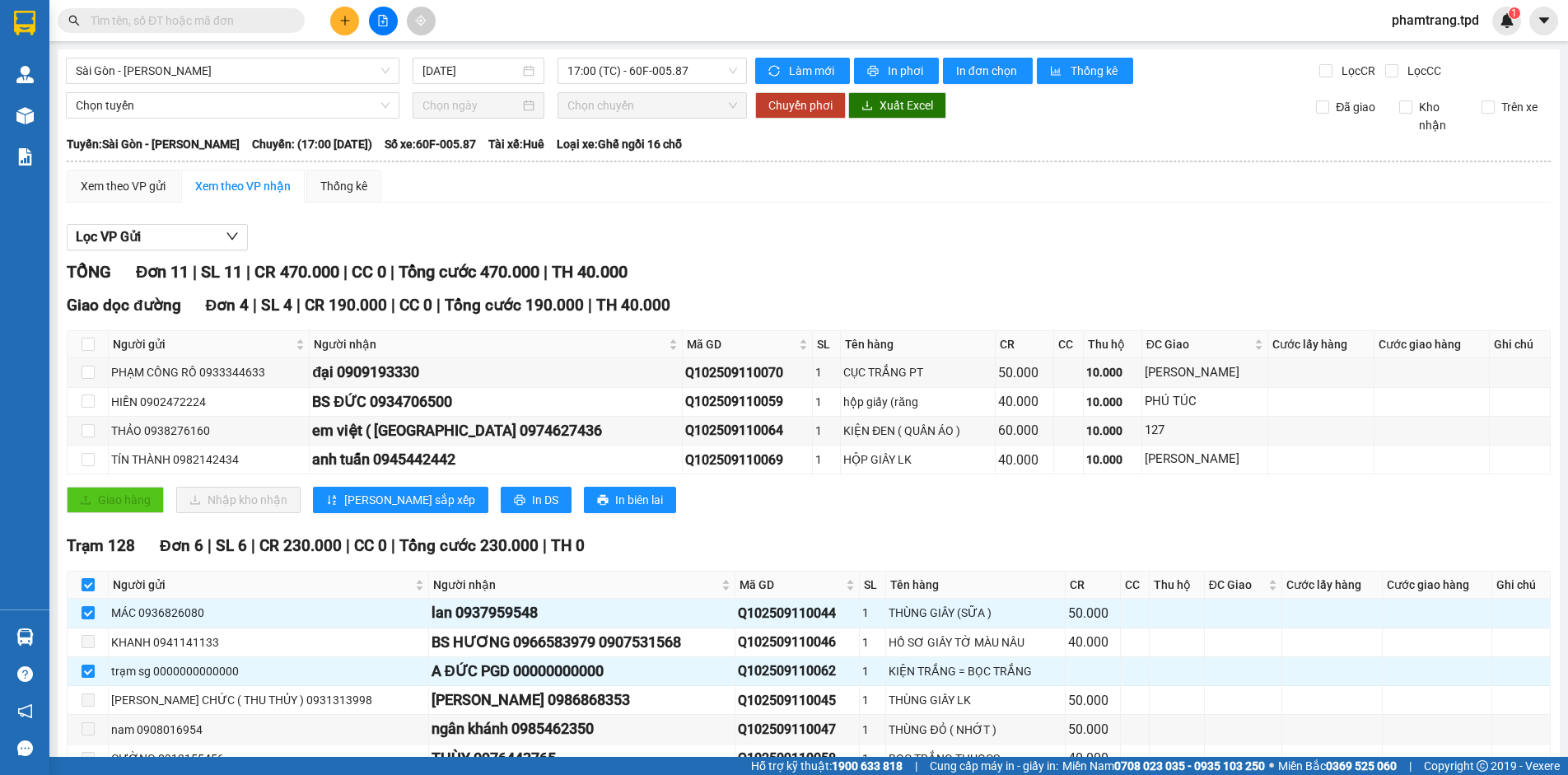
scroll to position [255, 0]
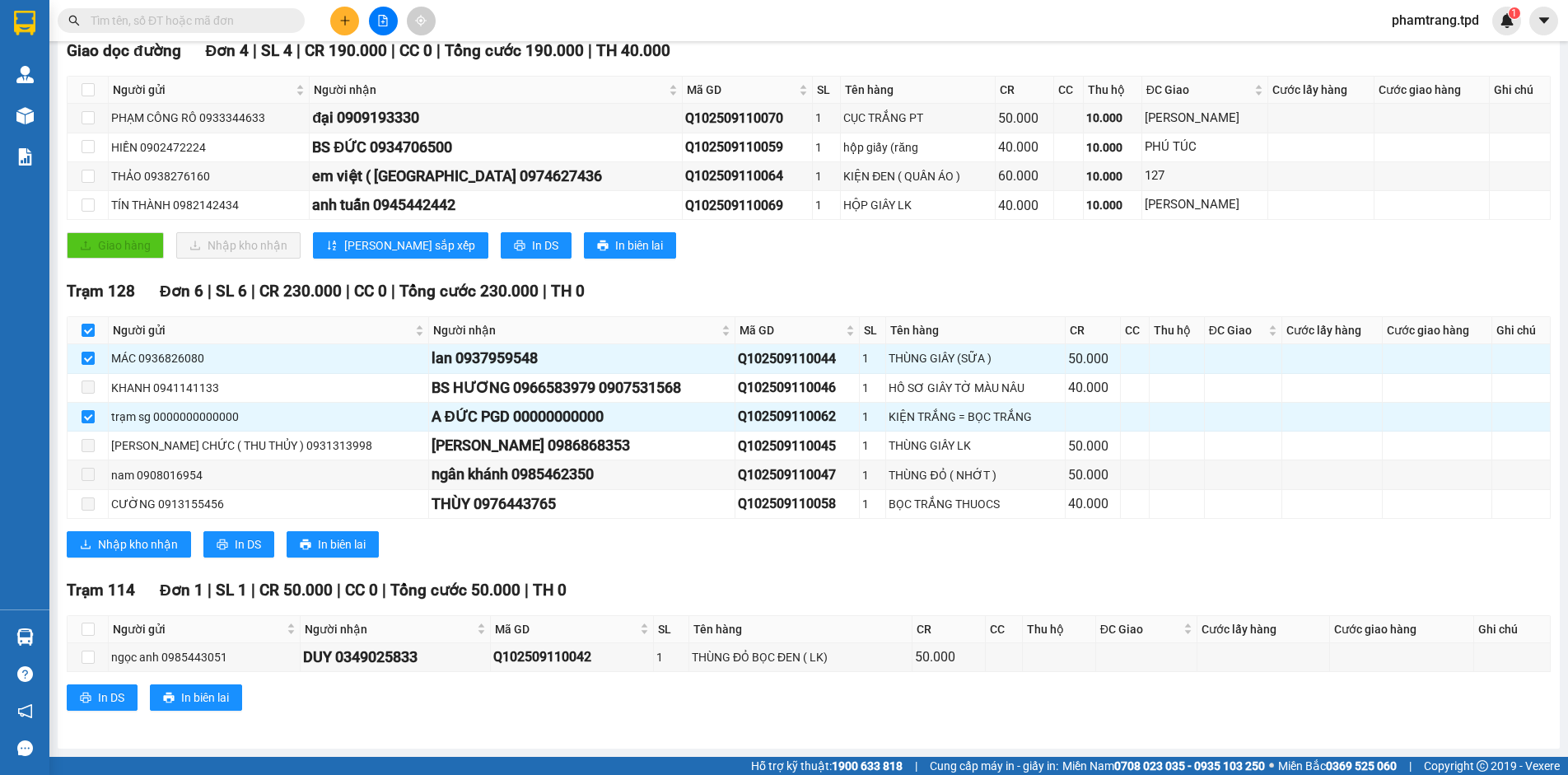
click at [88, 319] on th at bounding box center [87, 331] width 41 height 27
drag, startPoint x: 88, startPoint y: 319, endPoint x: 452, endPoint y: 527, distance: 419.2
click at [452, 527] on div "Trạm 128 Đơn 6 | SL 6 | CR 230.000 | CC 0 | Tổng cước 230.000 | TH 0 Người gửi …" at bounding box center [808, 424] width 1484 height 291
click at [608, 555] on div "Nhập kho nhận In DS In biên lai" at bounding box center [808, 545] width 1484 height 27
click at [51, 629] on main "Sài Gòn - Phương Lâm 11/09/2025 17:00 (TC) - 60F-005.87 Làm mới In phơi In đơn …" at bounding box center [784, 378] width 1568 height 757
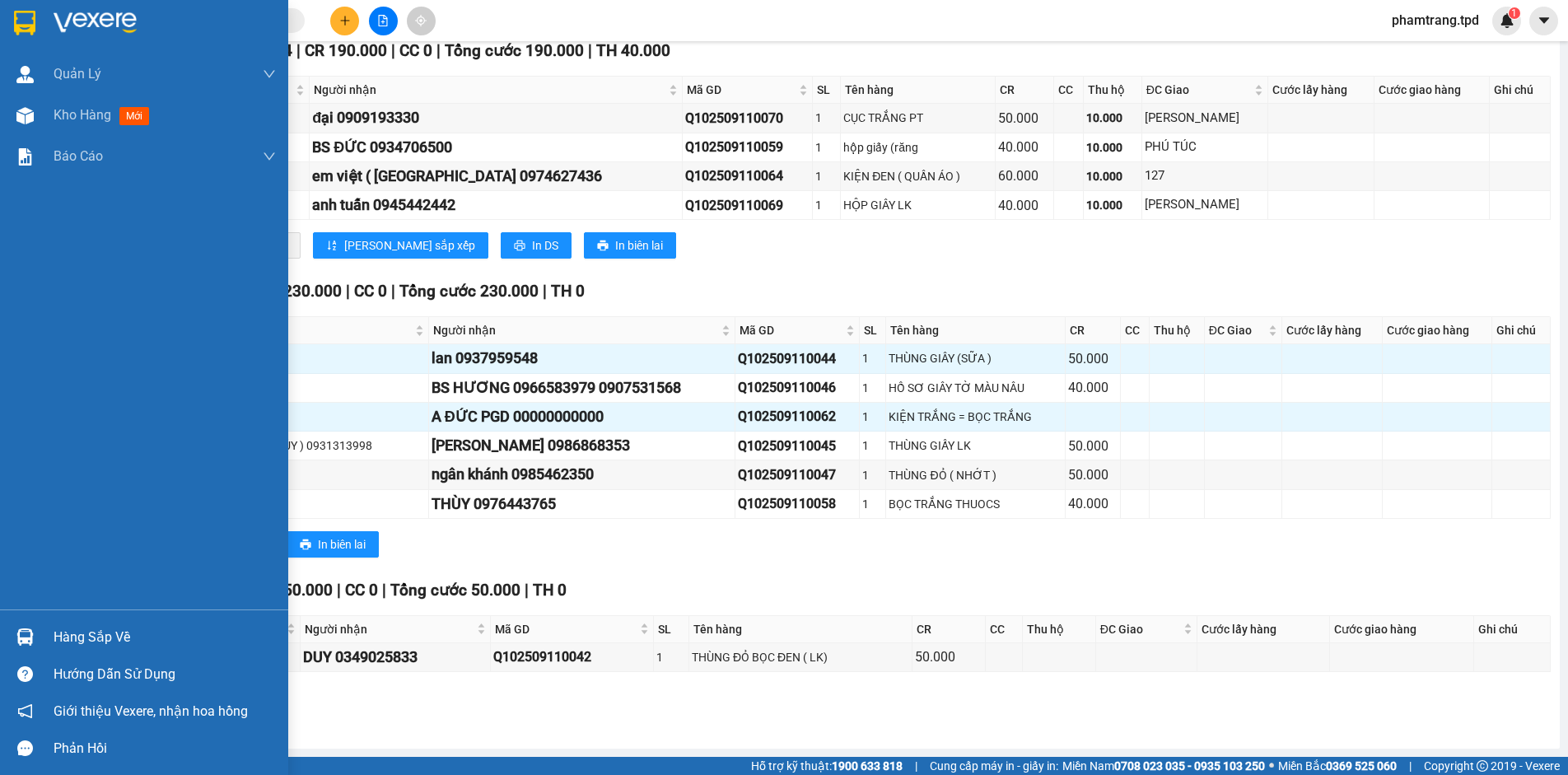
click at [34, 632] on div at bounding box center [25, 637] width 28 height 28
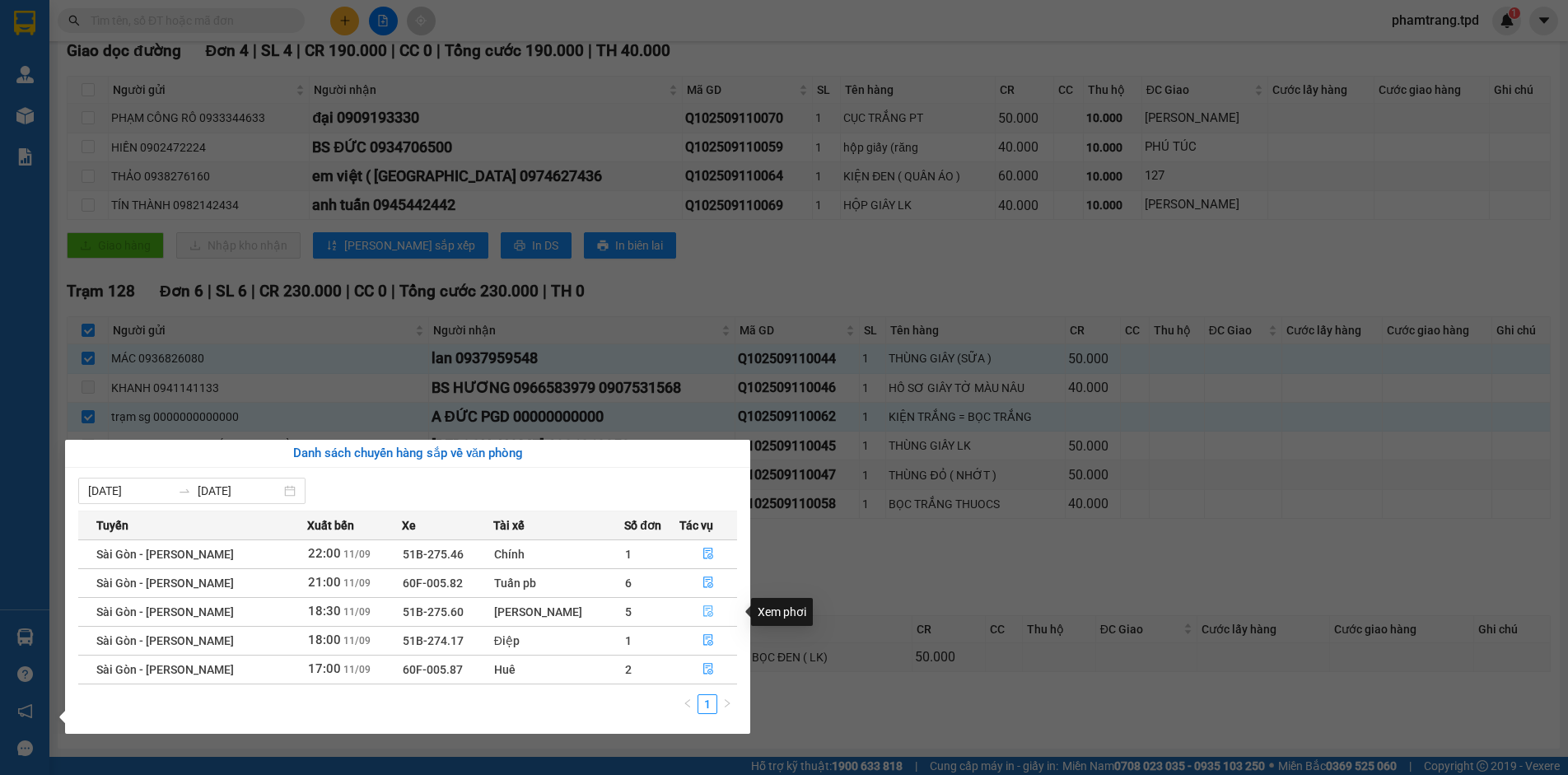
click at [706, 611] on icon "file-done" at bounding box center [708, 611] width 11 height 11
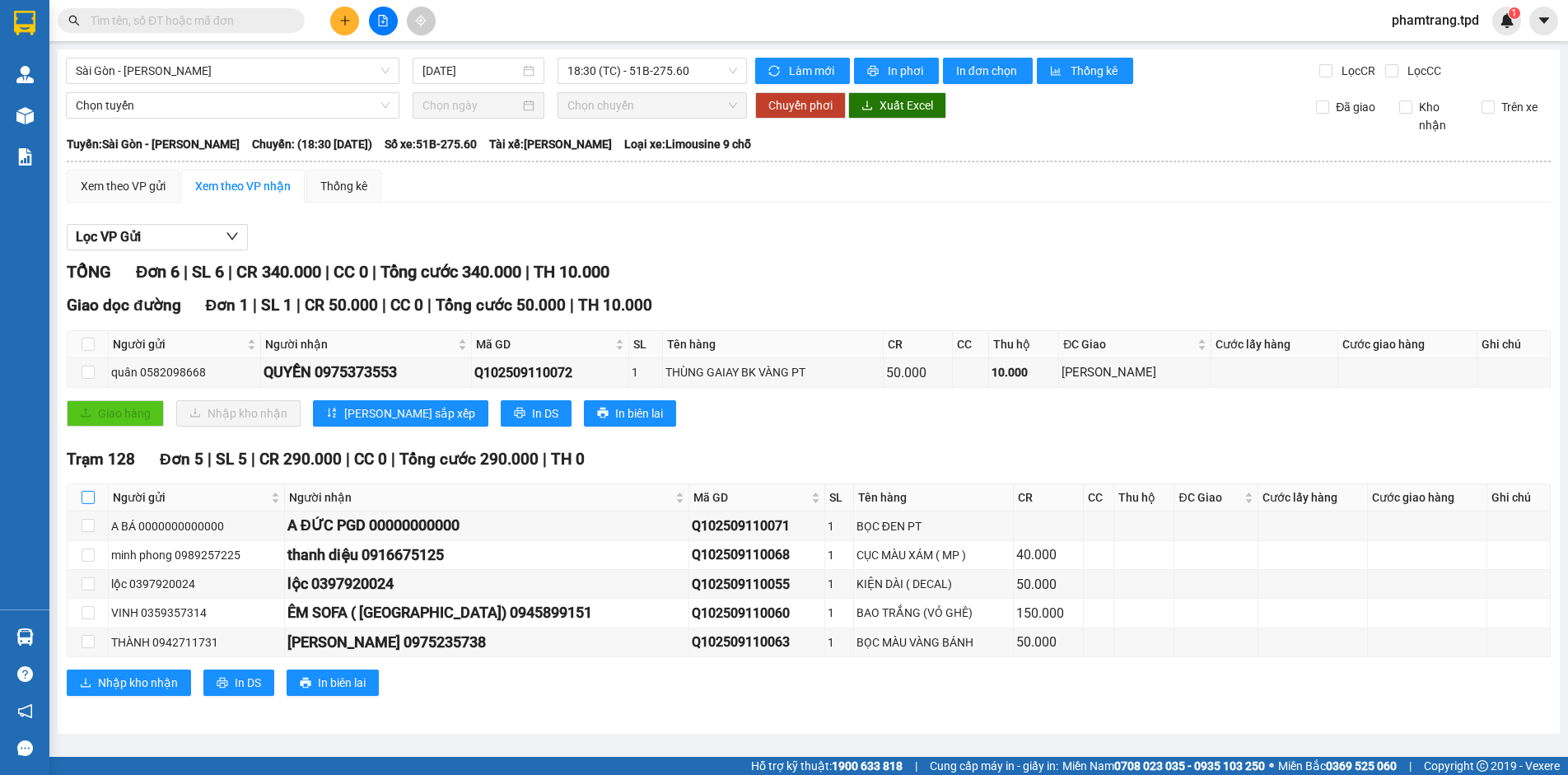
click at [83, 494] on input "checkbox" at bounding box center [88, 497] width 13 height 13
checkbox input "true"
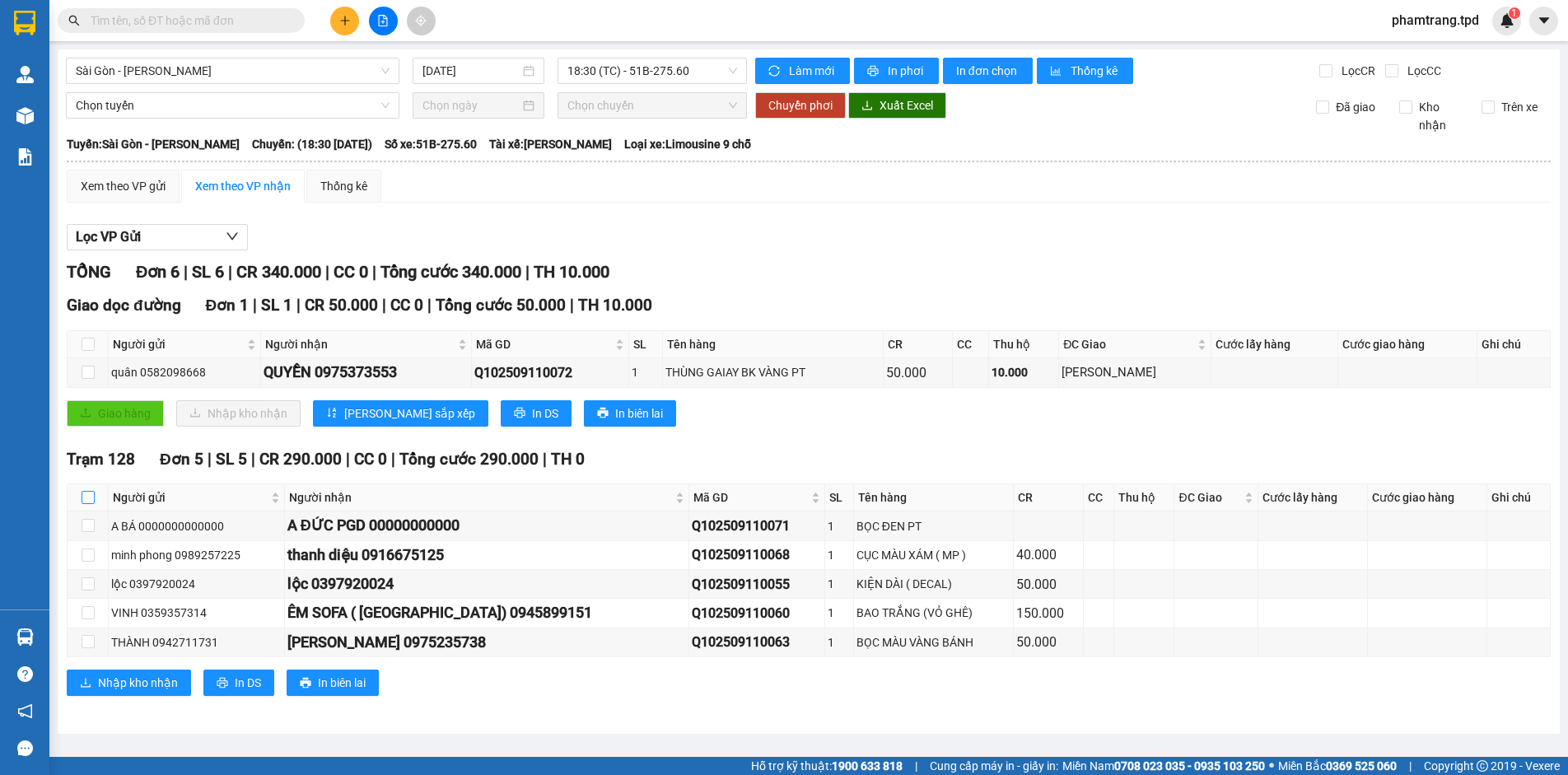
checkbox input "true"
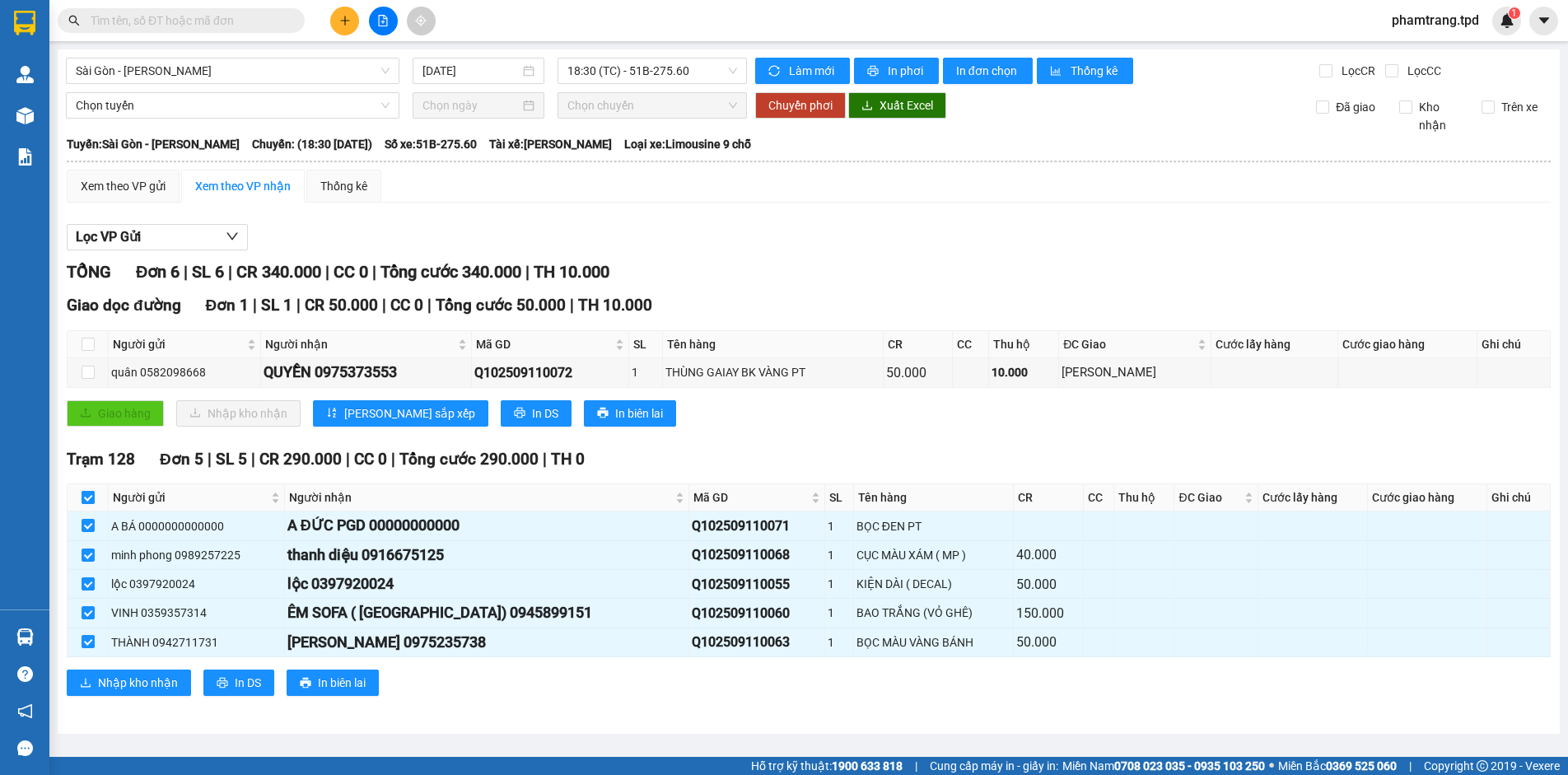
click at [91, 496] on input "checkbox" at bounding box center [88, 497] width 13 height 13
checkbox input "false"
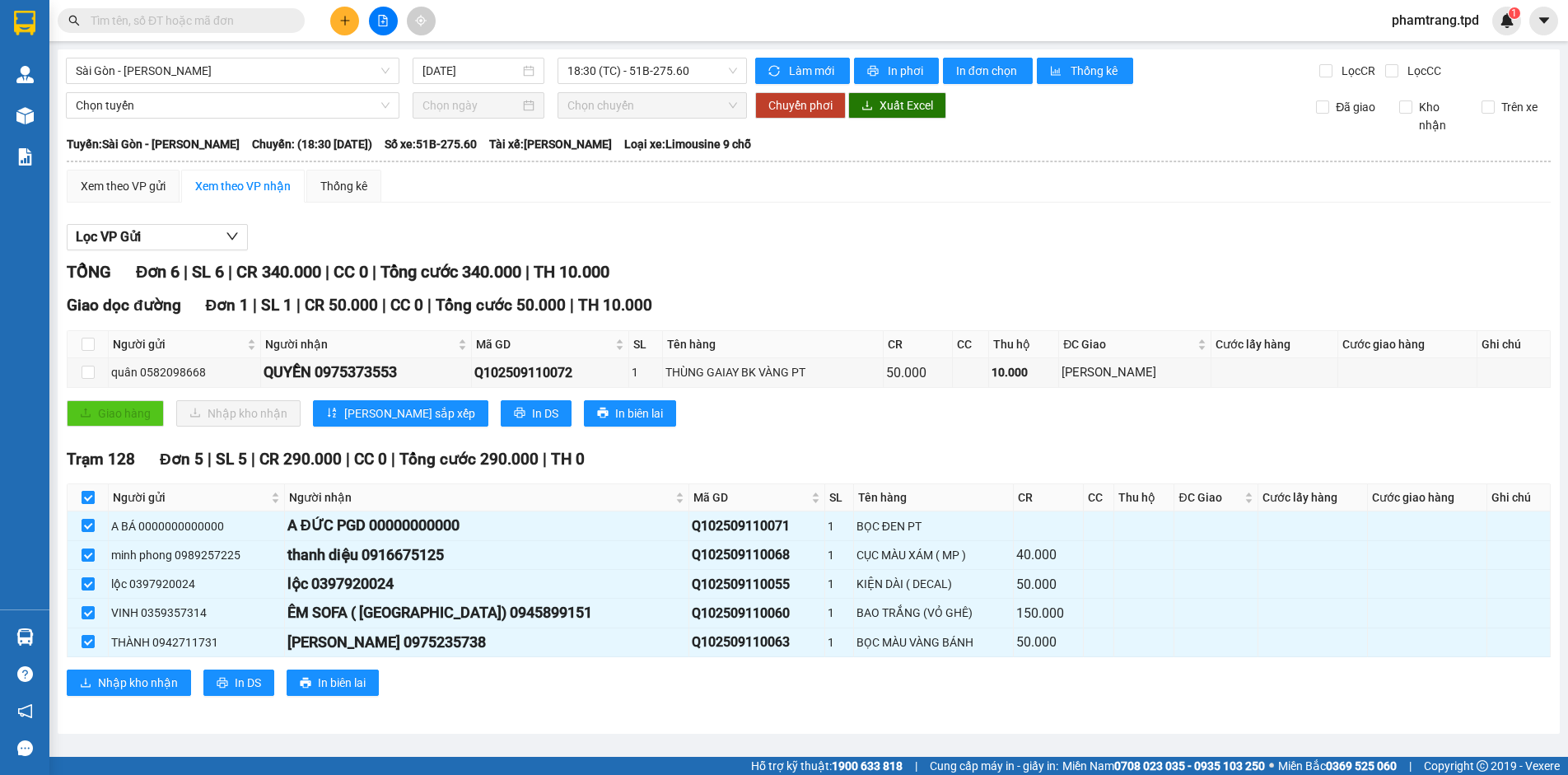
checkbox input "false"
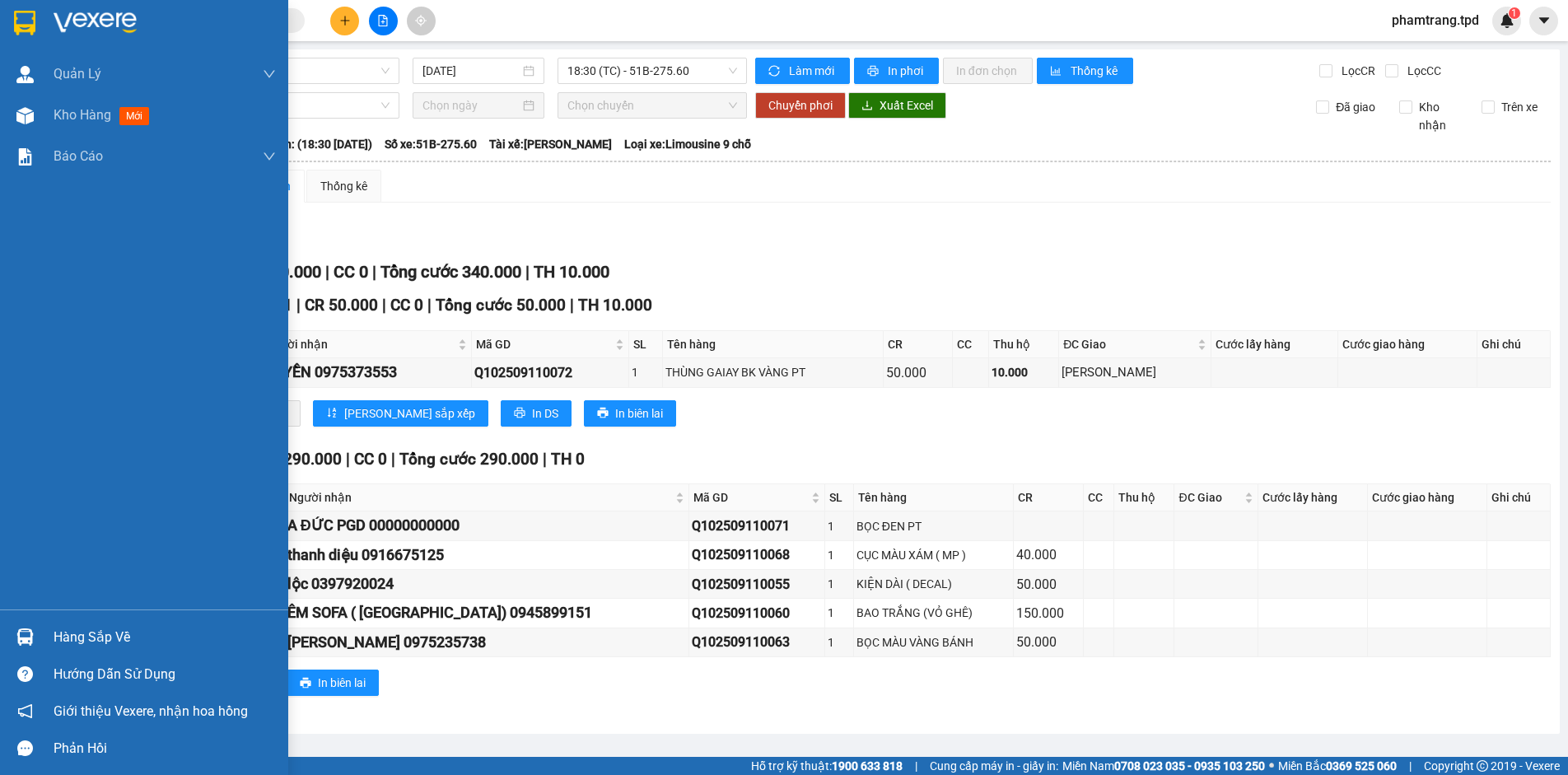
click at [23, 643] on img at bounding box center [25, 637] width 17 height 17
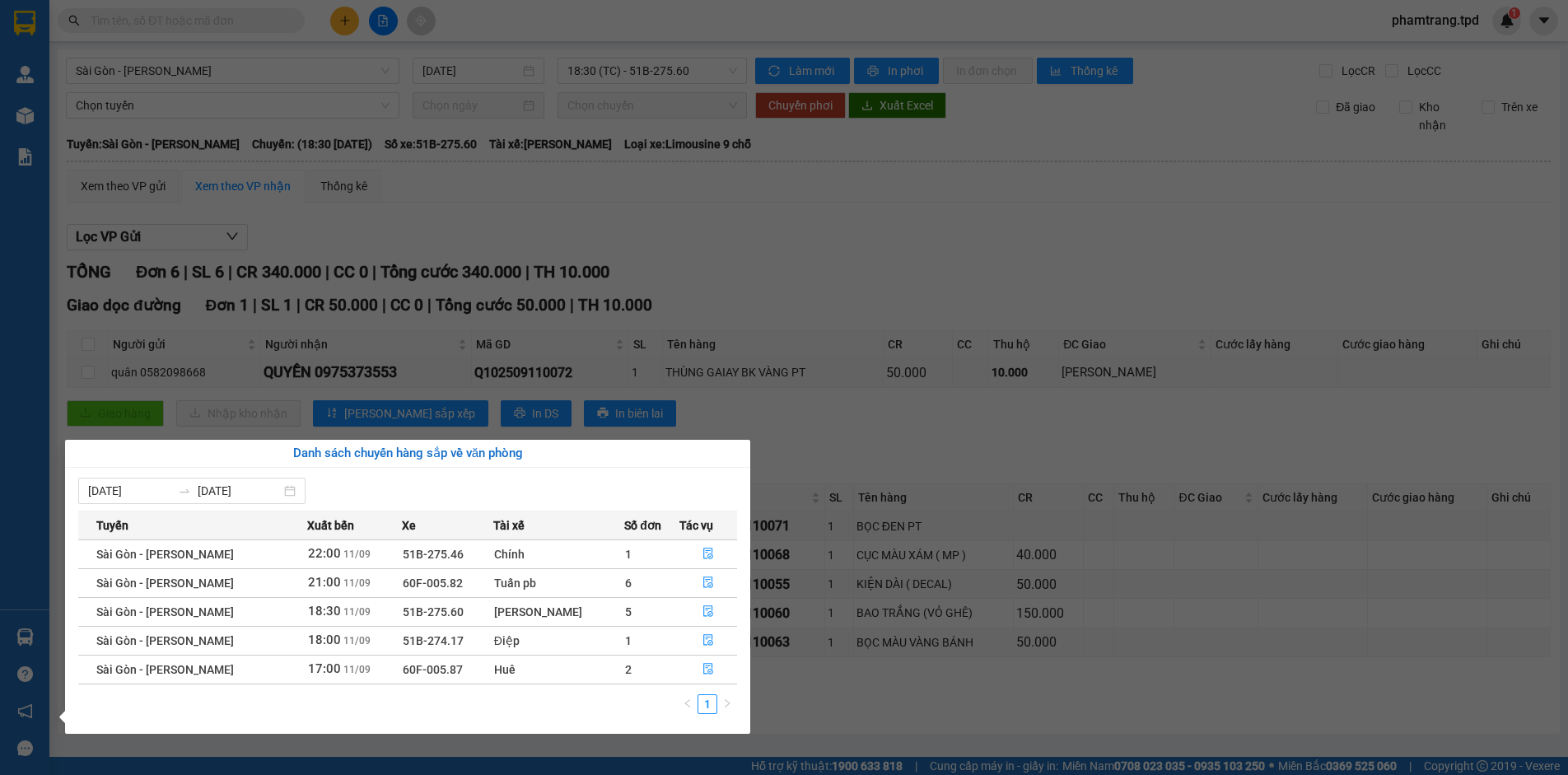
click at [816, 699] on section "Kết quả tìm kiếm ( 0 ) Bộ lọc No Data phamtrang.tpd 1 Quản Lý Quản lý khách hàn…" at bounding box center [784, 388] width 1568 height 775
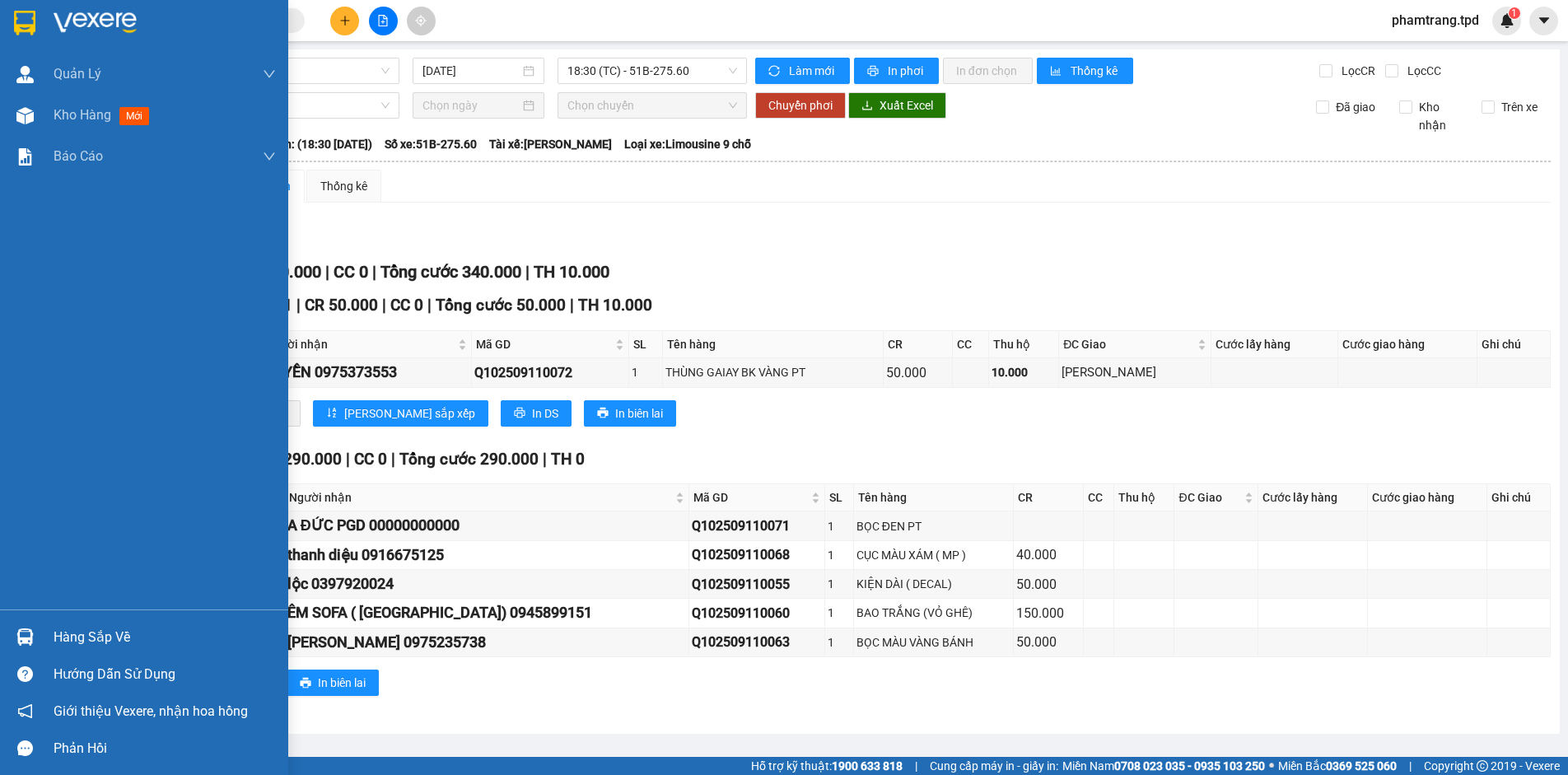
click at [38, 640] on div at bounding box center [25, 637] width 28 height 28
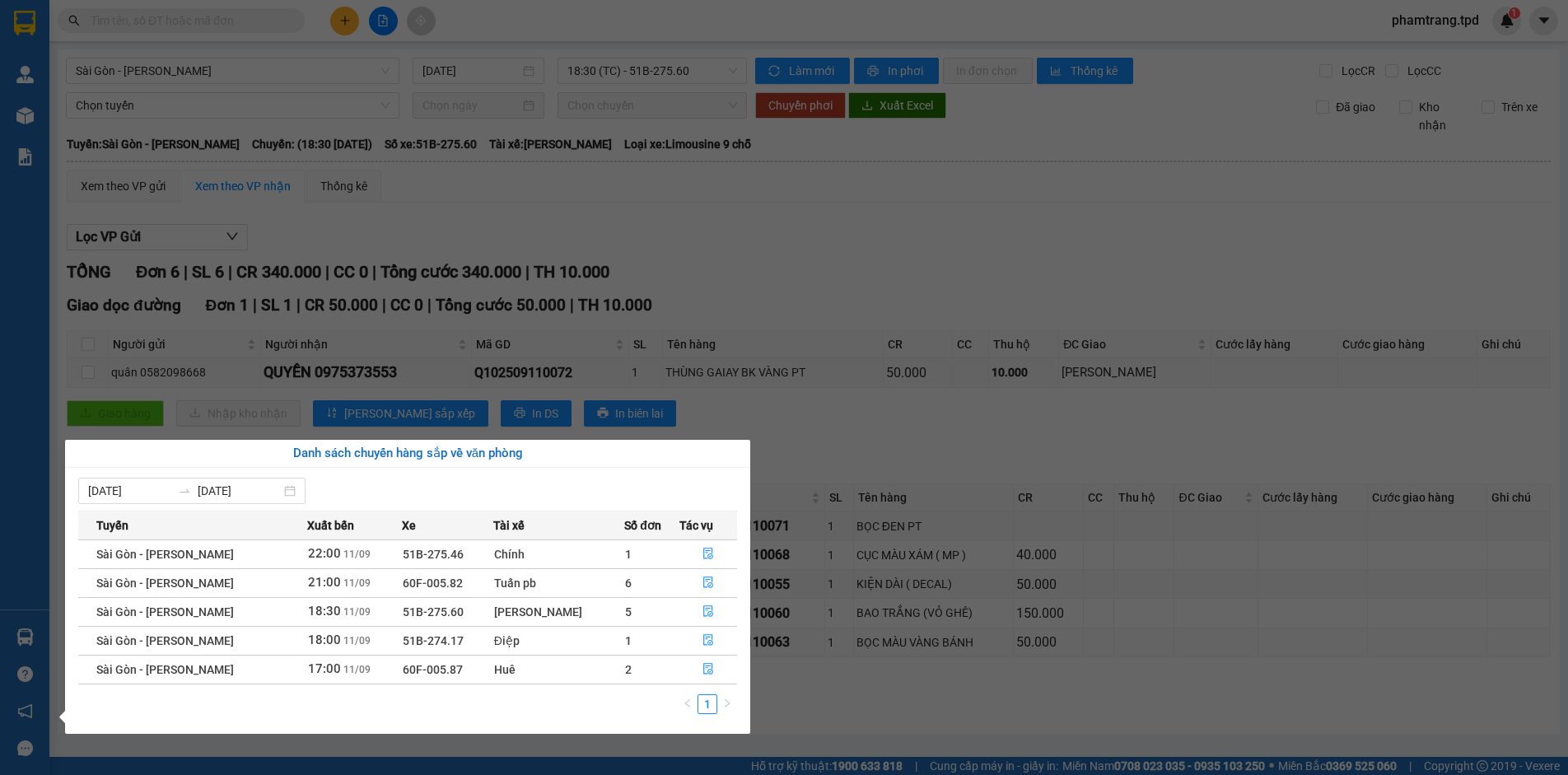
click at [991, 636] on section "Kết quả tìm kiếm ( 0 ) Bộ lọc No Data phamtrang.tpd 1 Quản Lý Quản lý khách hàn…" at bounding box center [784, 388] width 1568 height 775
